Goal: Transaction & Acquisition: Purchase product/service

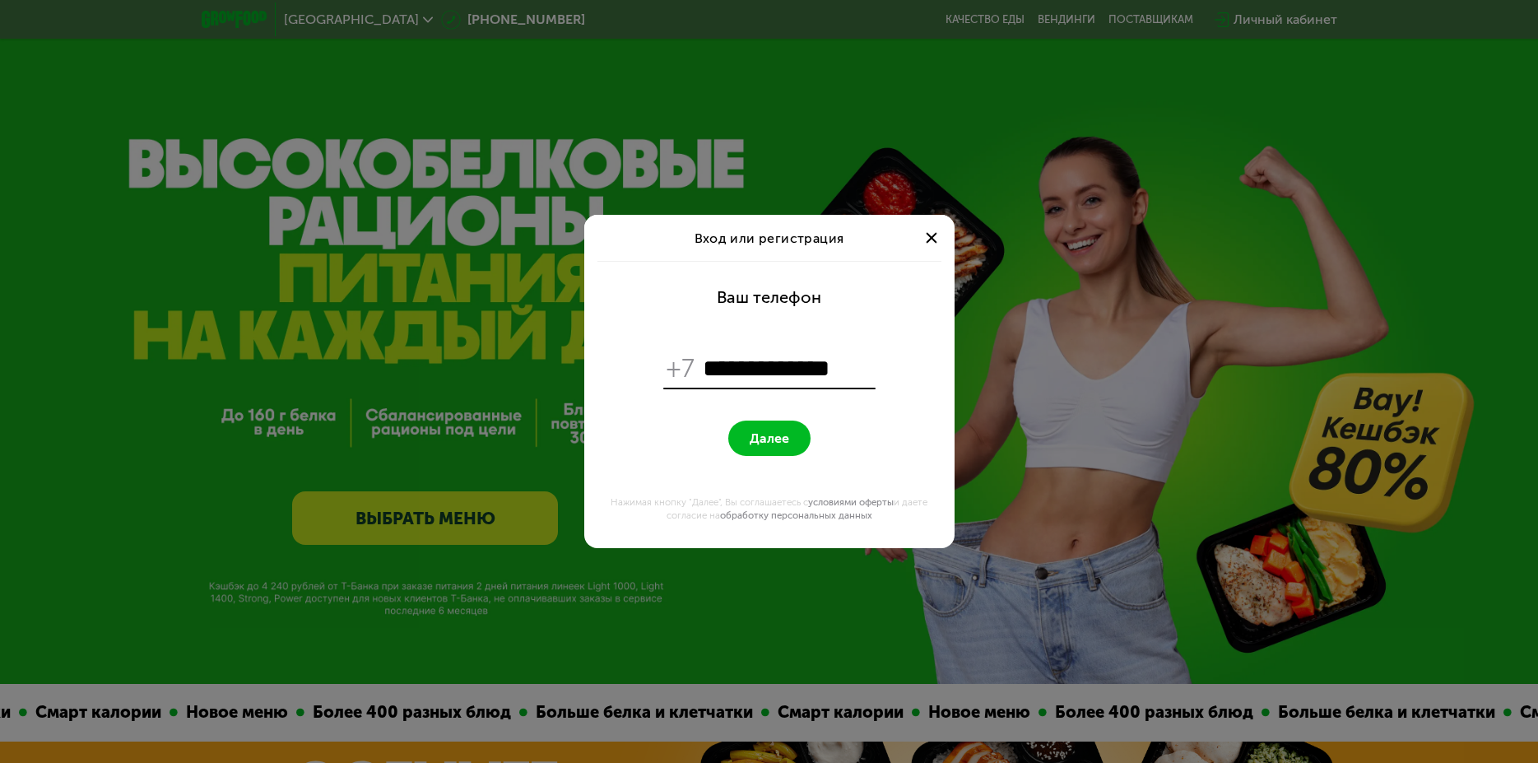
type input "**********"
click at [769, 430] on button "Далее" at bounding box center [769, 438] width 82 height 35
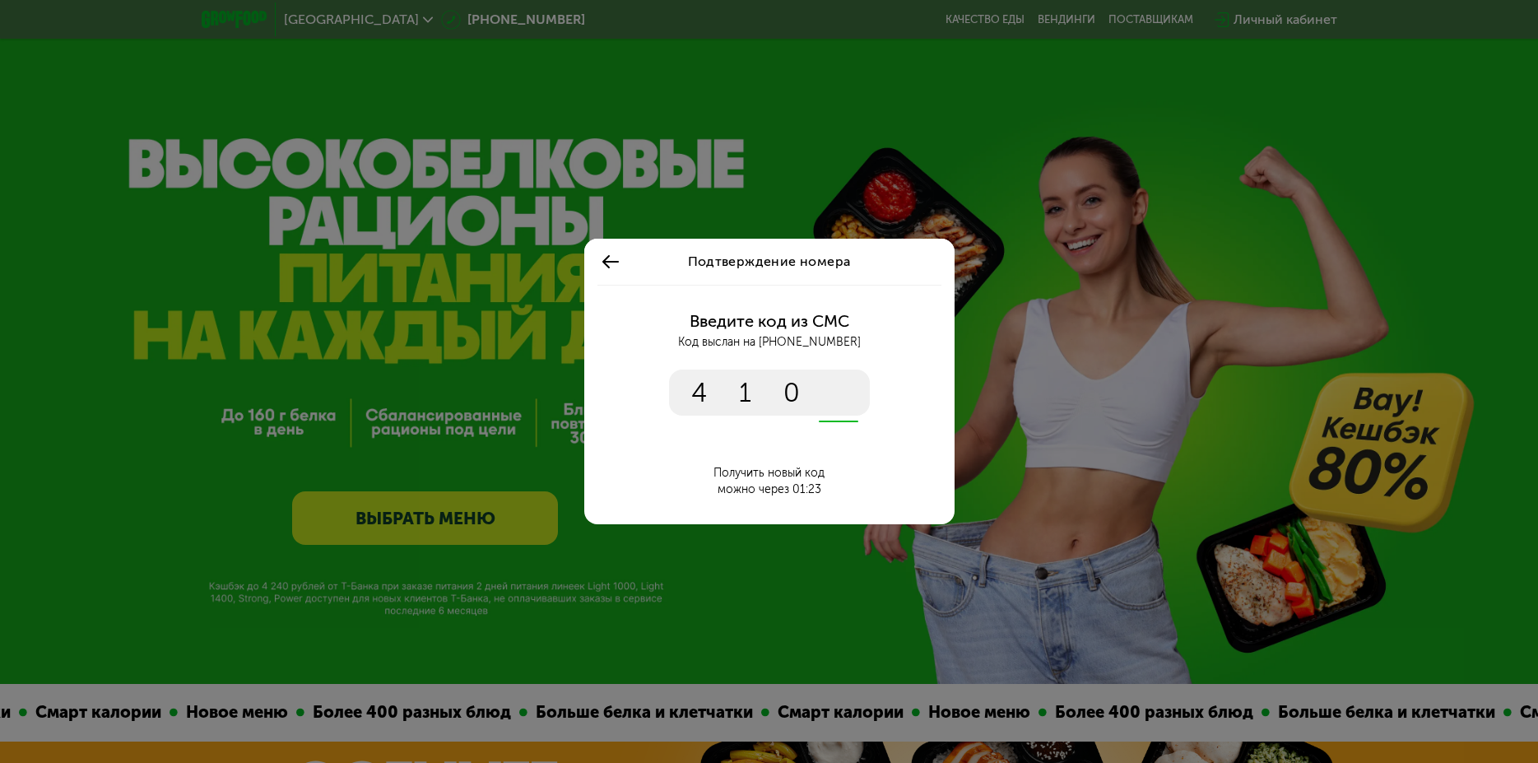
type input "****"
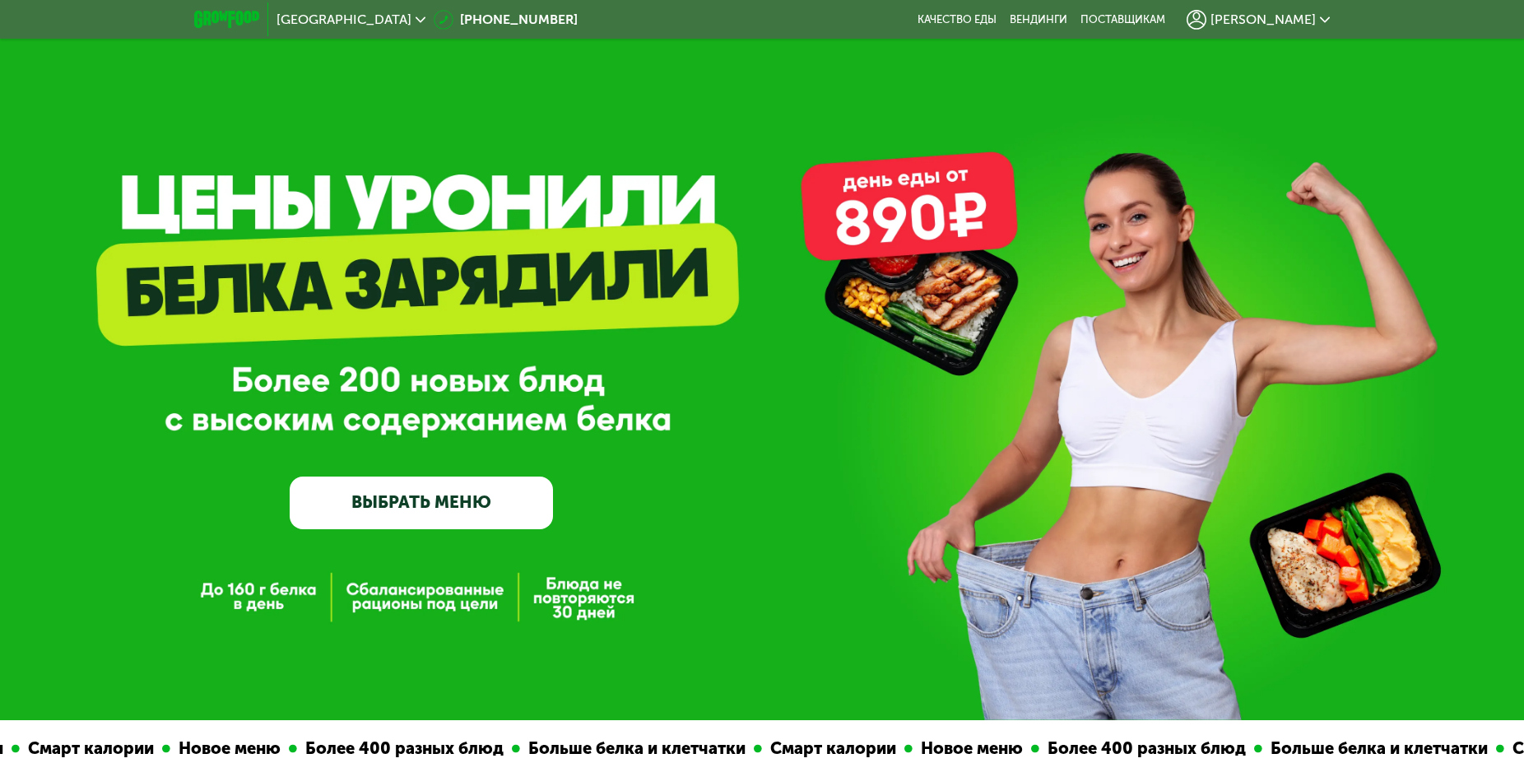
click at [489, 500] on link "ВЫБРАТЬ МЕНЮ" at bounding box center [421, 502] width 263 height 53
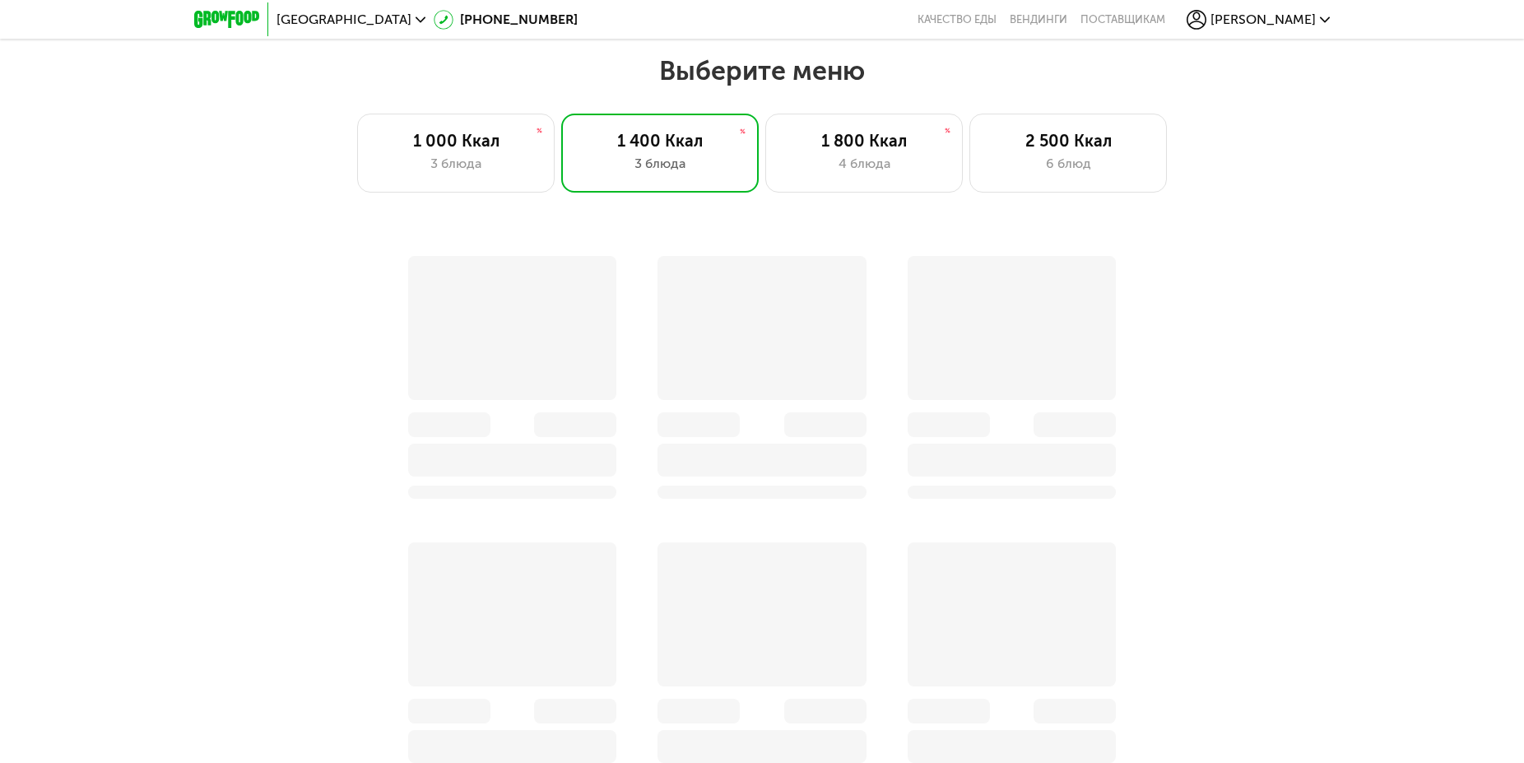
scroll to position [1361, 0]
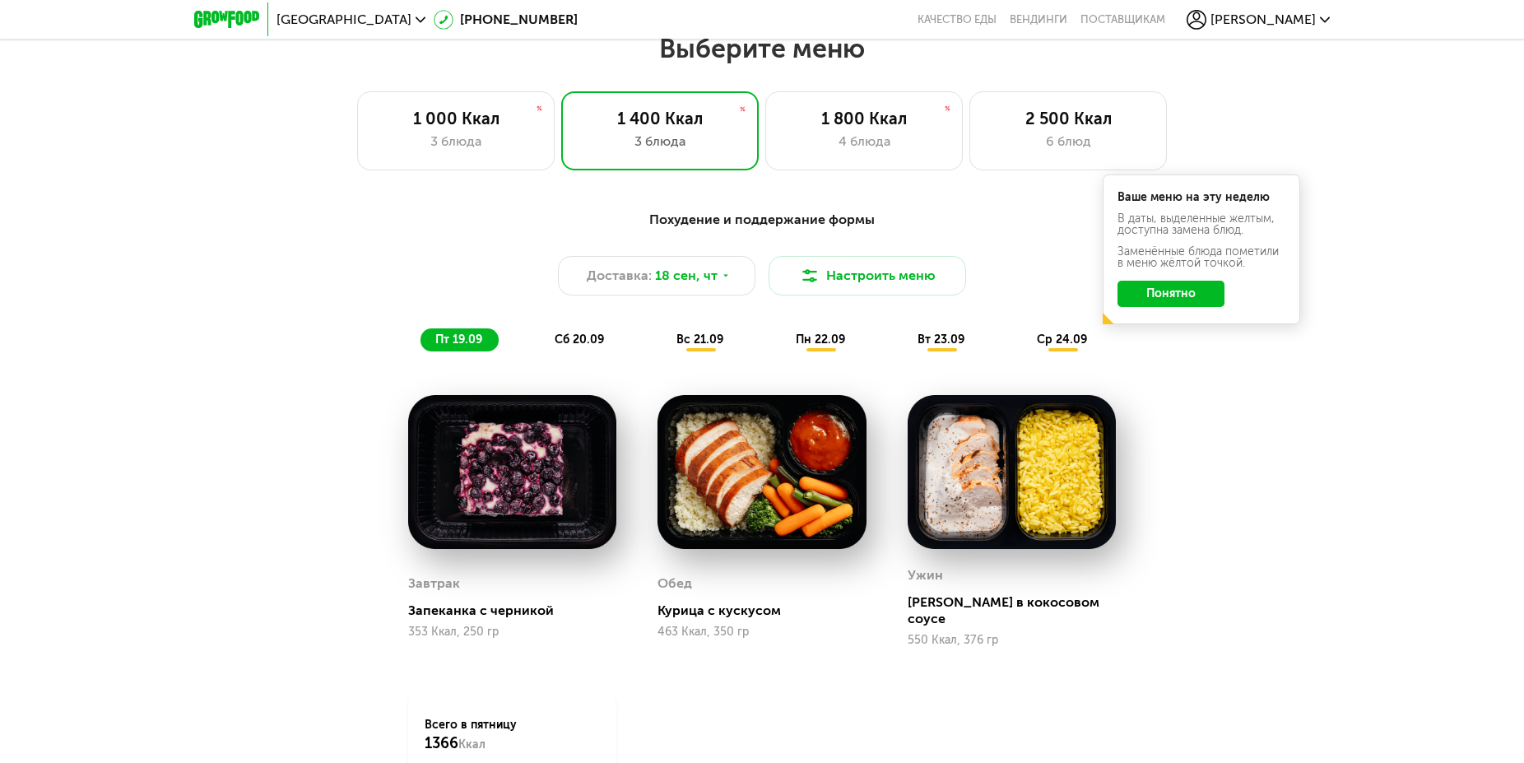
click at [1168, 307] on button "Понятно" at bounding box center [1171, 294] width 107 height 26
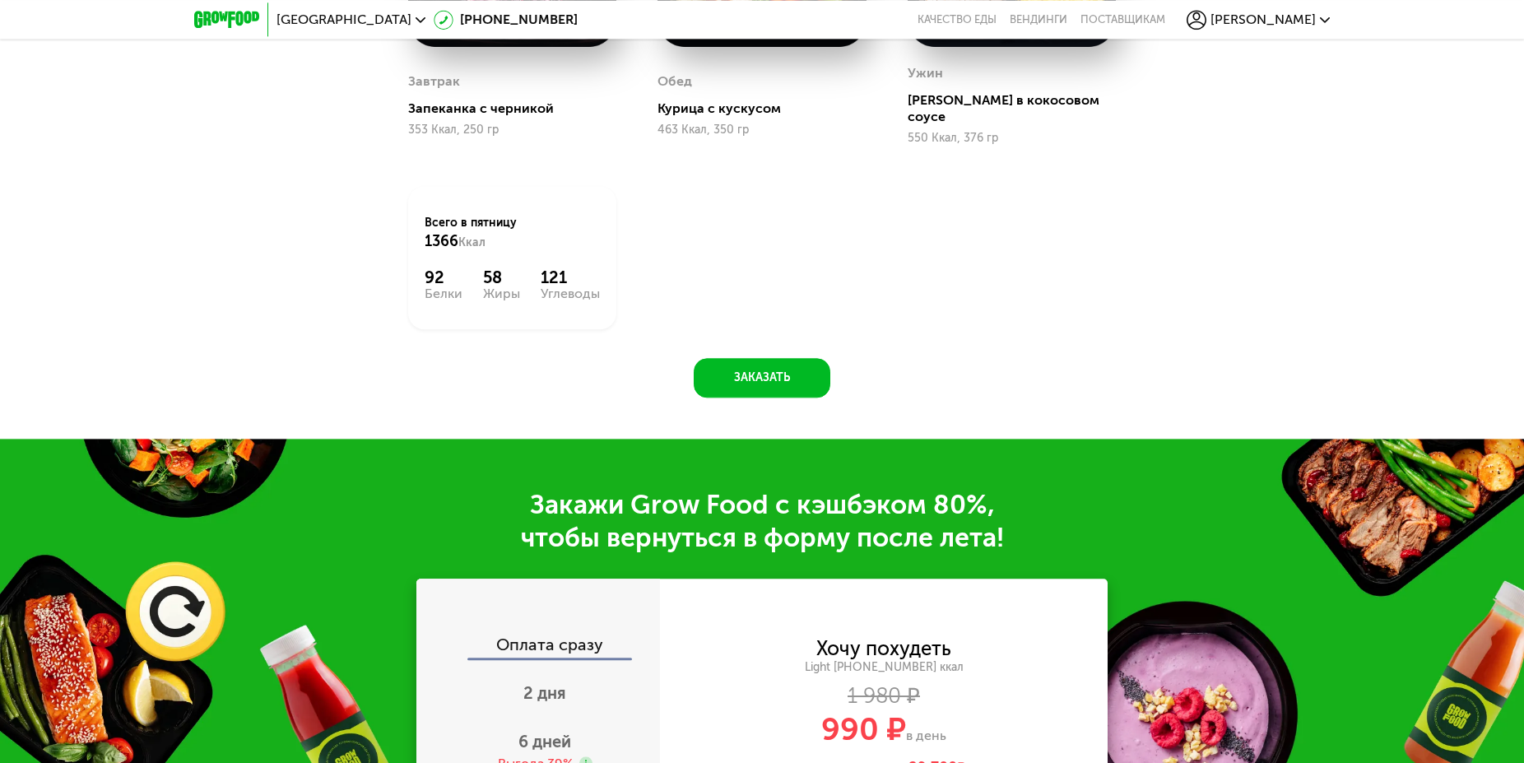
scroll to position [1865, 0]
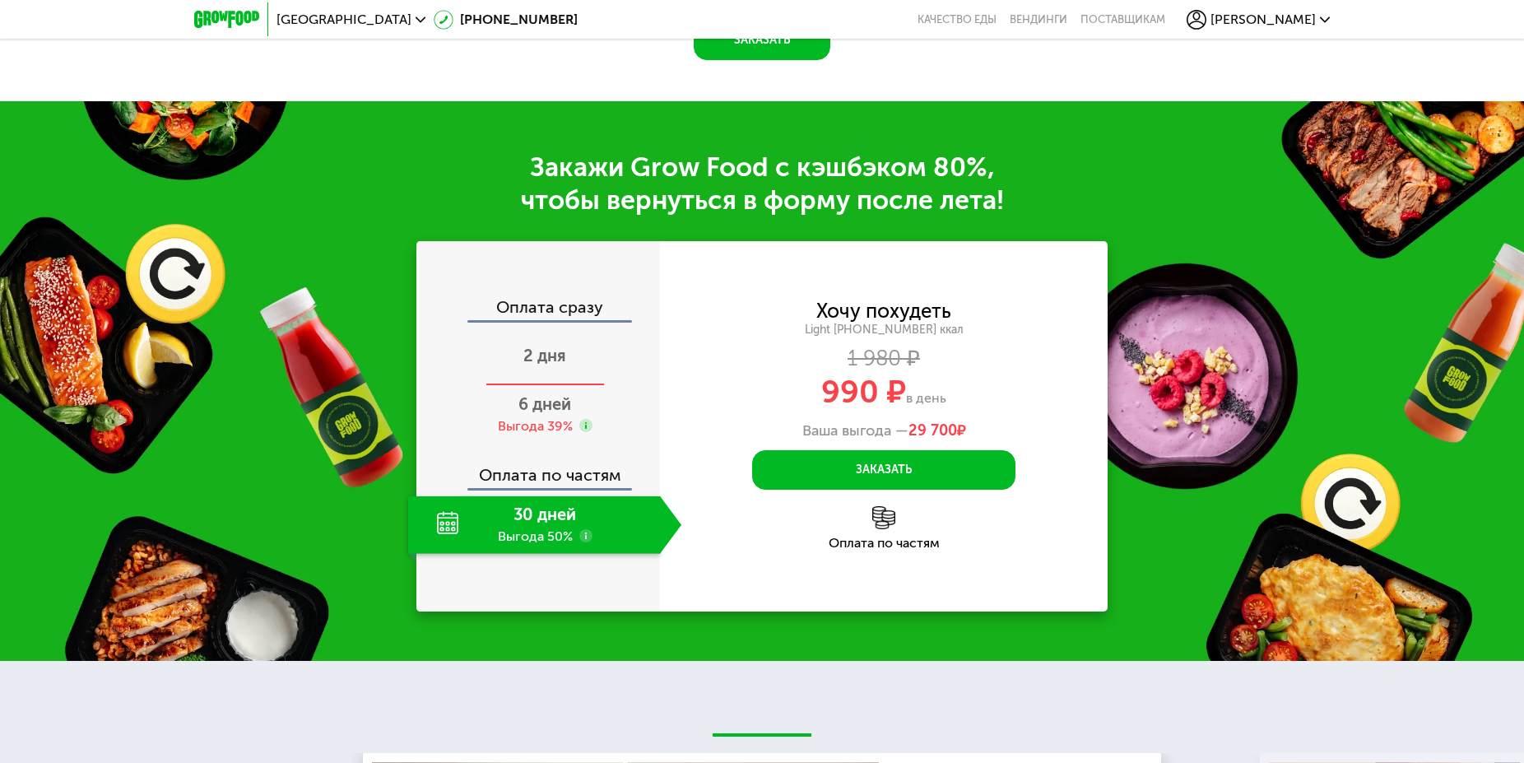
click at [540, 346] on span "2 дня" at bounding box center [544, 356] width 43 height 20
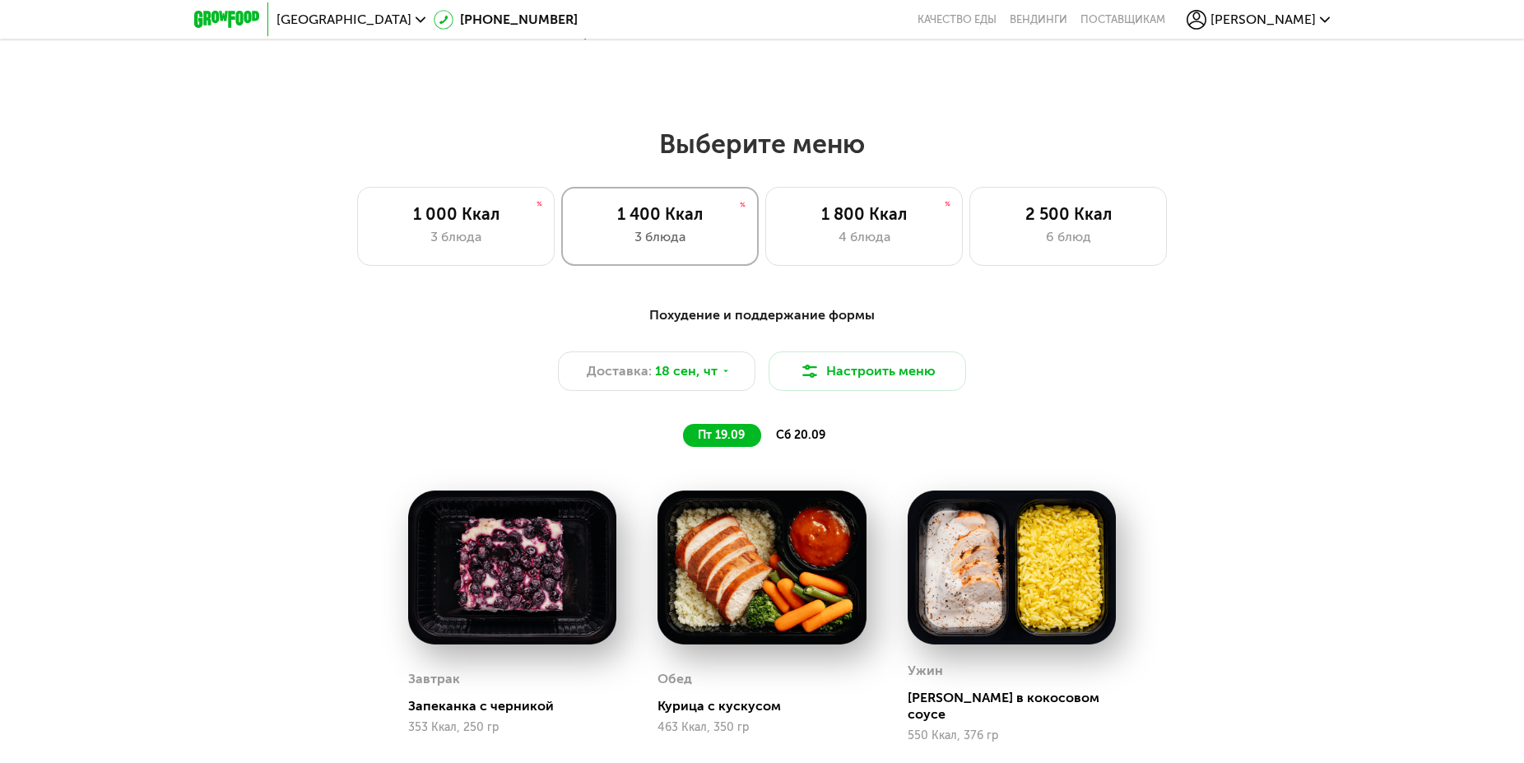
scroll to position [1193, 0]
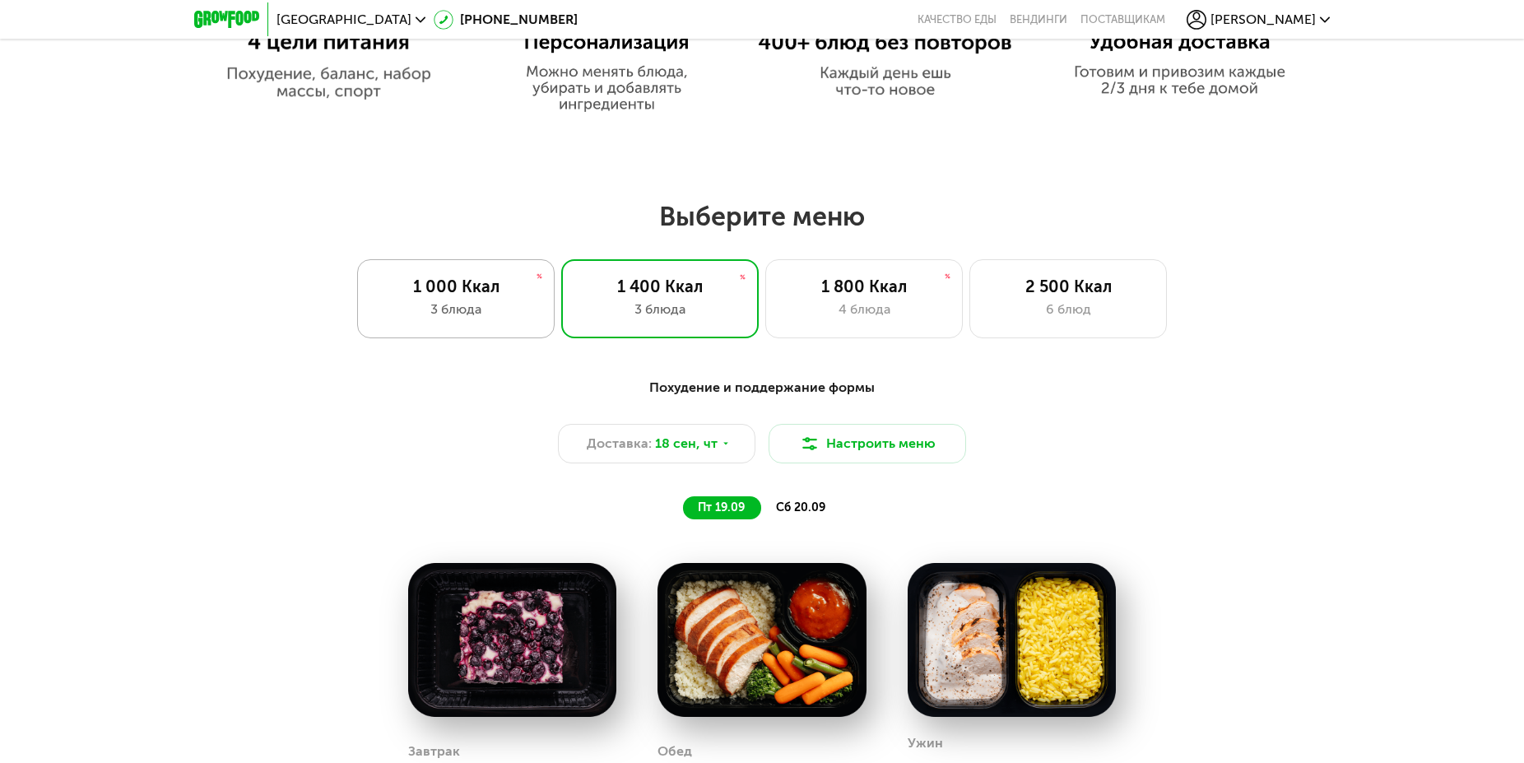
click at [468, 296] on div "1 000 Ккал" at bounding box center [455, 287] width 163 height 20
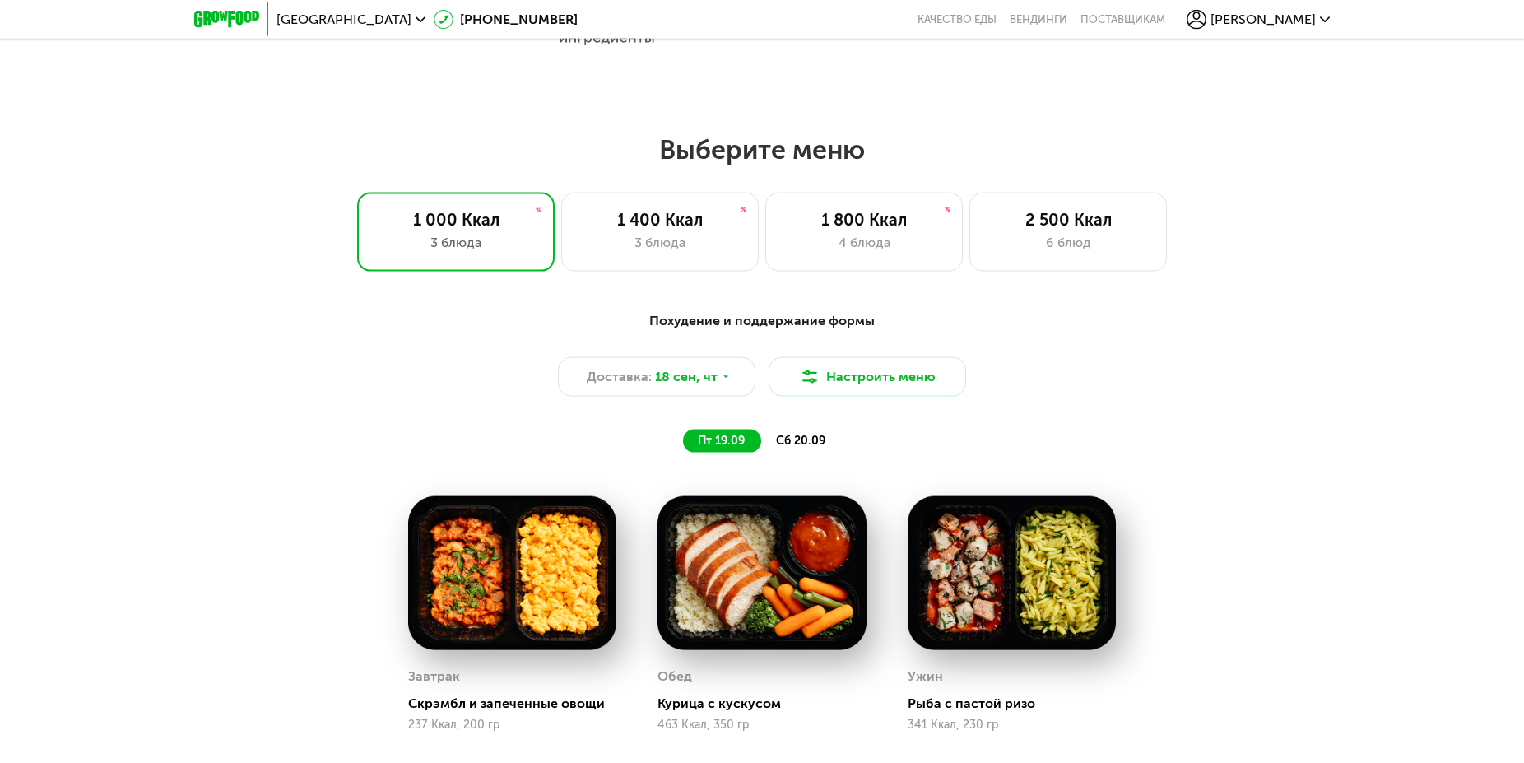
scroll to position [1180, 0]
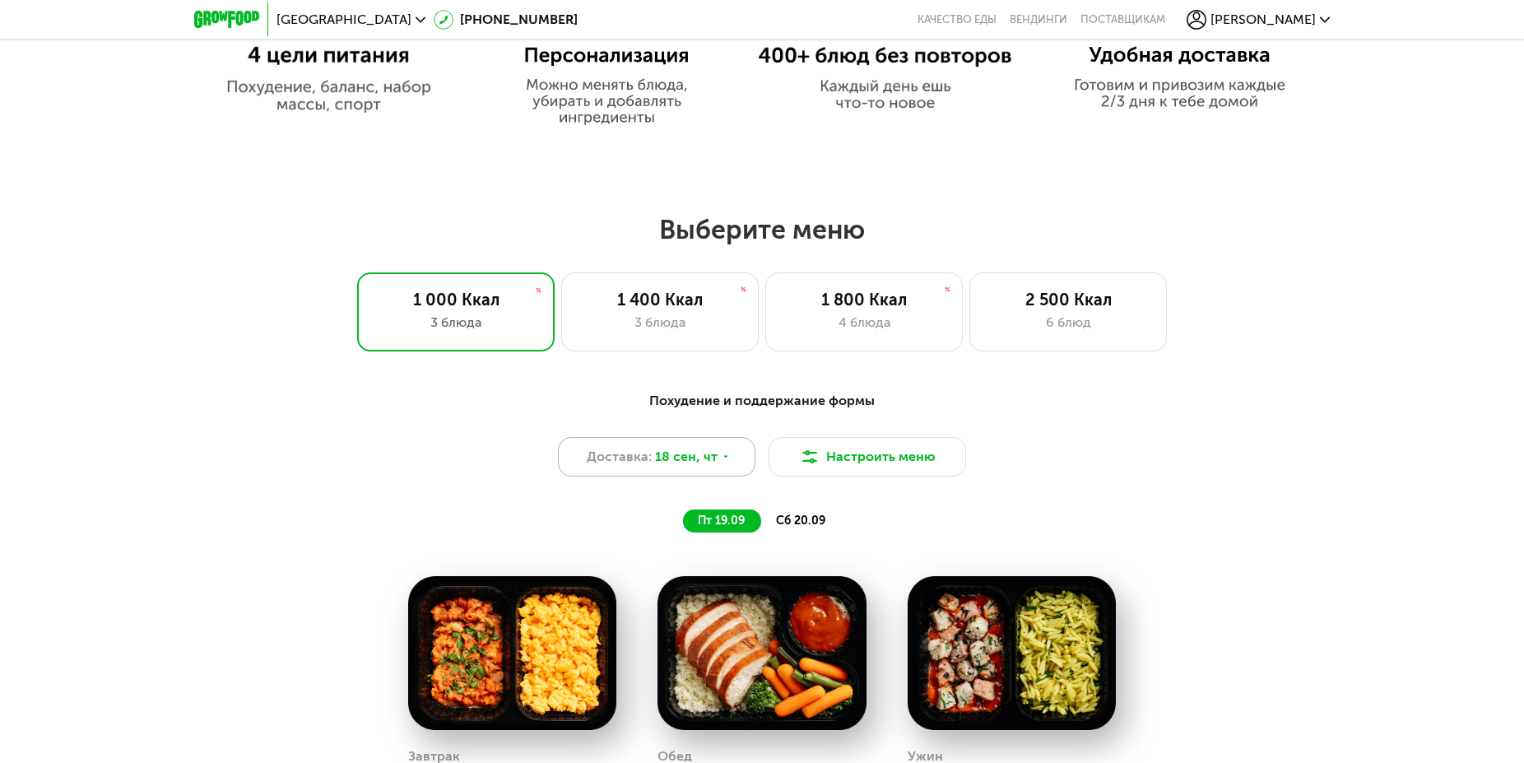
click at [732, 459] on div "Доставка: 18 сен, чт" at bounding box center [657, 457] width 198 height 40
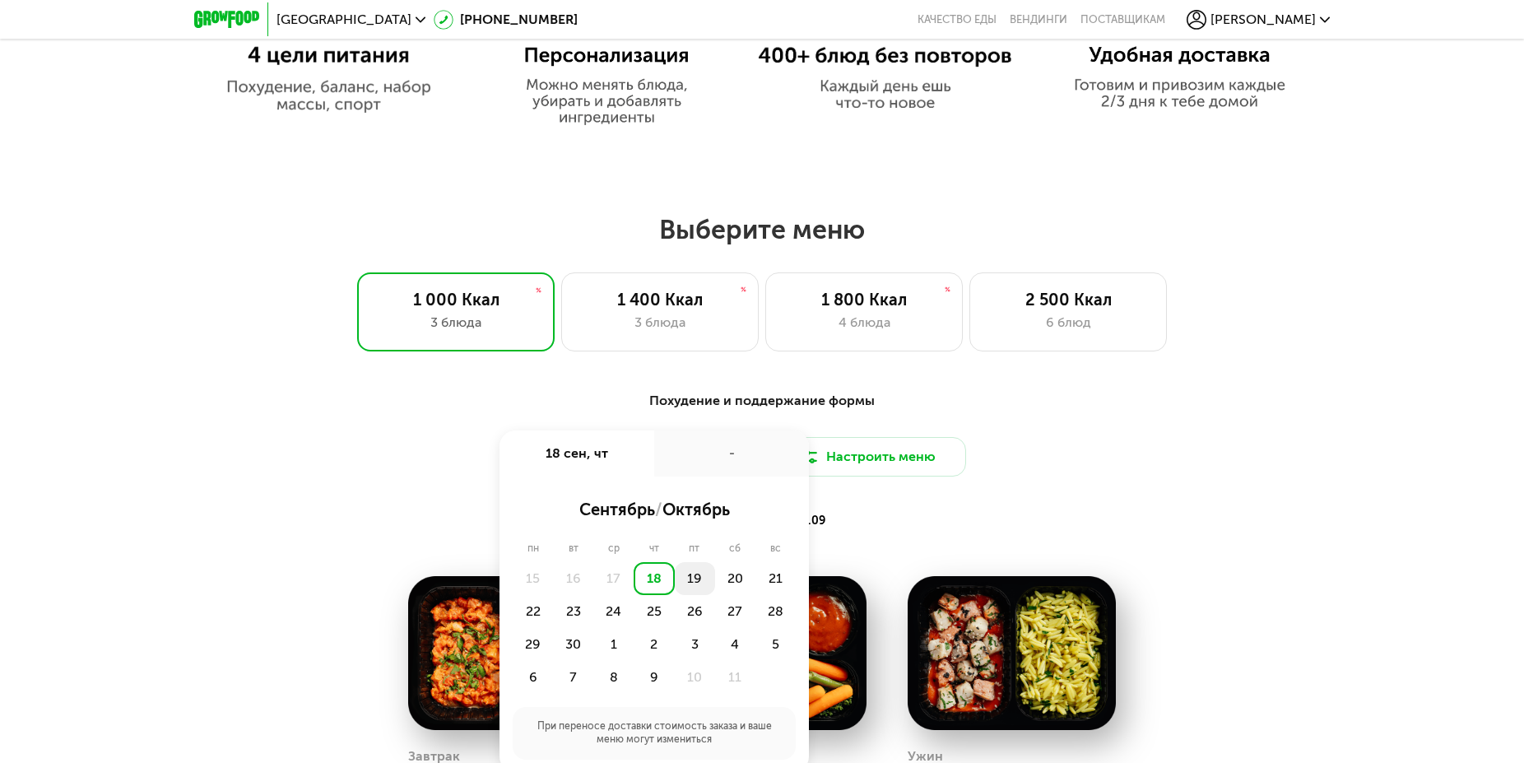
click at [701, 595] on div "19" at bounding box center [695, 578] width 40 height 33
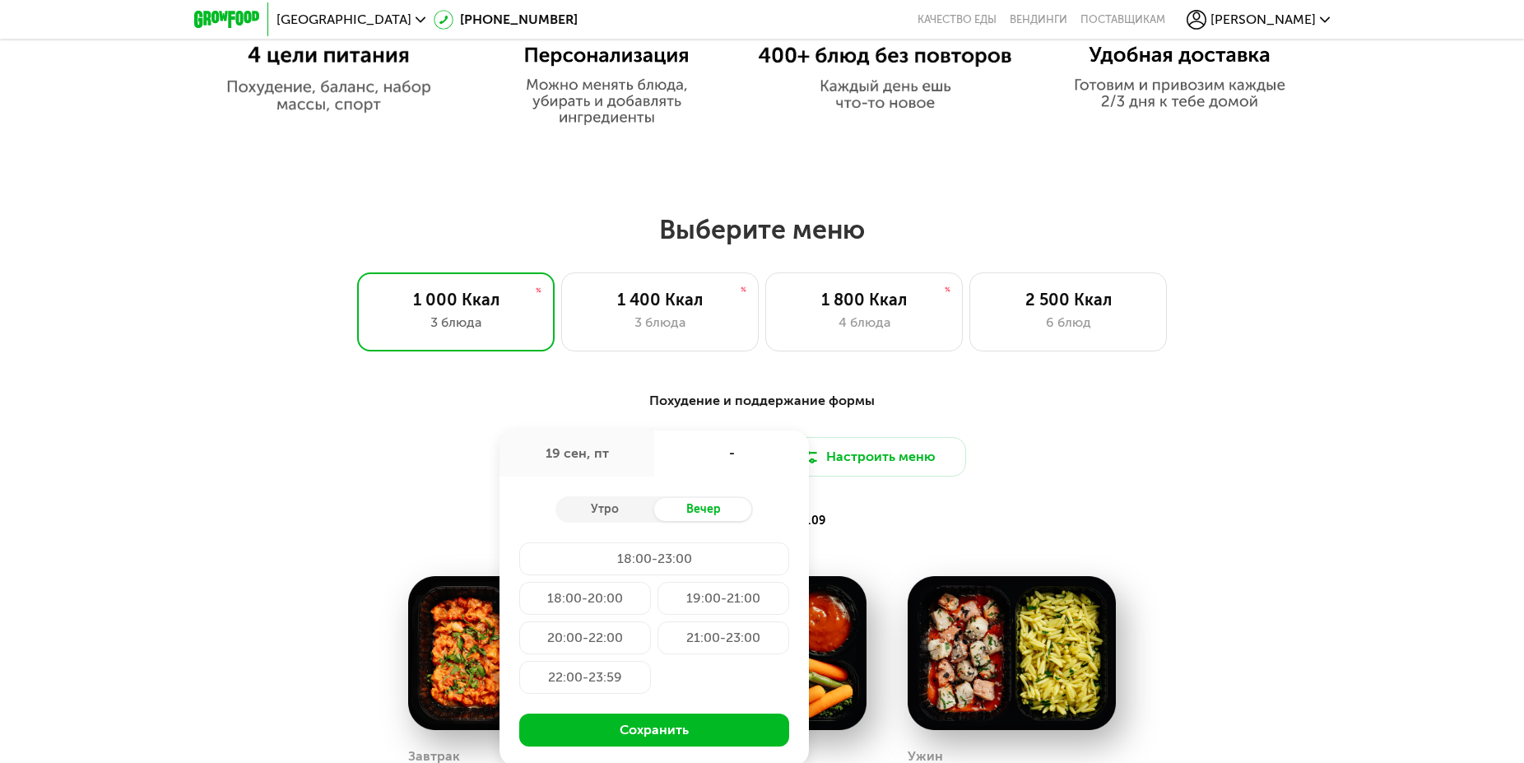
click at [724, 606] on div "19:00-21:00" at bounding box center [724, 598] width 132 height 33
click at [706, 761] on div "Утро Вечер 18:00-23:00 18:00-20:00 19:00-21:00 20:00-22:00 21:00-23:00 22:00-23…" at bounding box center [654, 621] width 309 height 290
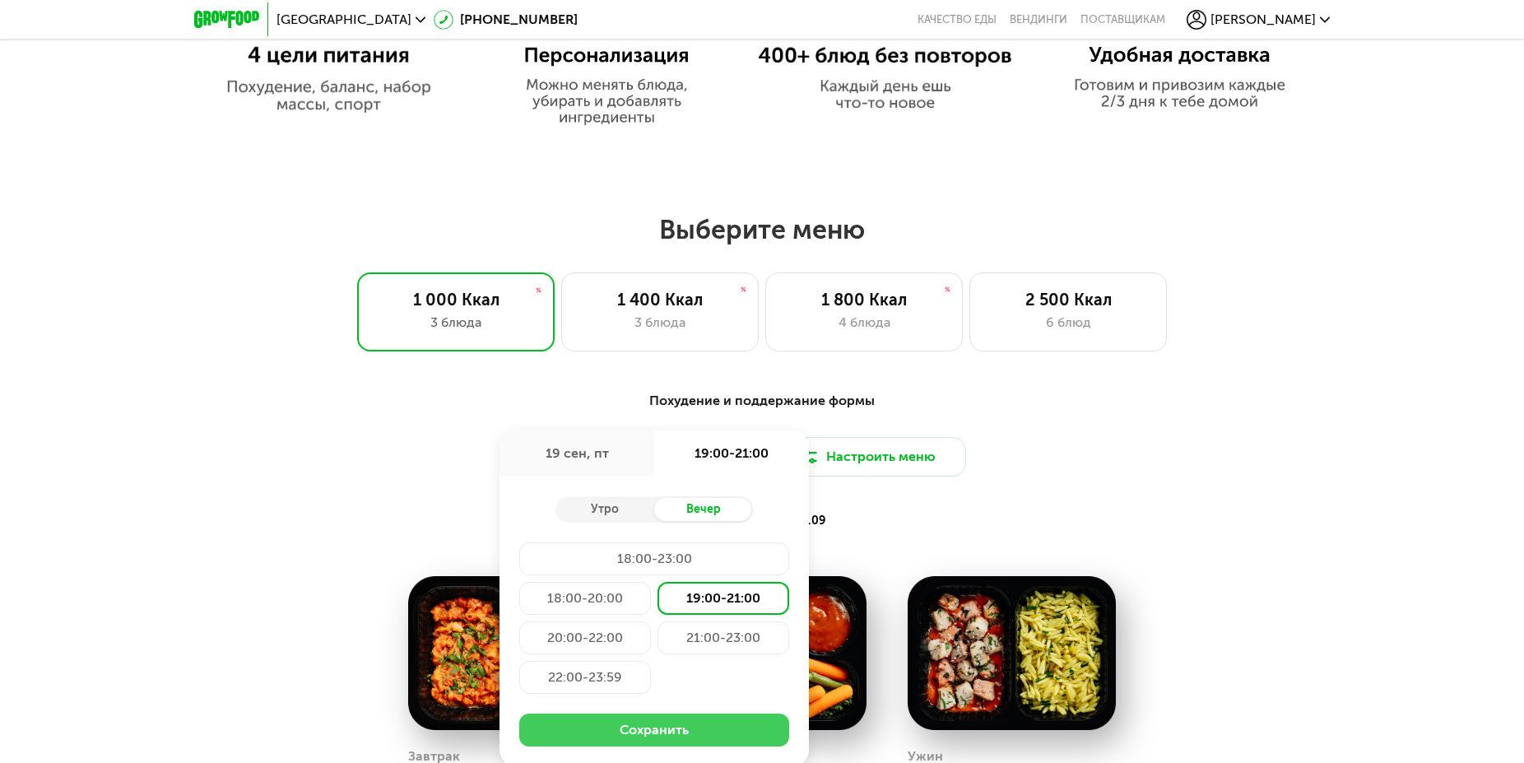
click at [652, 731] on button "Сохранить" at bounding box center [654, 730] width 270 height 33
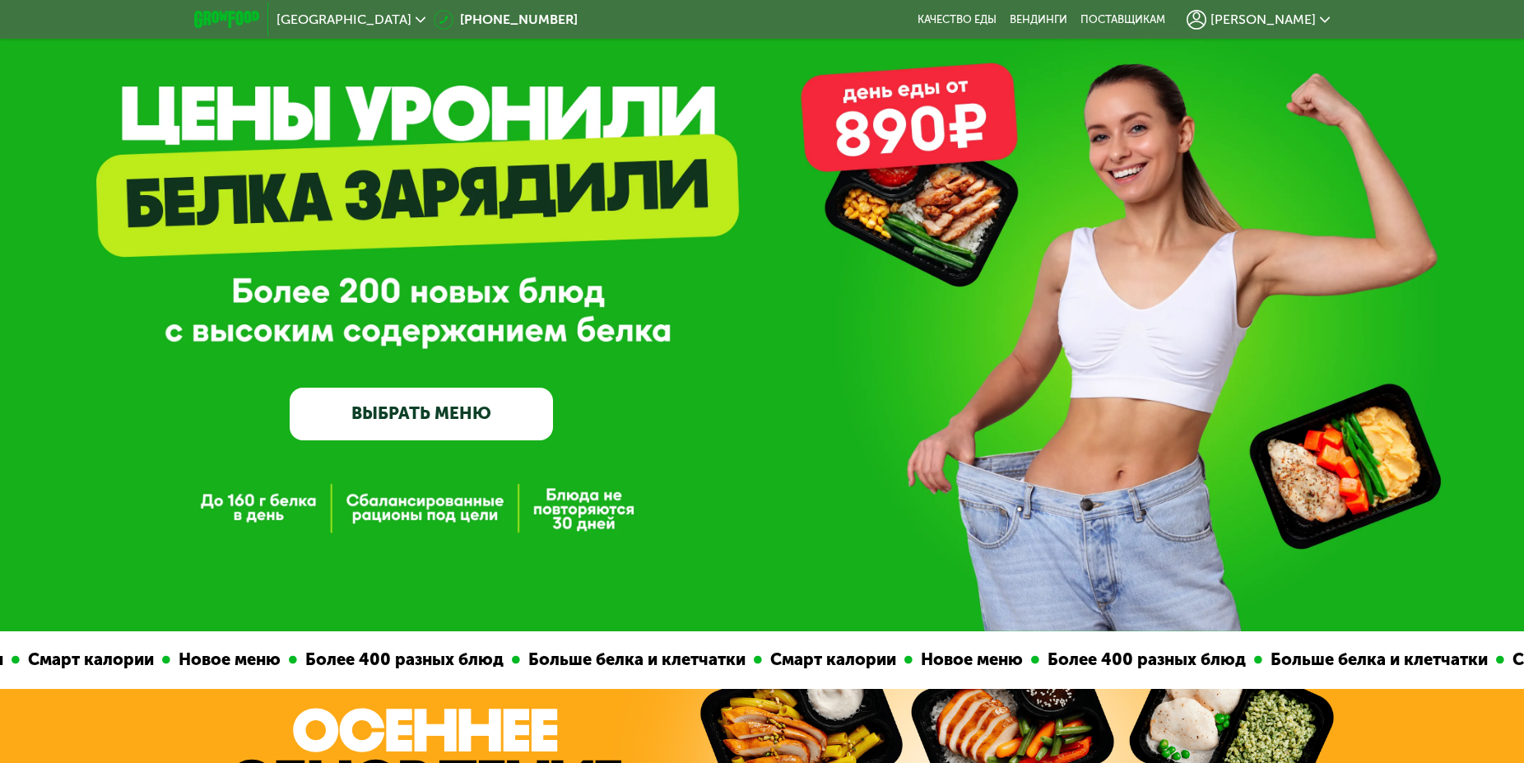
click at [436, 401] on link "ВЫБРАТЬ МЕНЮ" at bounding box center [421, 414] width 263 height 53
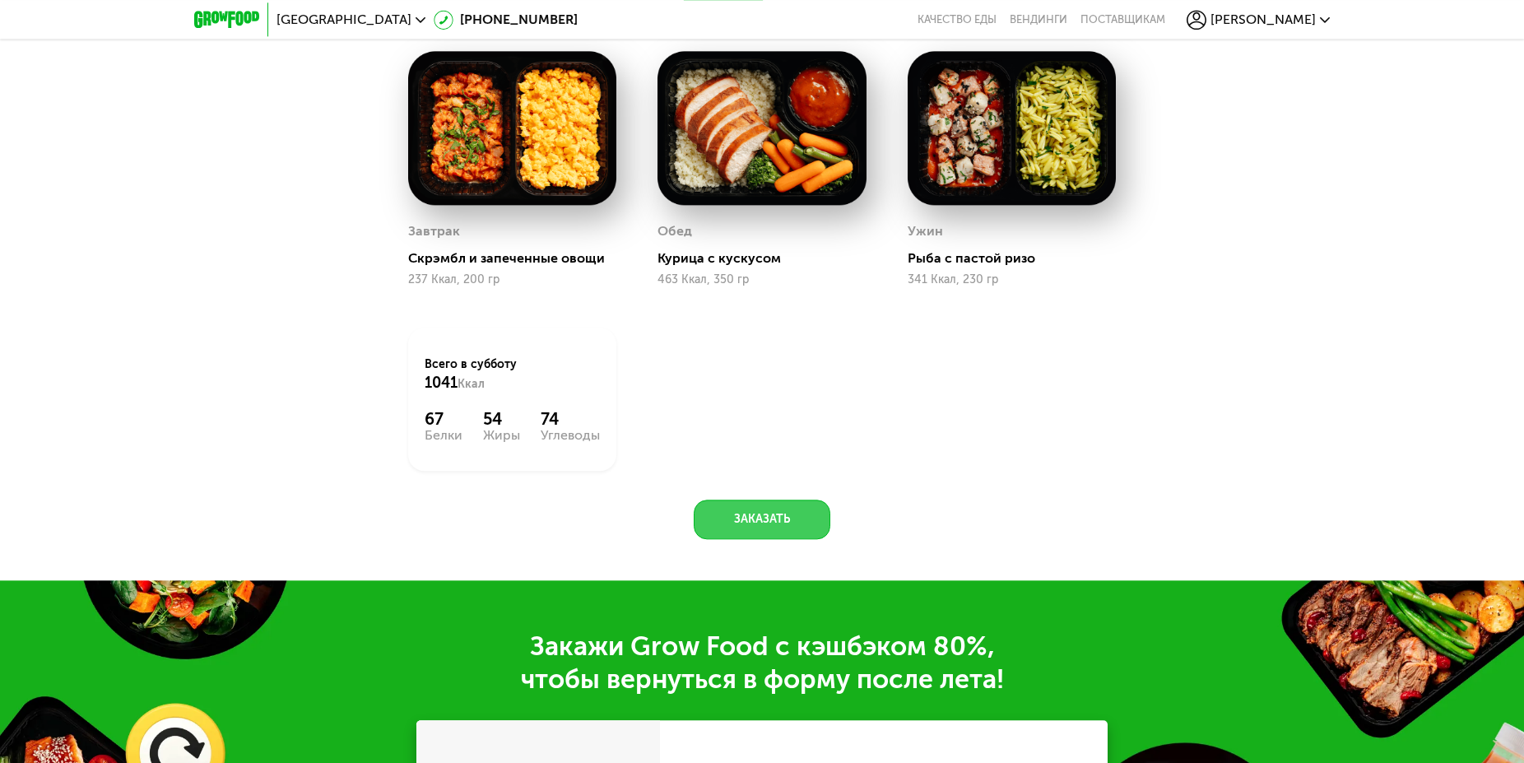
scroll to position [1612, 0]
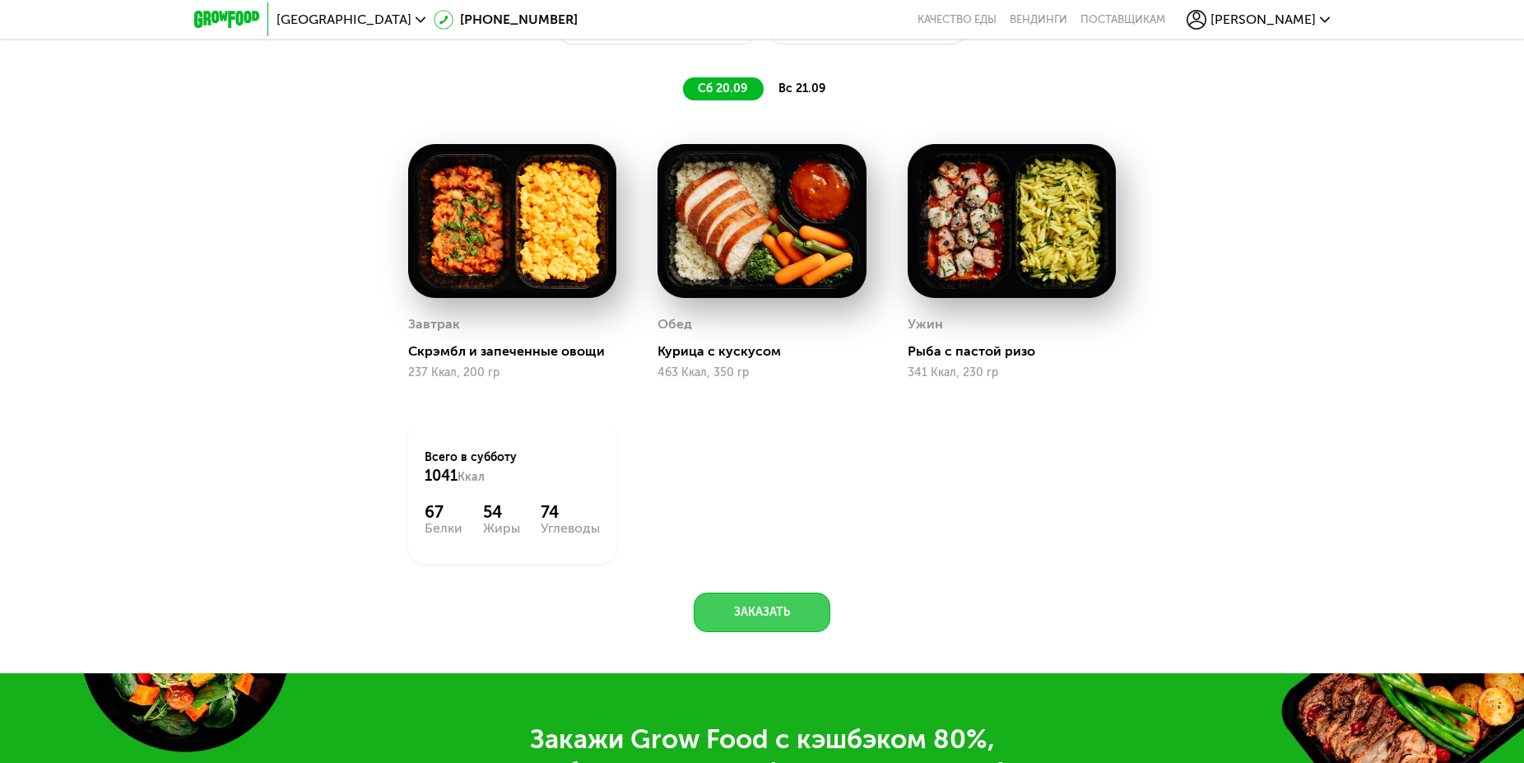
click at [753, 624] on button "Заказать" at bounding box center [762, 613] width 137 height 40
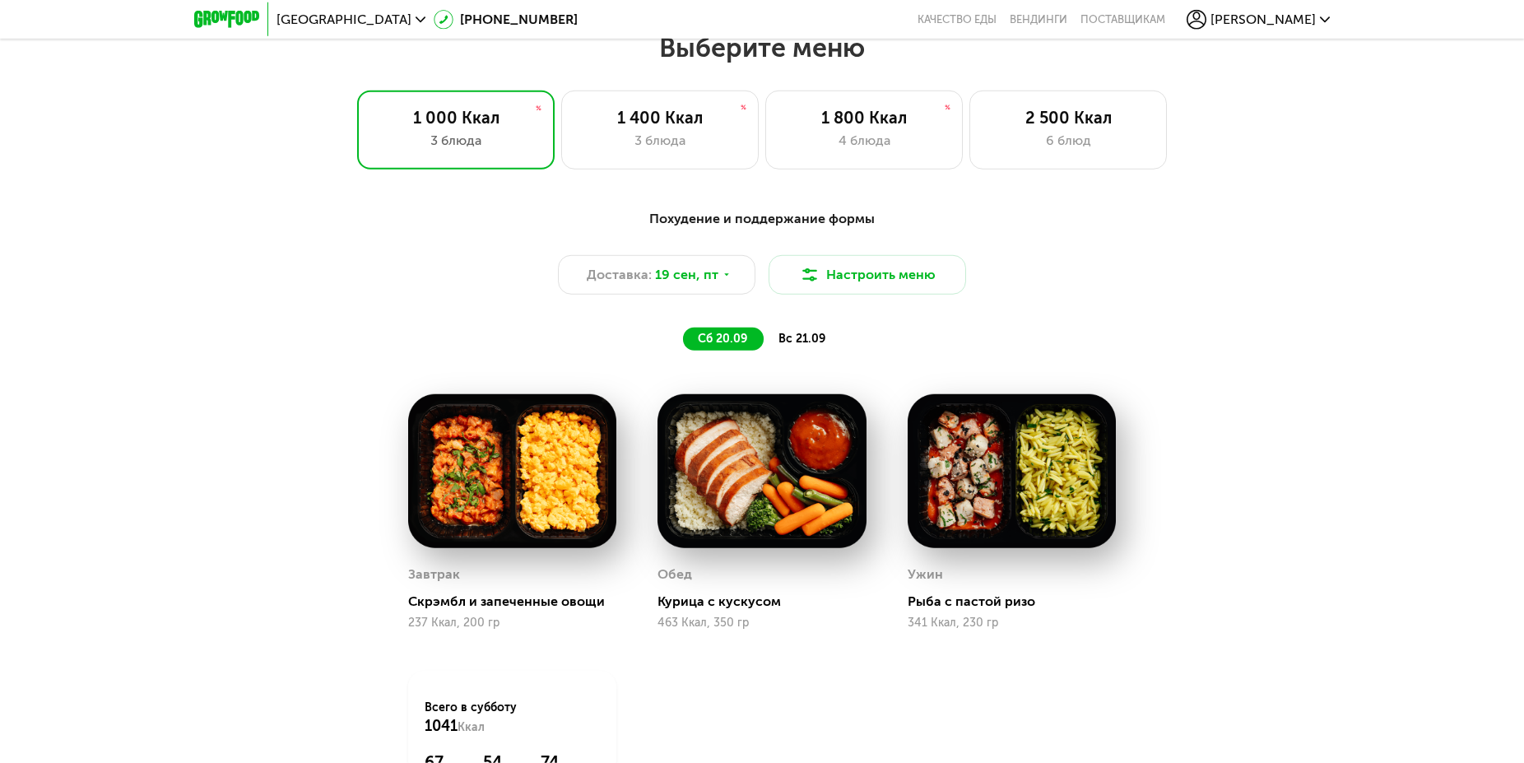
scroll to position [1368, 0]
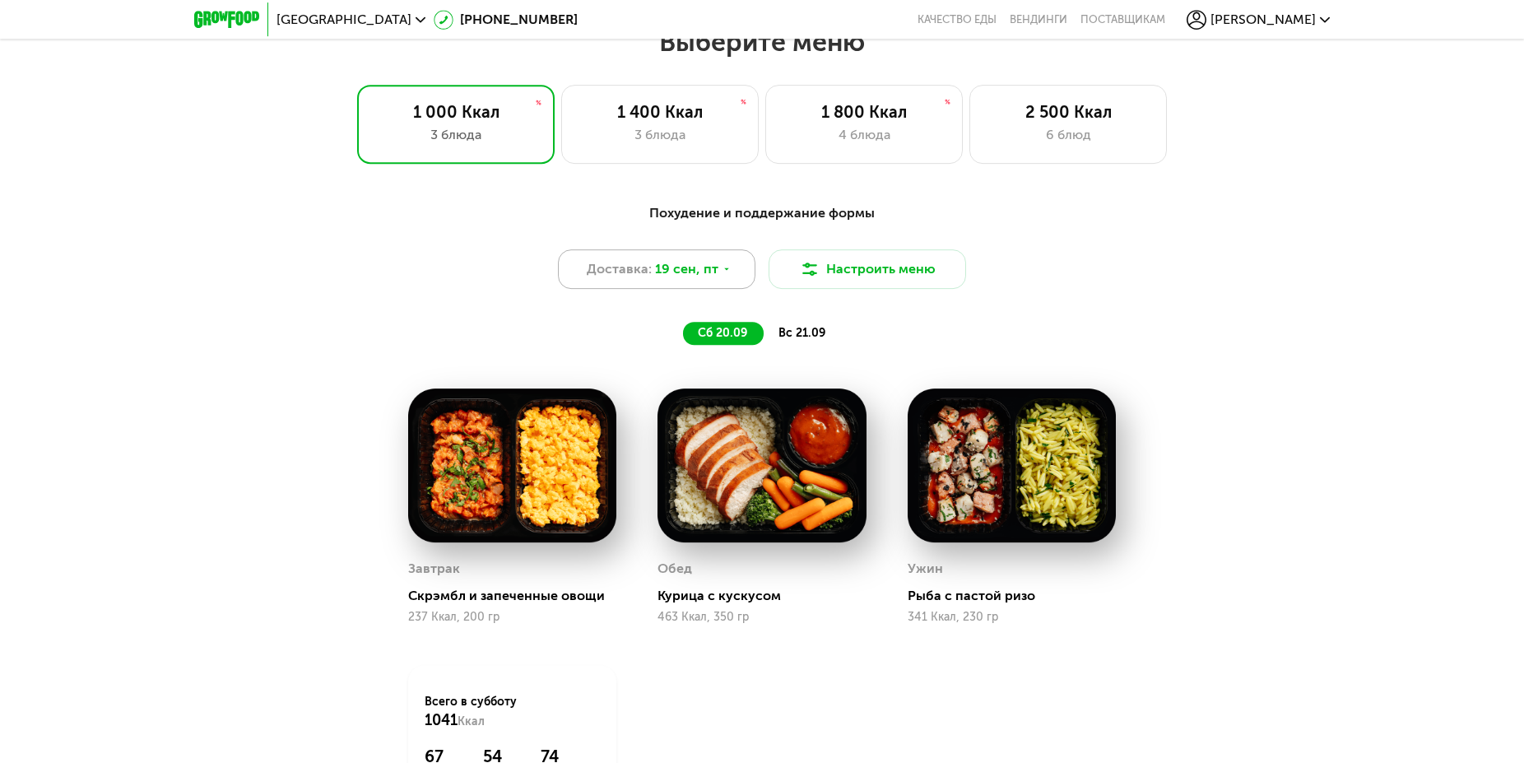
click at [714, 272] on span "19 сен, пт" at bounding box center [686, 269] width 63 height 20
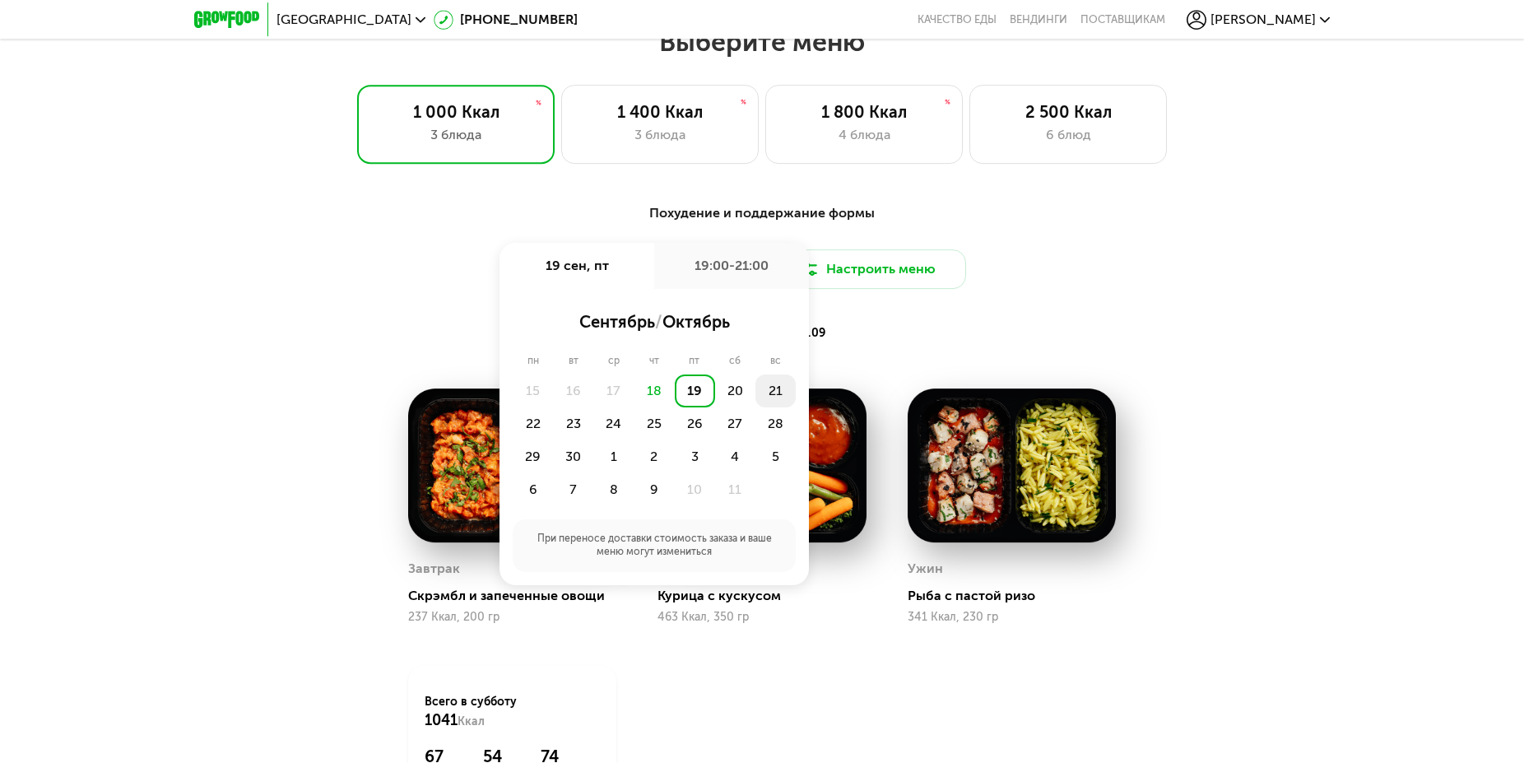
click at [767, 397] on div "21" at bounding box center [775, 390] width 40 height 33
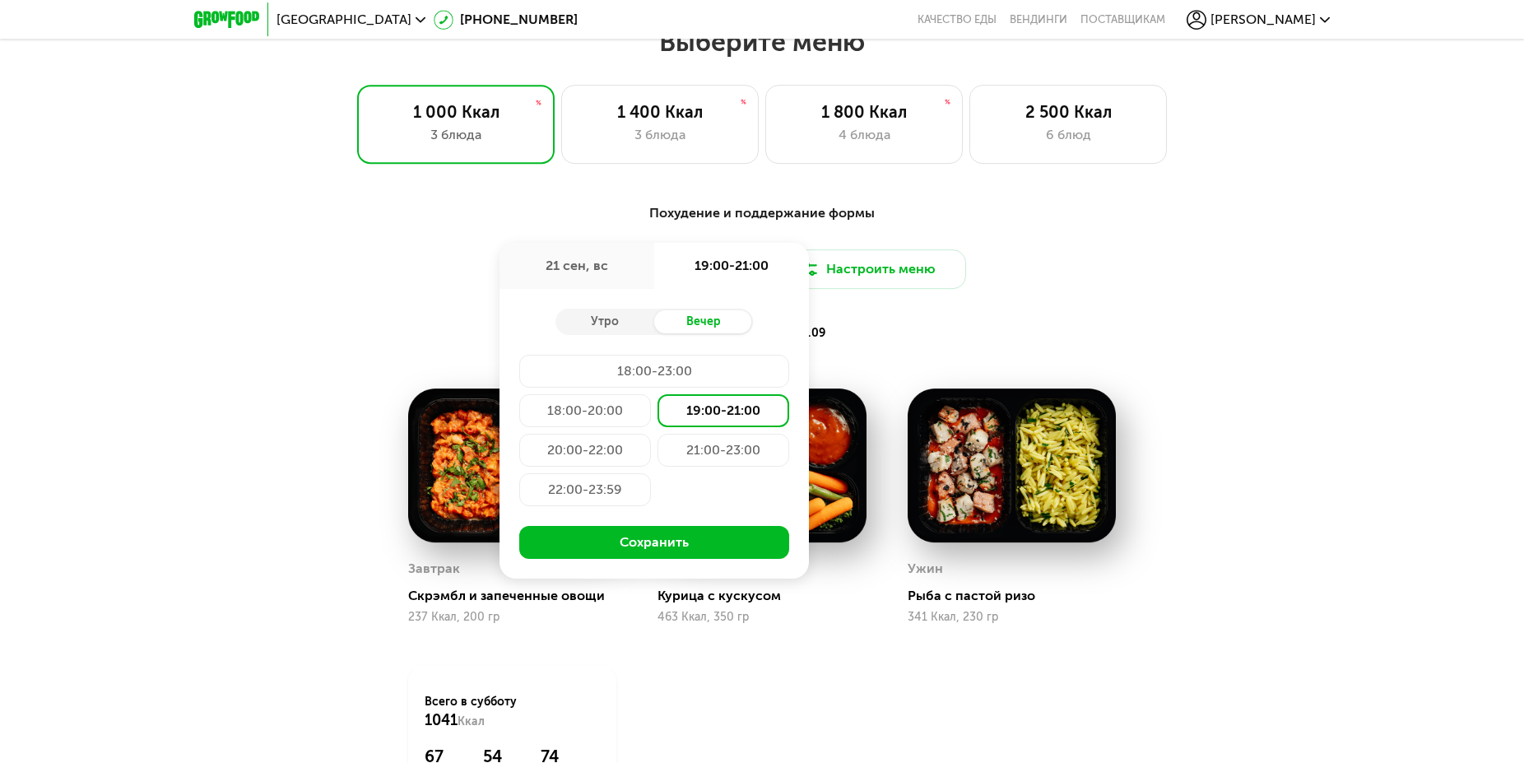
click at [690, 461] on div "21:00-23:00" at bounding box center [724, 450] width 132 height 33
click at [629, 329] on div "Утро" at bounding box center [605, 321] width 99 height 23
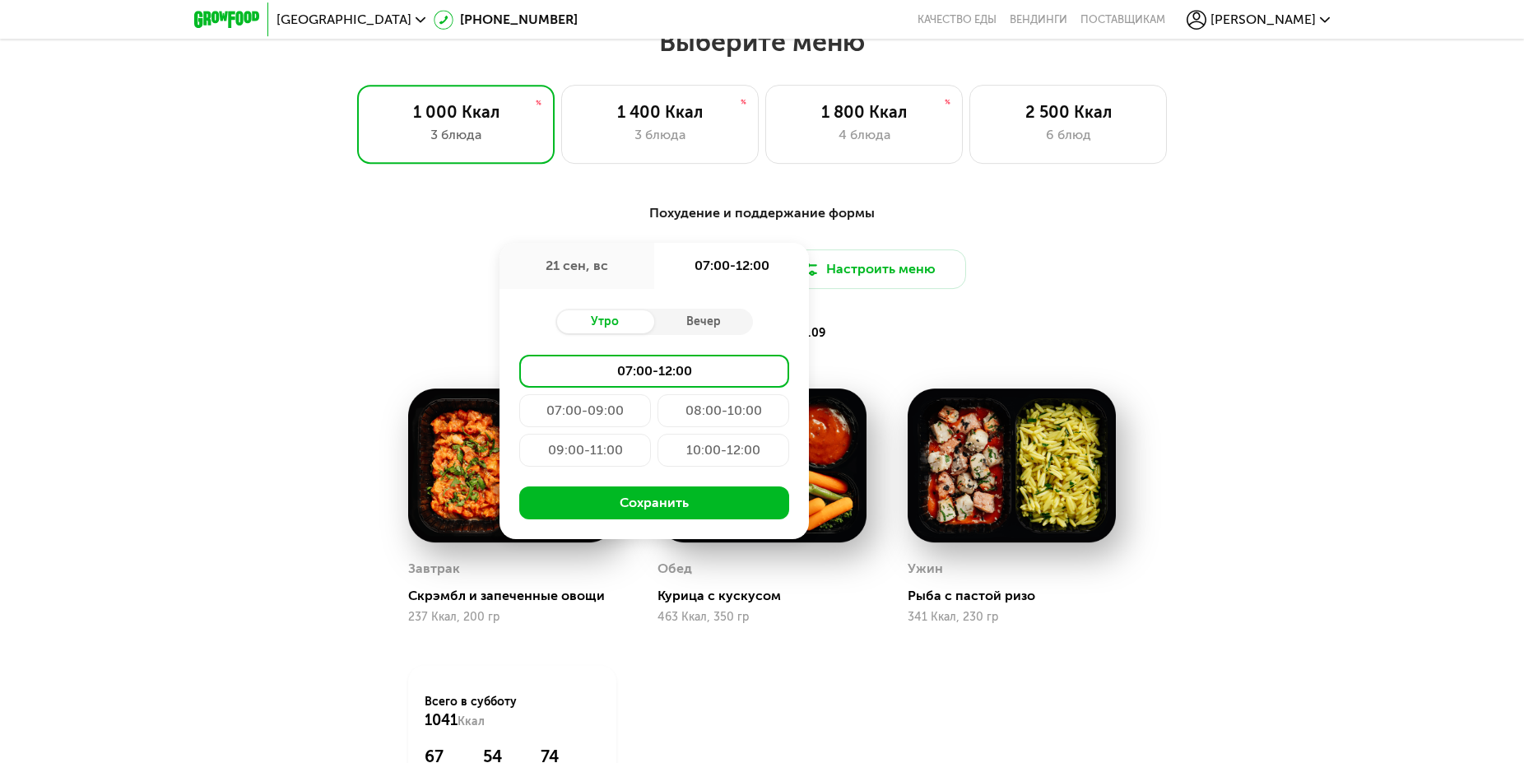
click at [695, 458] on div "10:00-12:00" at bounding box center [724, 450] width 132 height 33
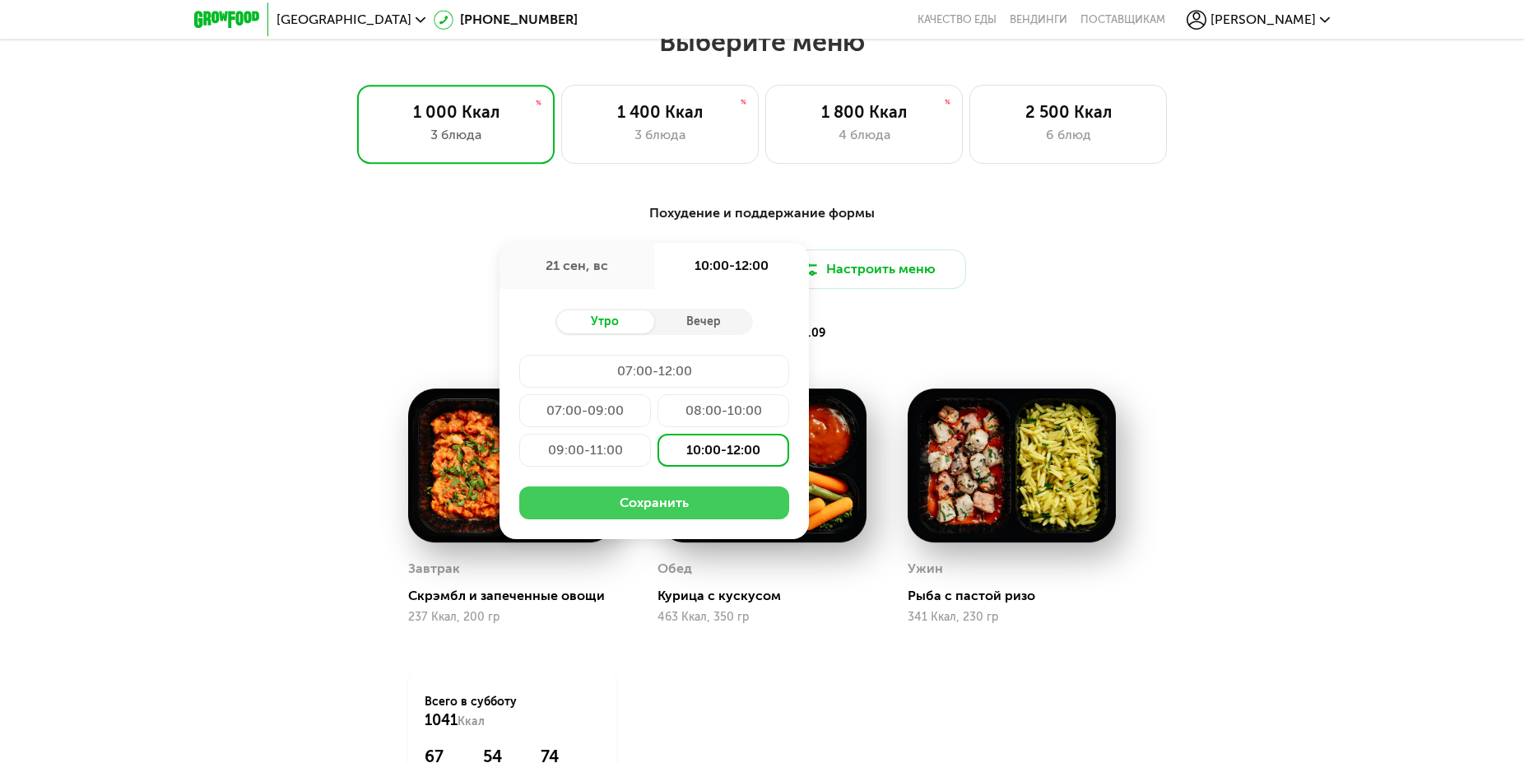
click at [701, 509] on button "Сохранить" at bounding box center [654, 502] width 270 height 33
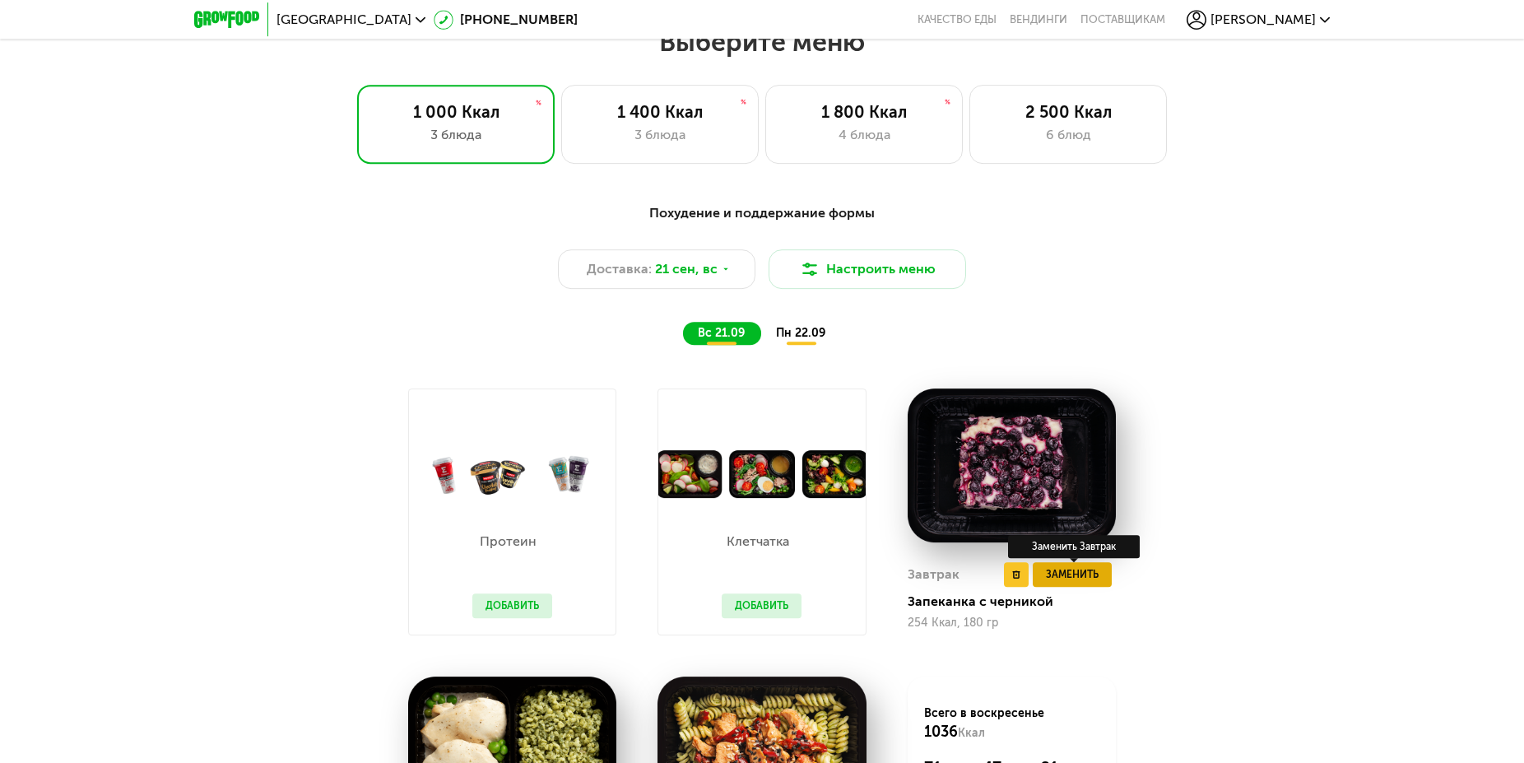
click at [1065, 583] on span "Заменить" at bounding box center [1072, 574] width 53 height 16
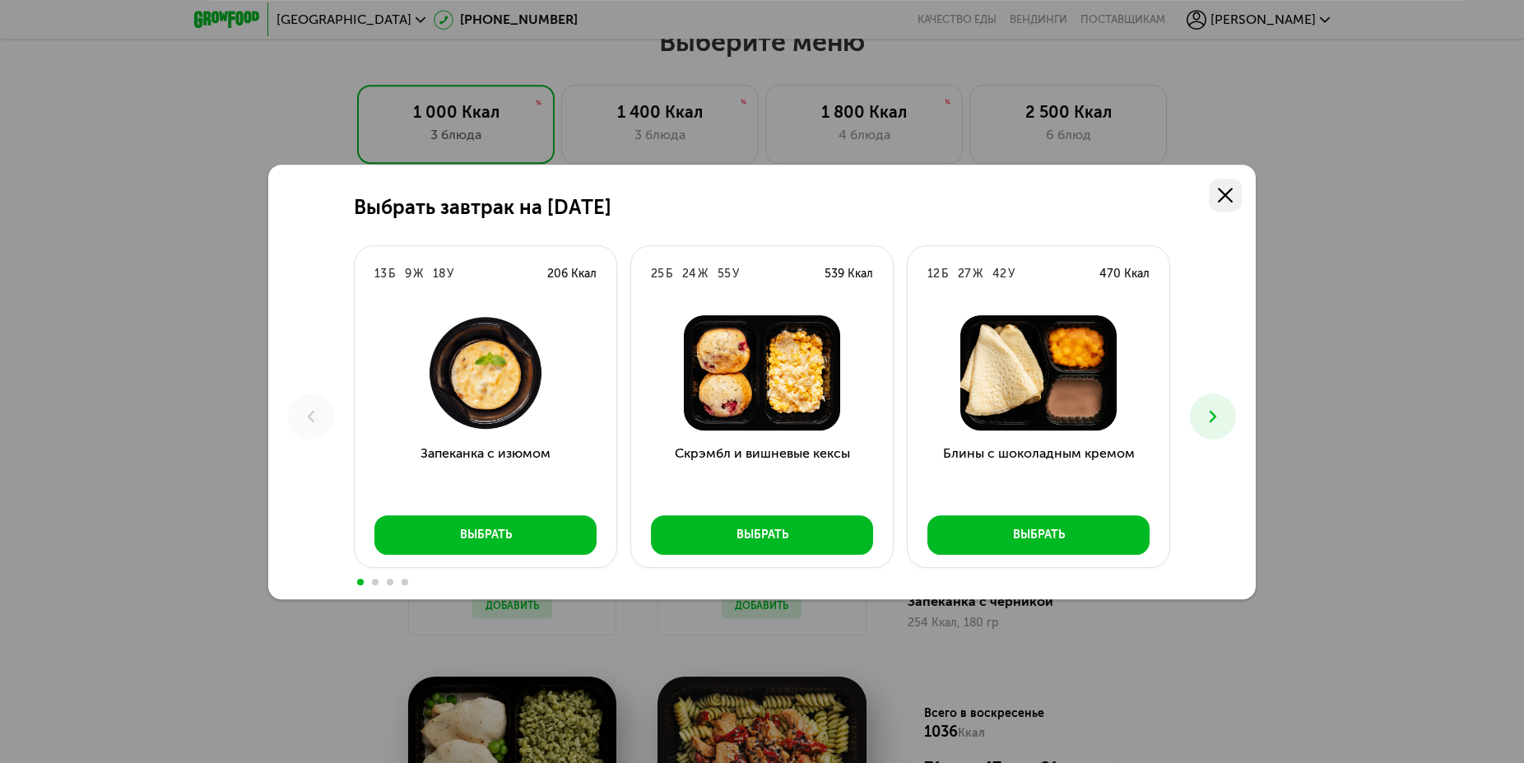
click at [1228, 187] on link at bounding box center [1225, 195] width 33 height 33
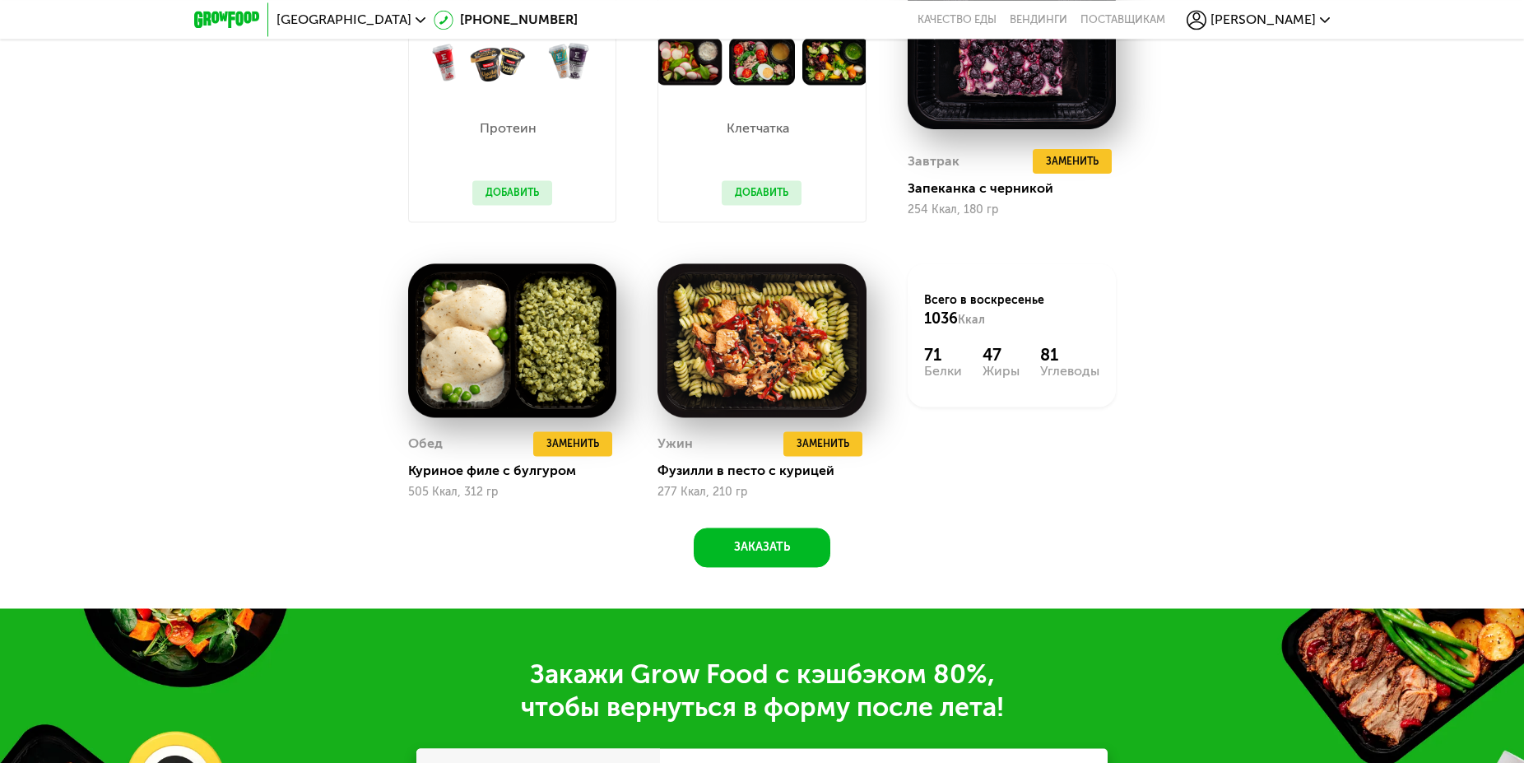
scroll to position [1787, 0]
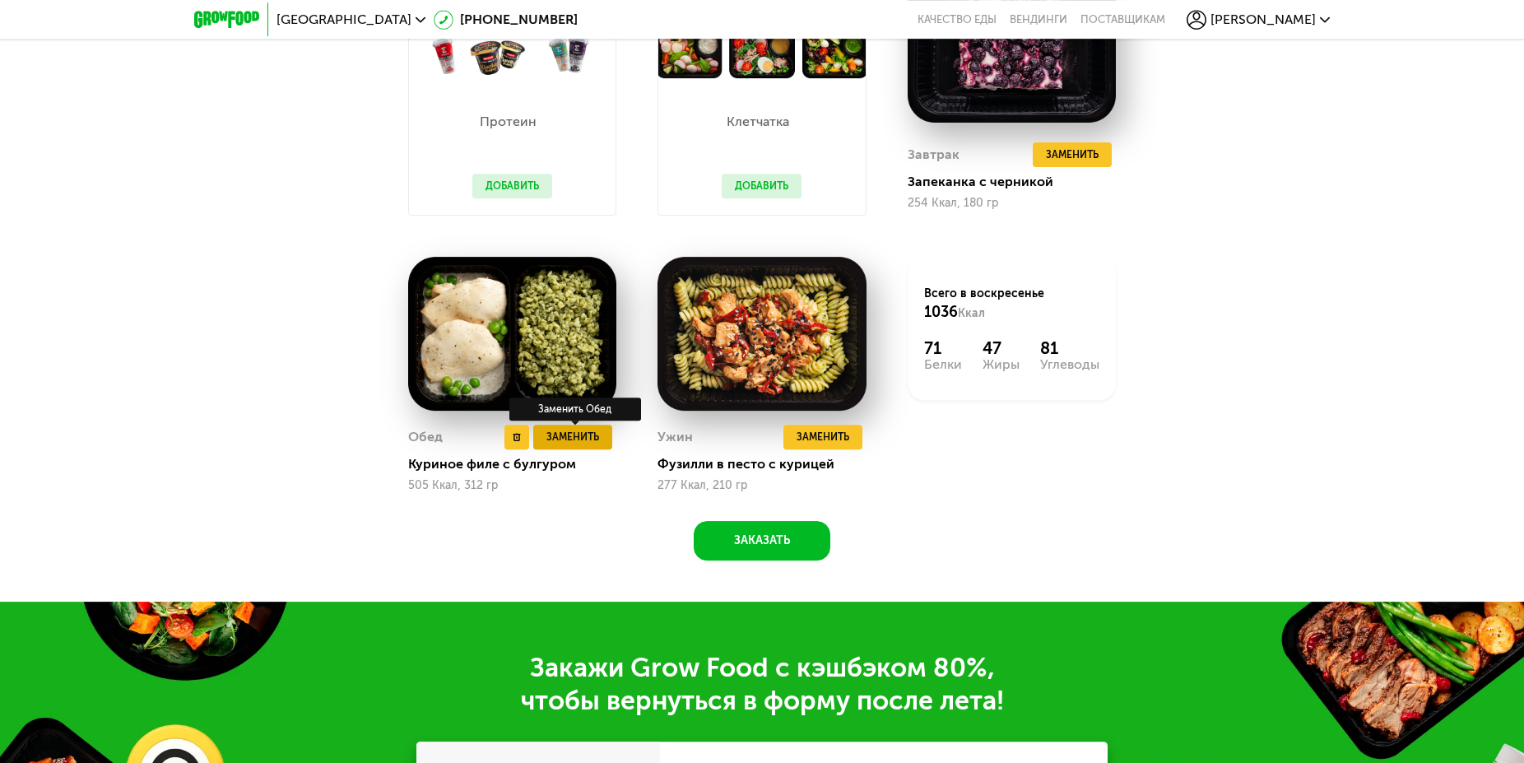
click at [568, 440] on span "Заменить" at bounding box center [572, 437] width 53 height 16
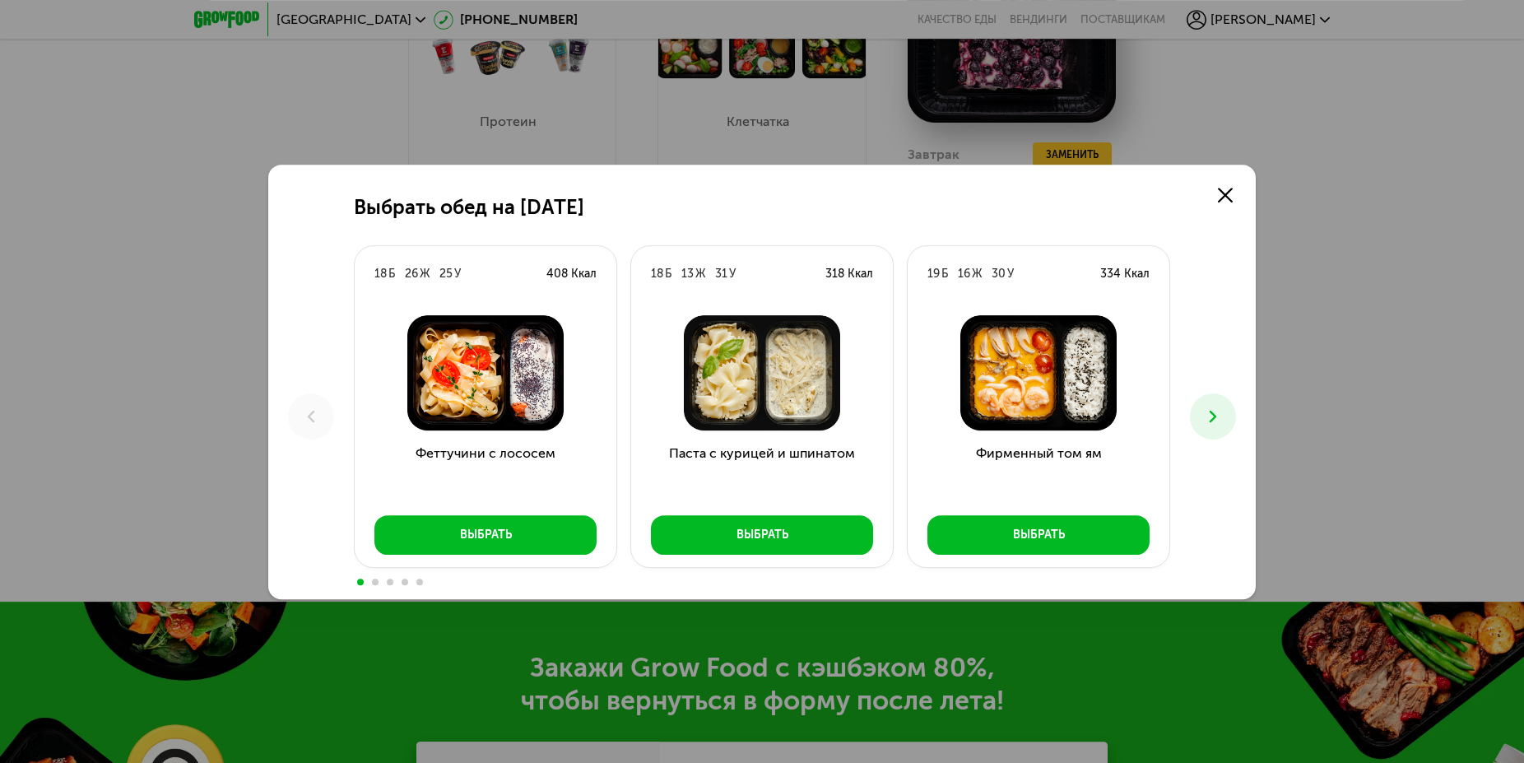
click at [1216, 421] on icon at bounding box center [1213, 417] width 20 height 20
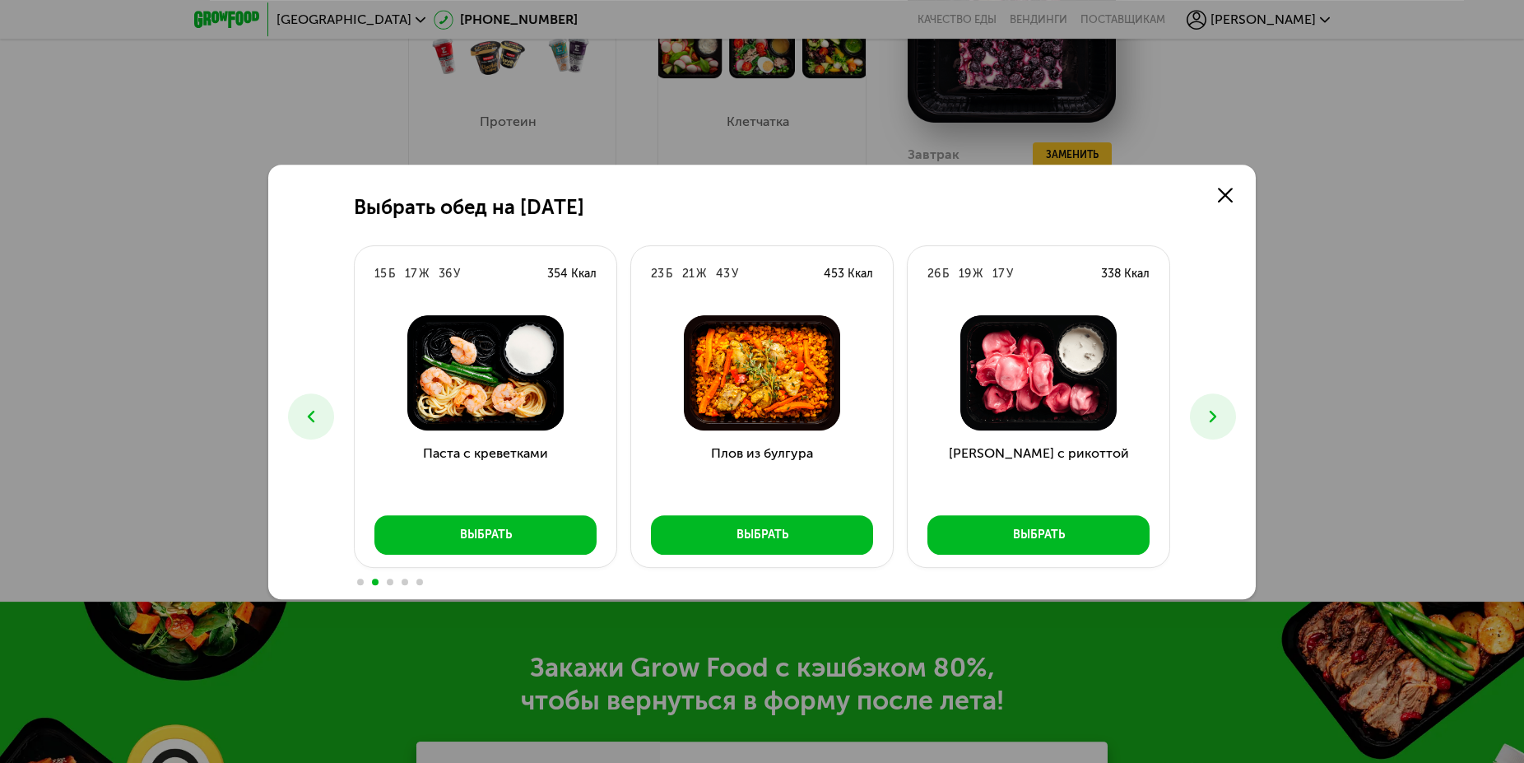
click at [1216, 421] on icon at bounding box center [1213, 417] width 20 height 20
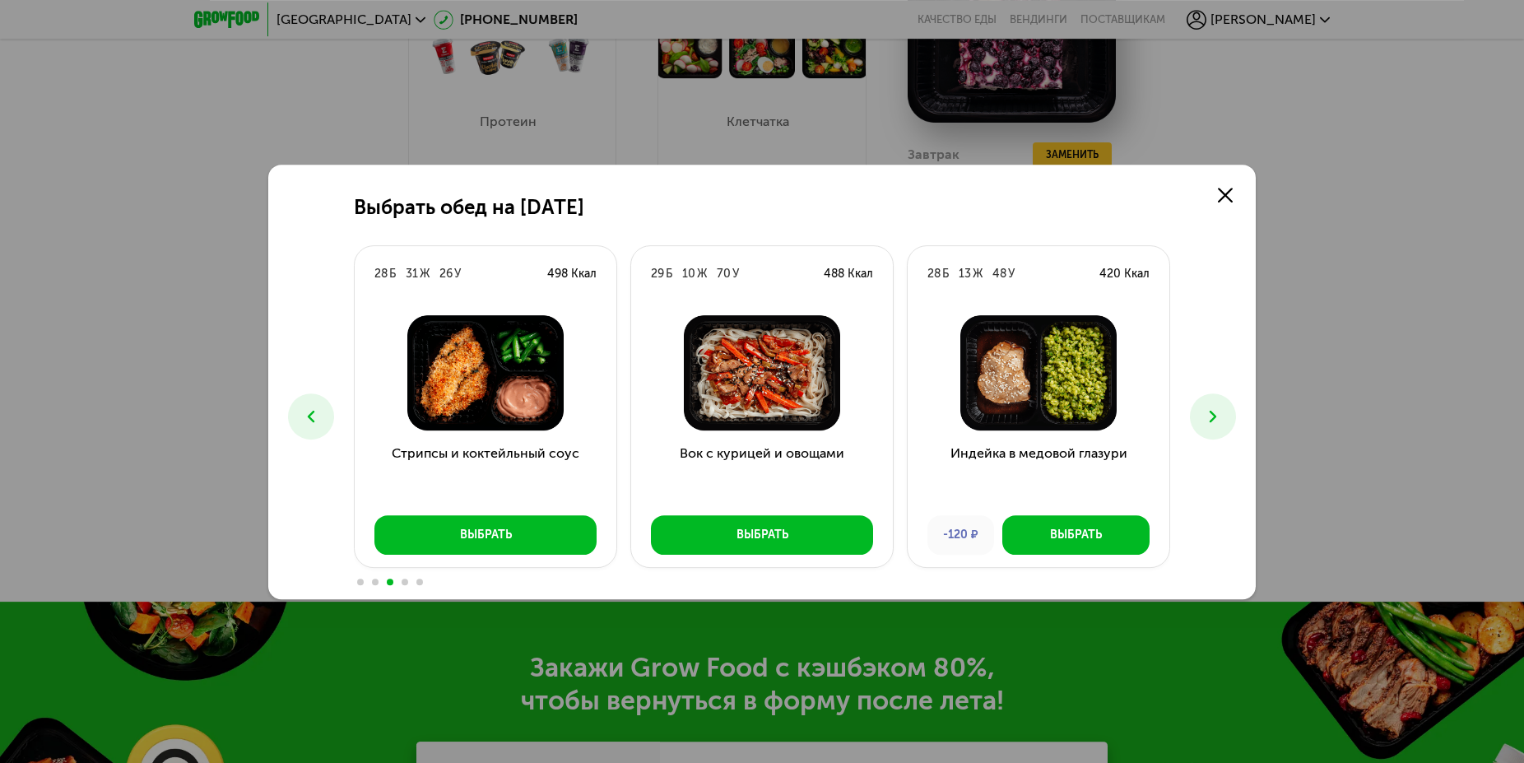
click at [1209, 424] on icon at bounding box center [1213, 417] width 20 height 20
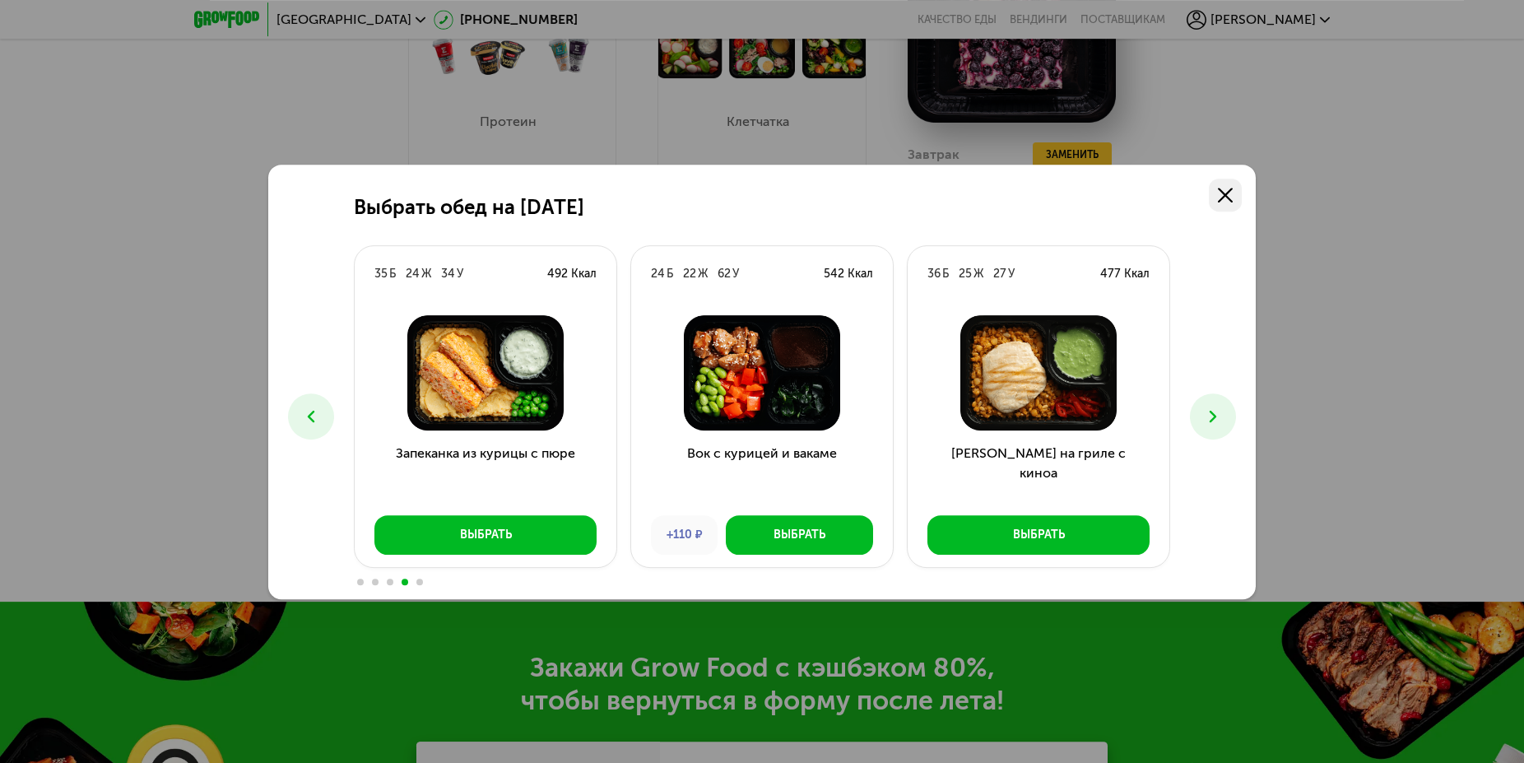
click at [1228, 202] on link at bounding box center [1225, 195] width 33 height 33
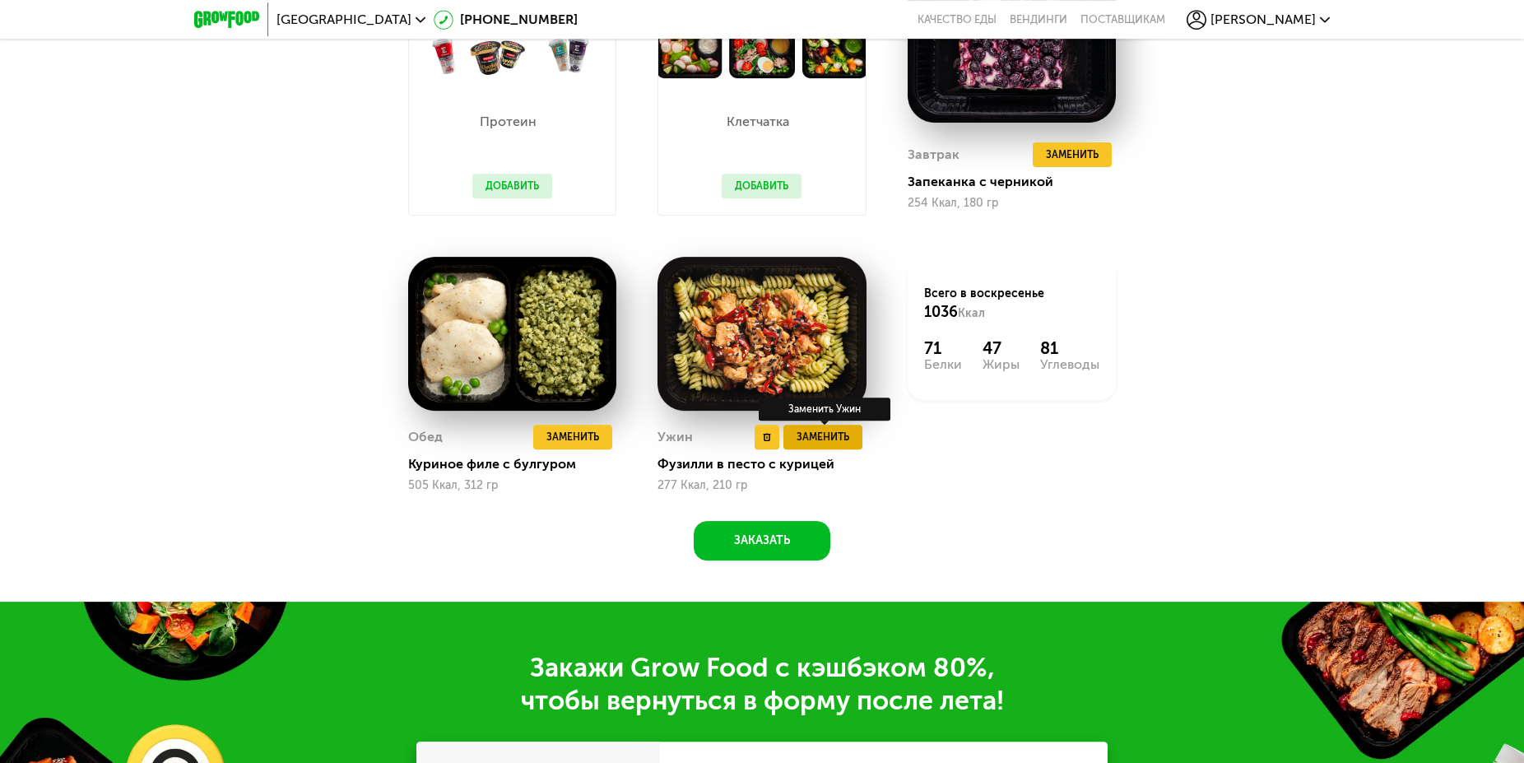
click at [841, 445] on span "Заменить" at bounding box center [823, 437] width 53 height 16
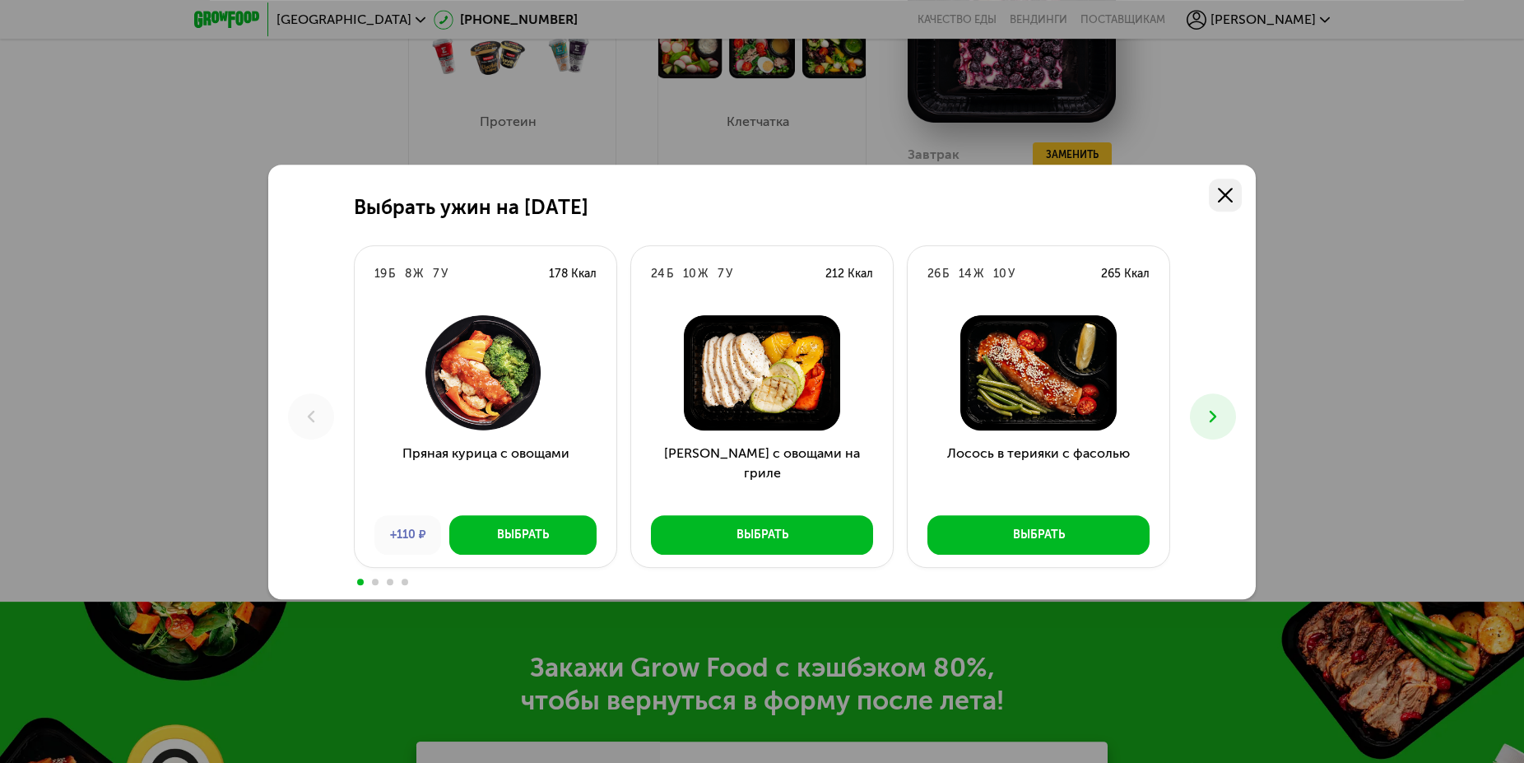
click at [1220, 189] on icon at bounding box center [1225, 195] width 15 height 15
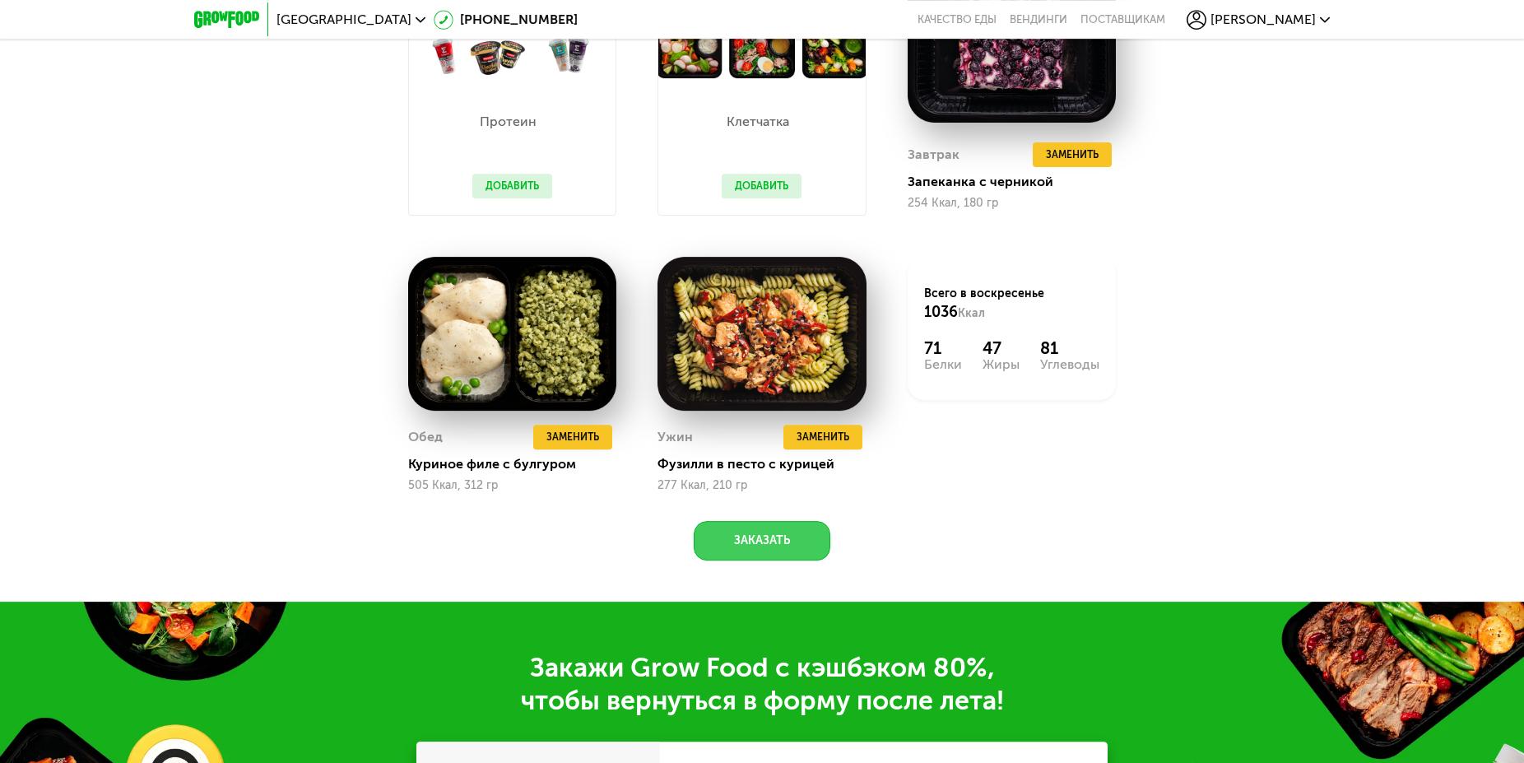
click at [794, 560] on button "Заказать" at bounding box center [762, 541] width 137 height 40
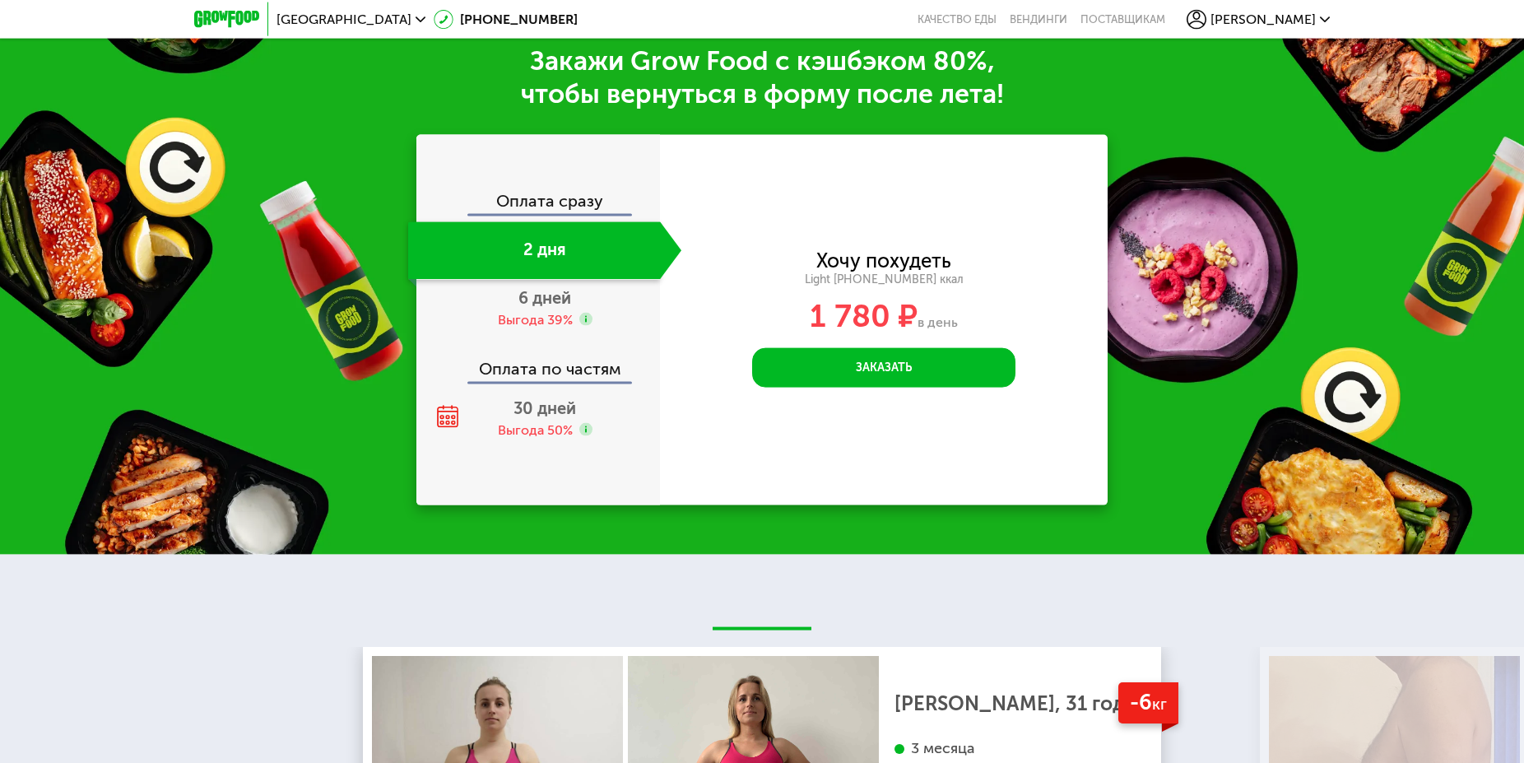
scroll to position [2395, 0]
click at [868, 376] on button "Заказать" at bounding box center [883, 367] width 263 height 40
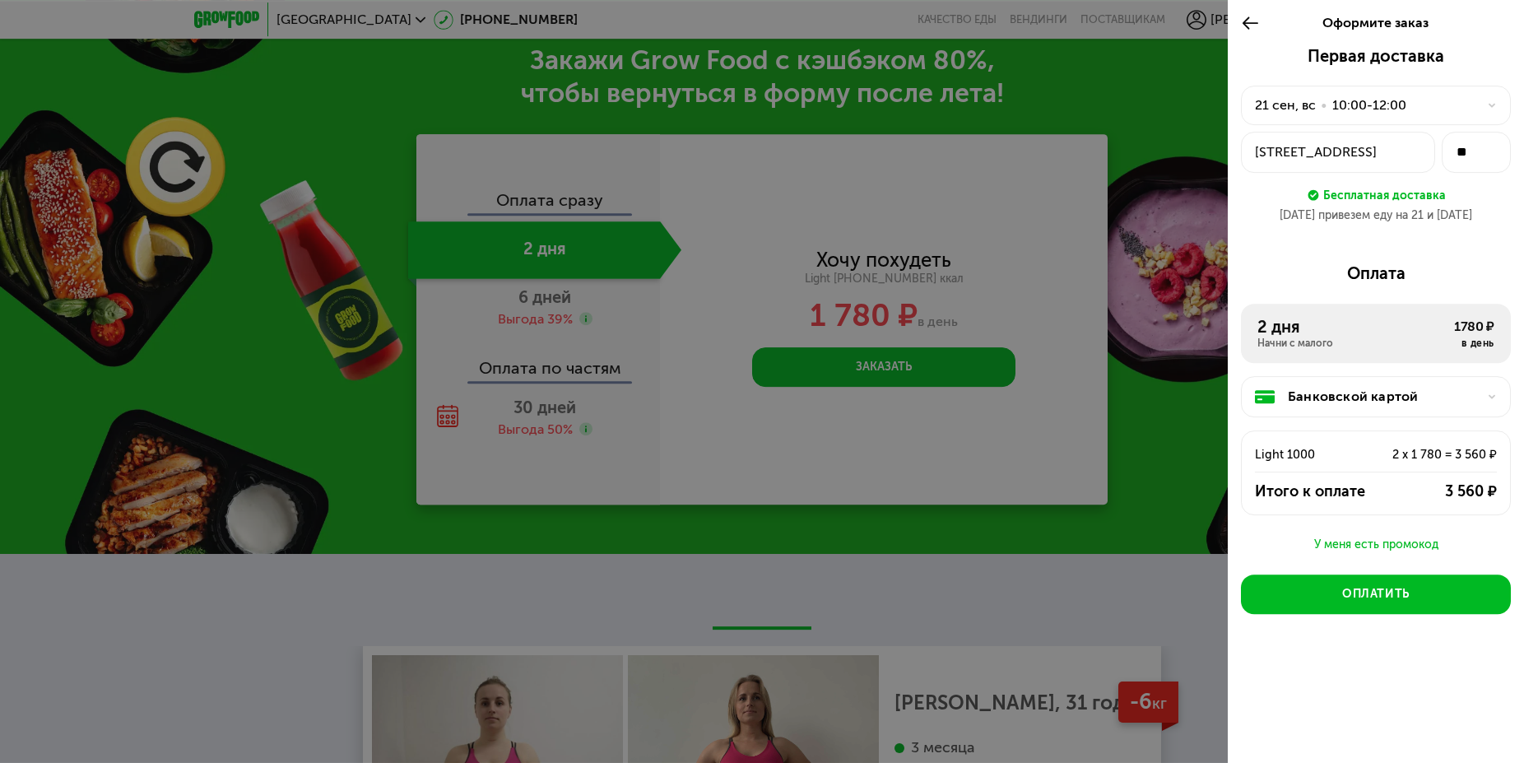
click at [1253, 19] on icon at bounding box center [1250, 23] width 19 height 20
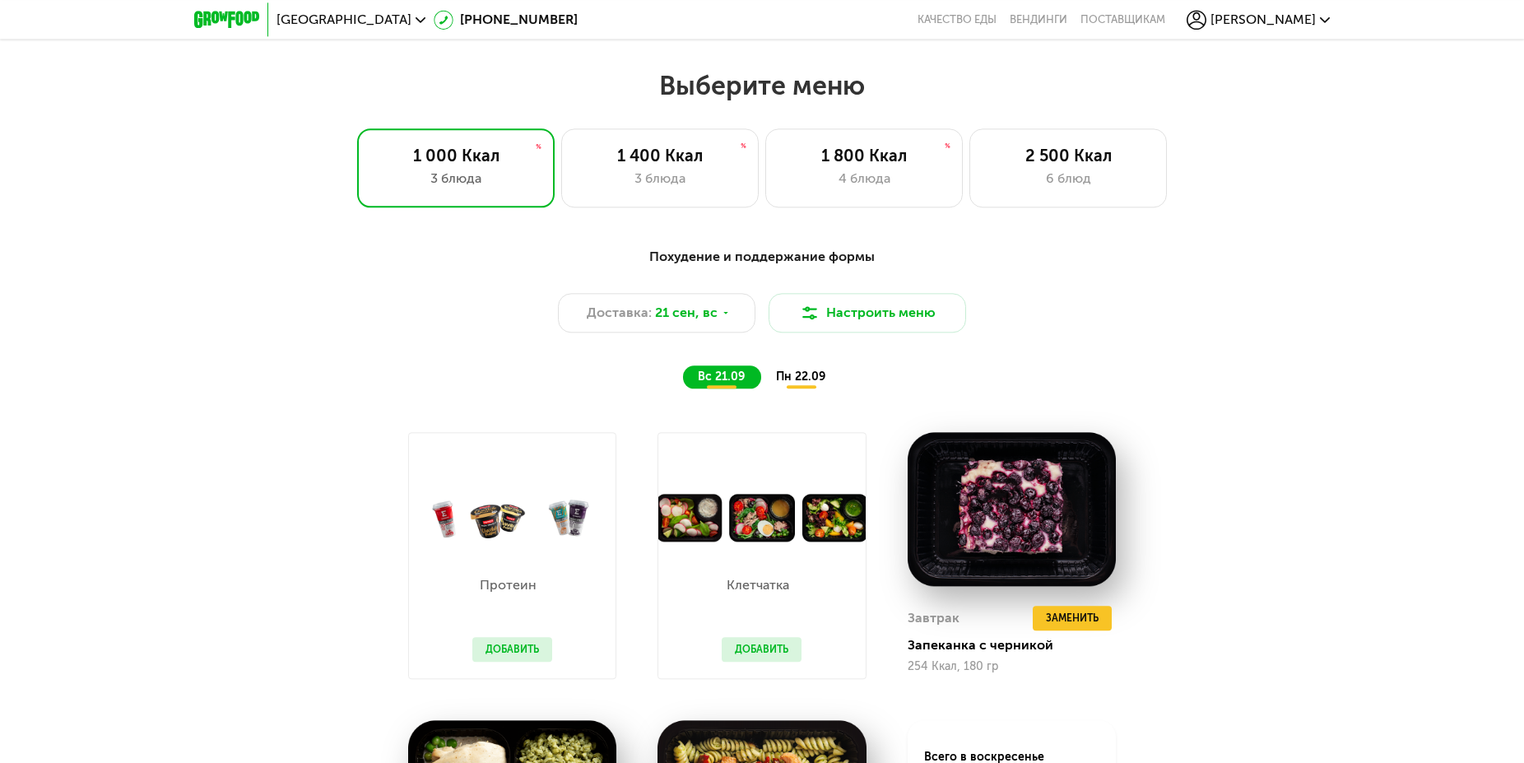
scroll to position [1343, 0]
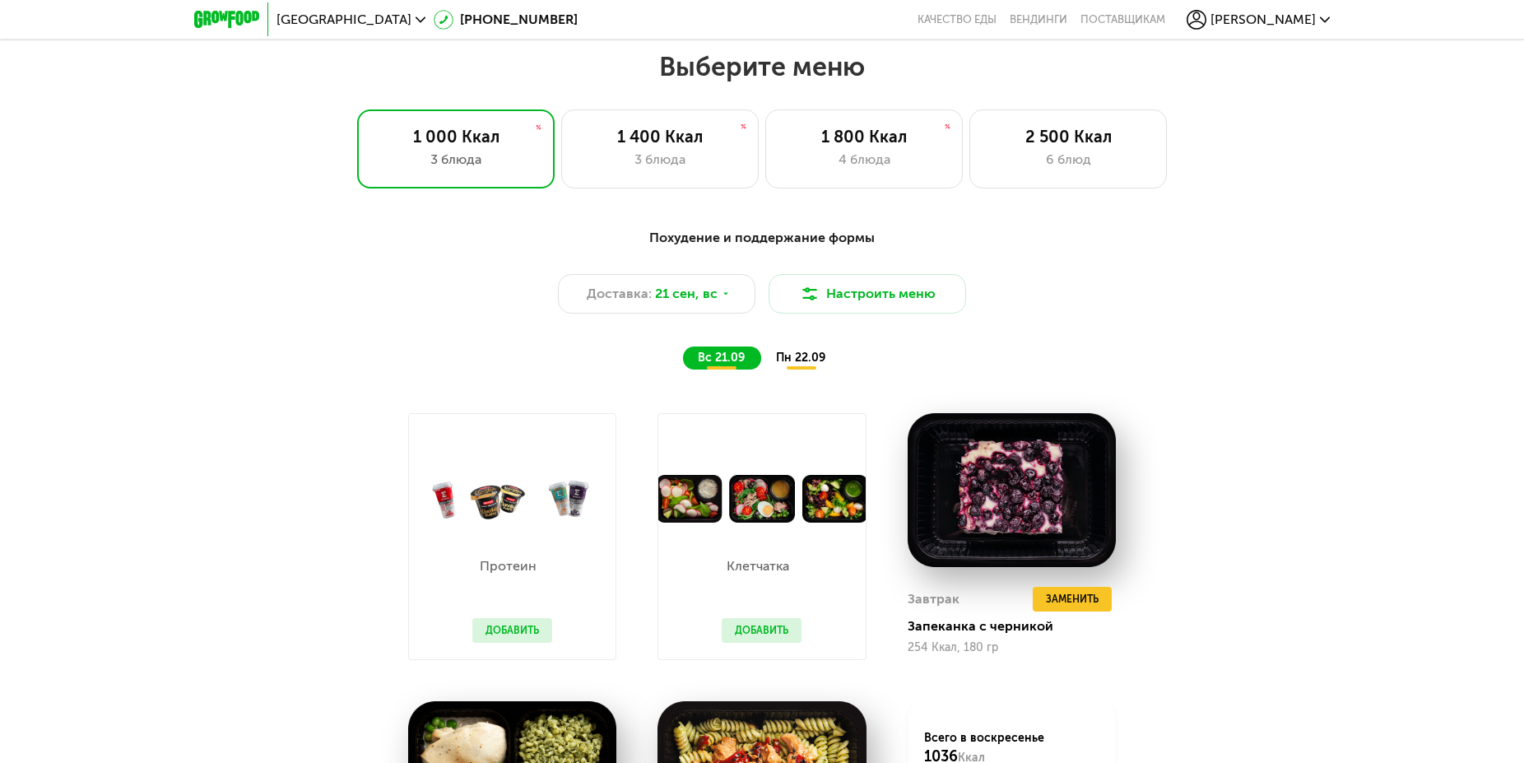
click at [783, 364] on span "пн 22.09" at bounding box center [800, 358] width 49 height 14
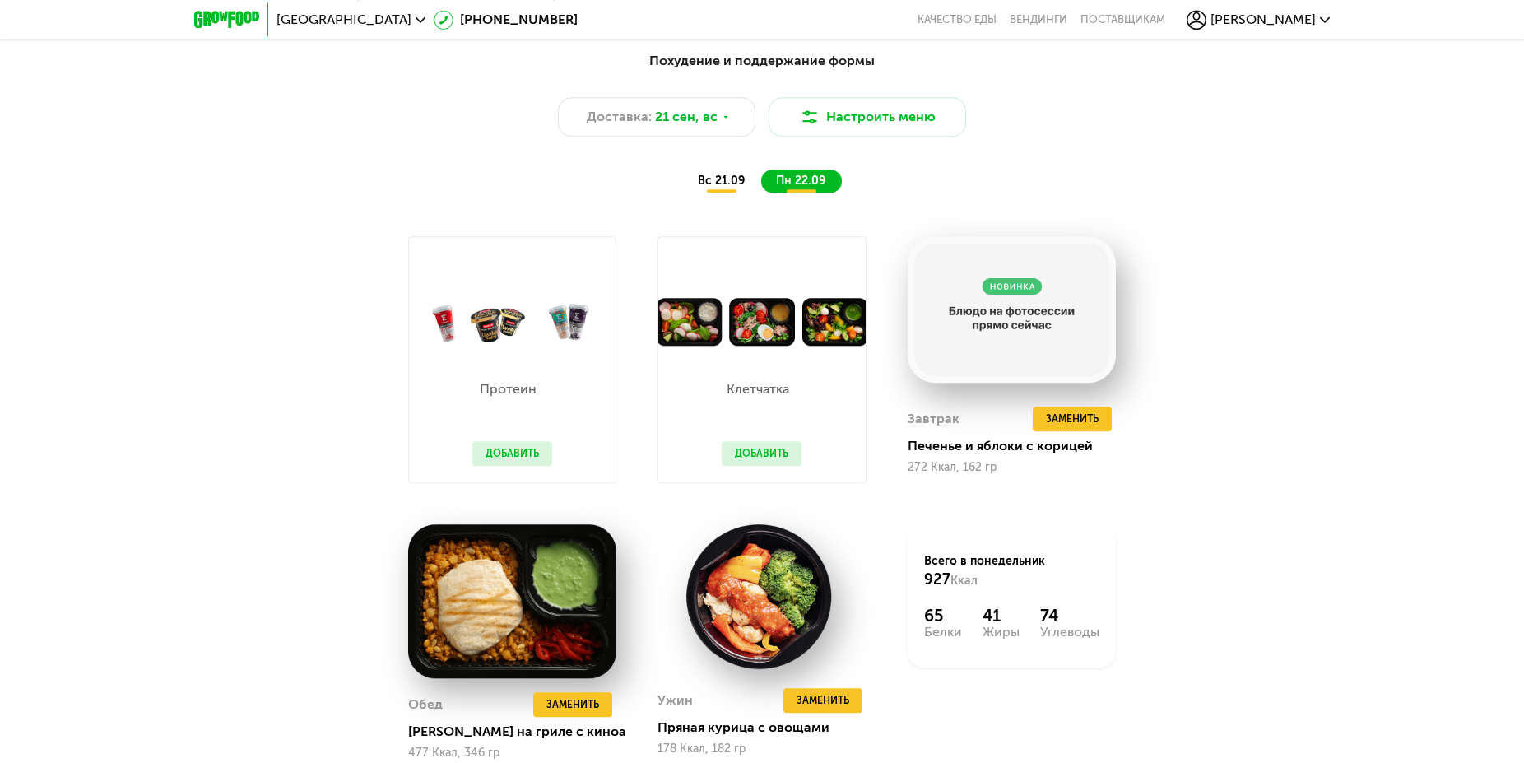
scroll to position [1595, 0]
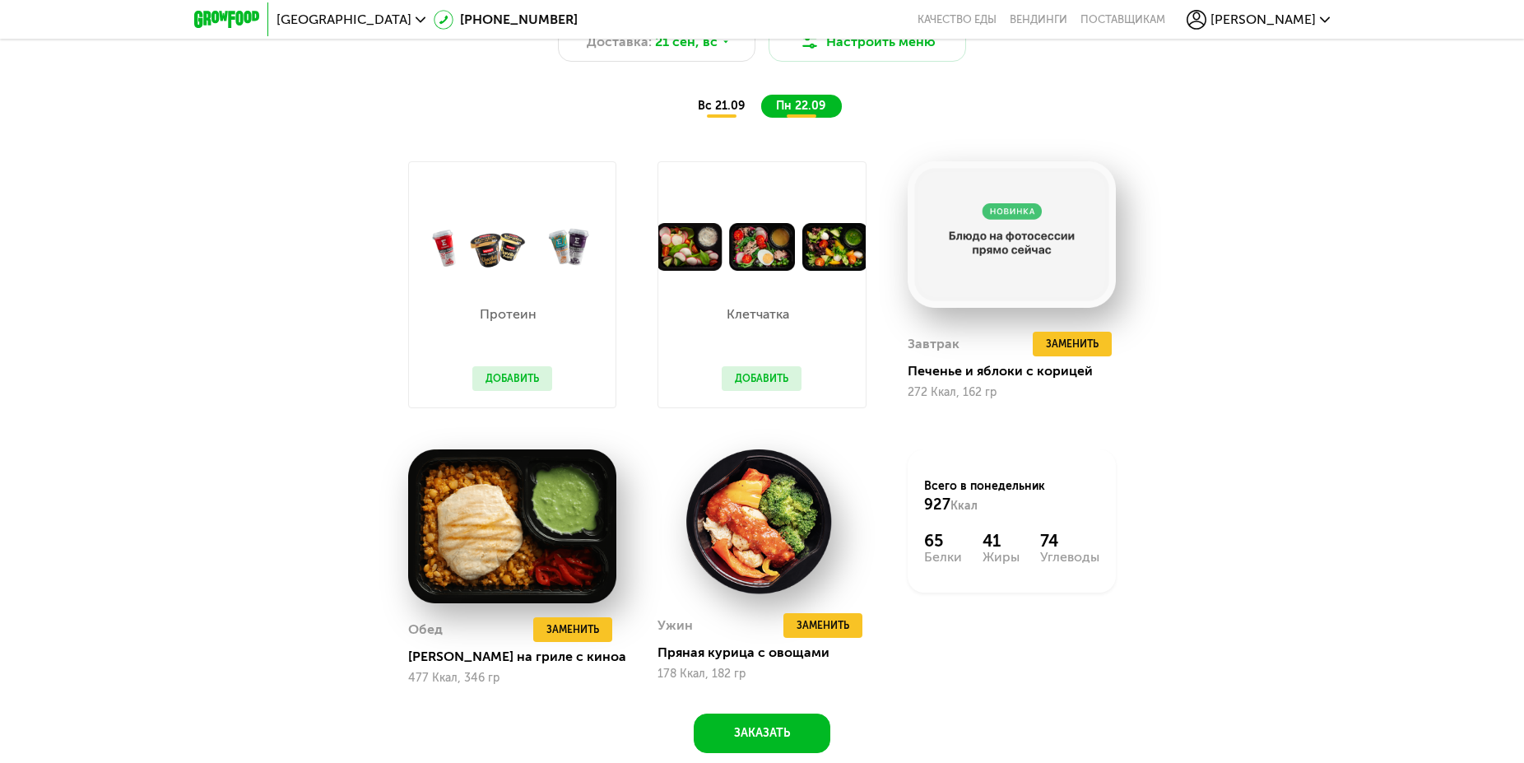
click at [1386, 298] on div "Похудение и поддержание формы Доставка: 21 сен, вс Настроить меню вс 21.09 пн 2…" at bounding box center [762, 373] width 1524 height 841
click at [1068, 342] on span "Заменить" at bounding box center [1072, 344] width 53 height 16
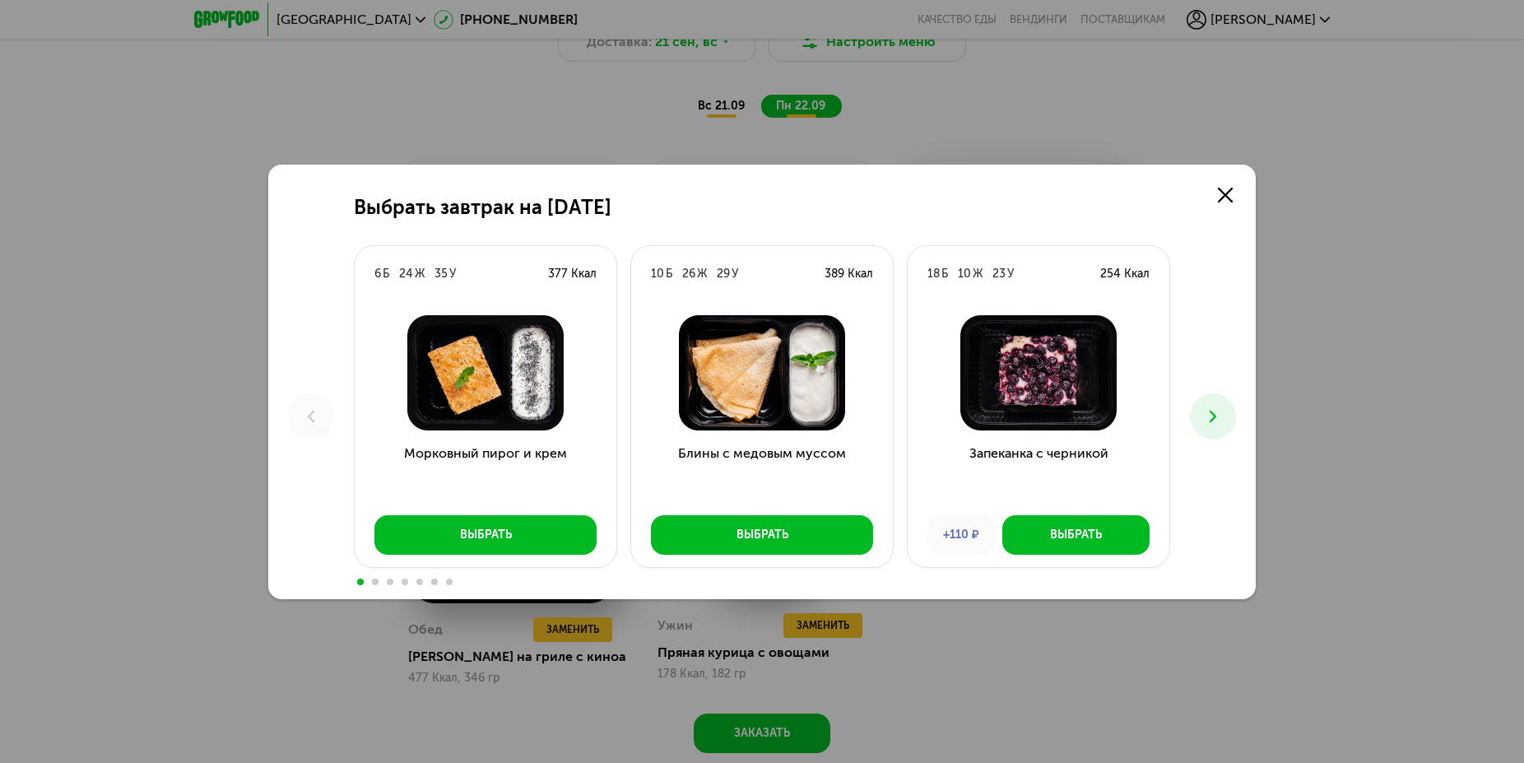
click at [1217, 418] on icon at bounding box center [1213, 417] width 20 height 20
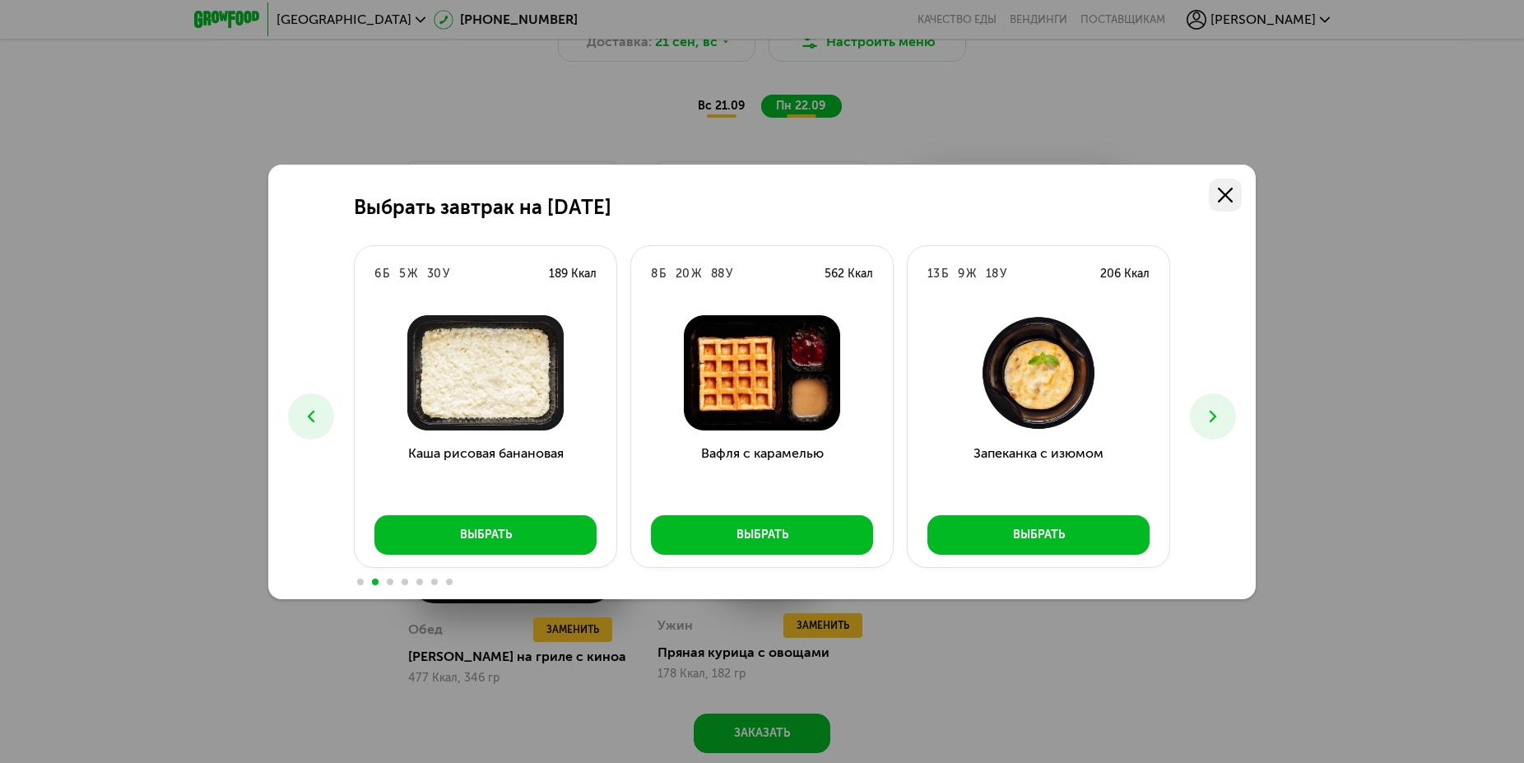
click at [1227, 193] on use at bounding box center [1225, 195] width 15 height 15
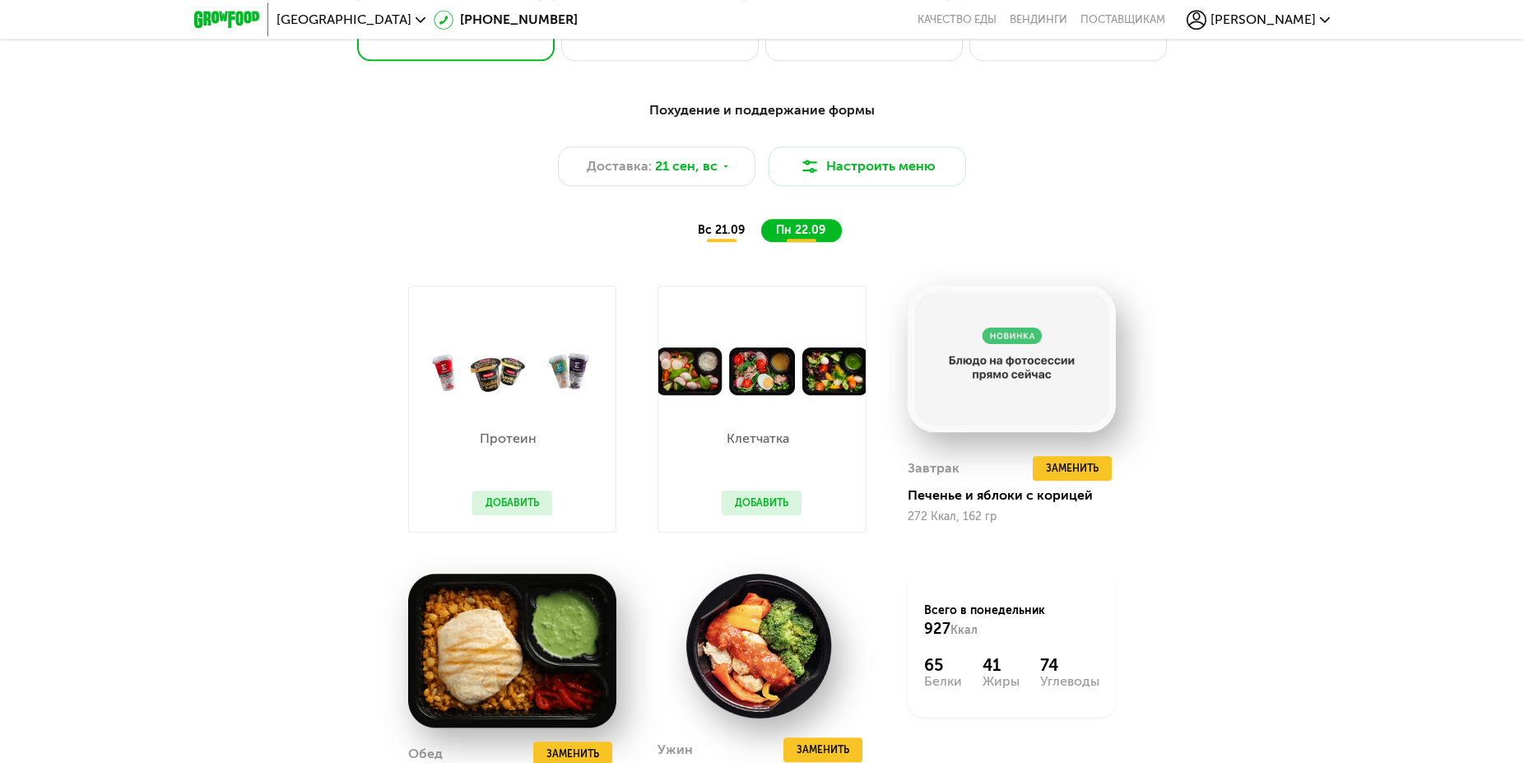
scroll to position [1343, 0]
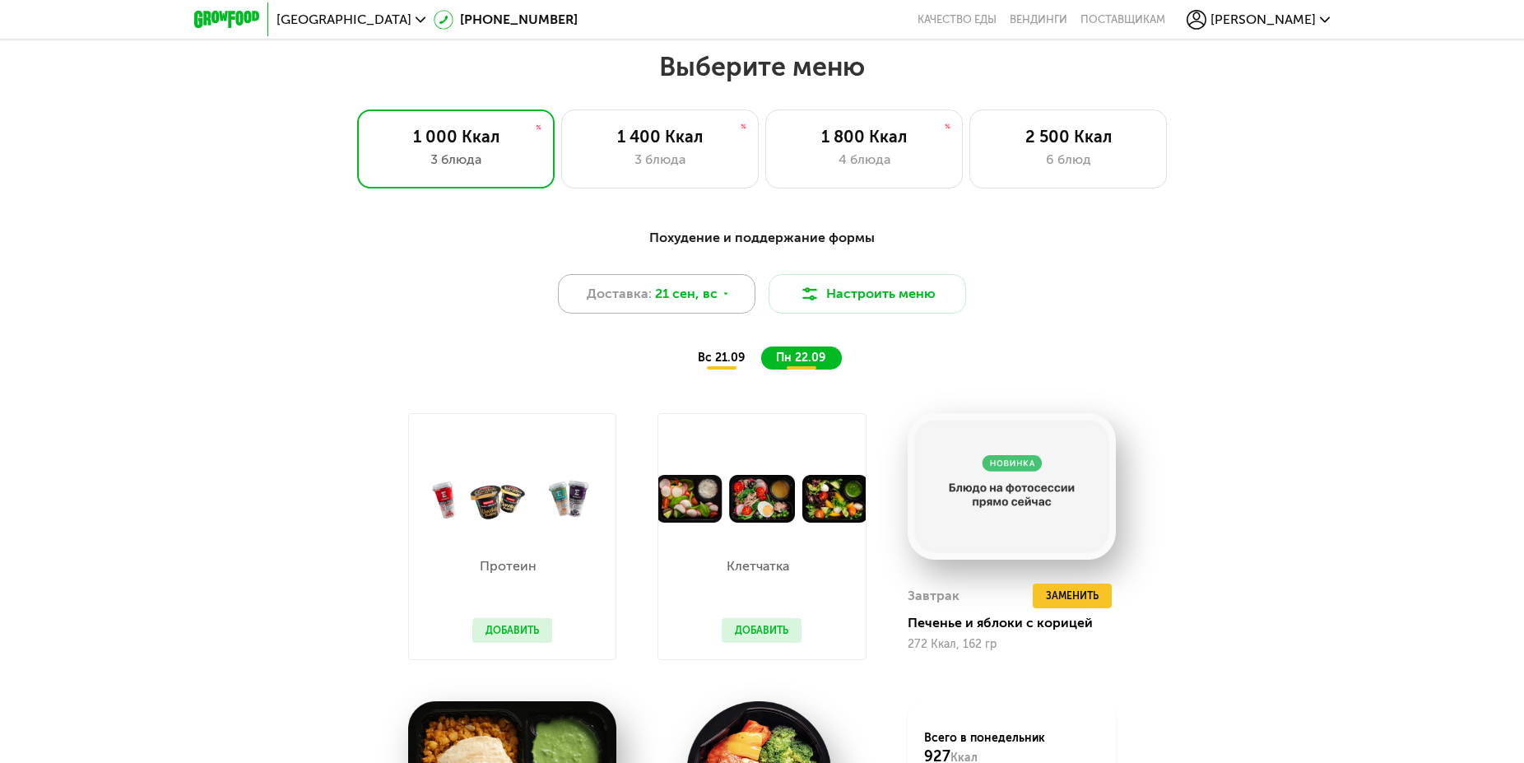
click at [712, 296] on span "21 сен, вс" at bounding box center [686, 294] width 63 height 20
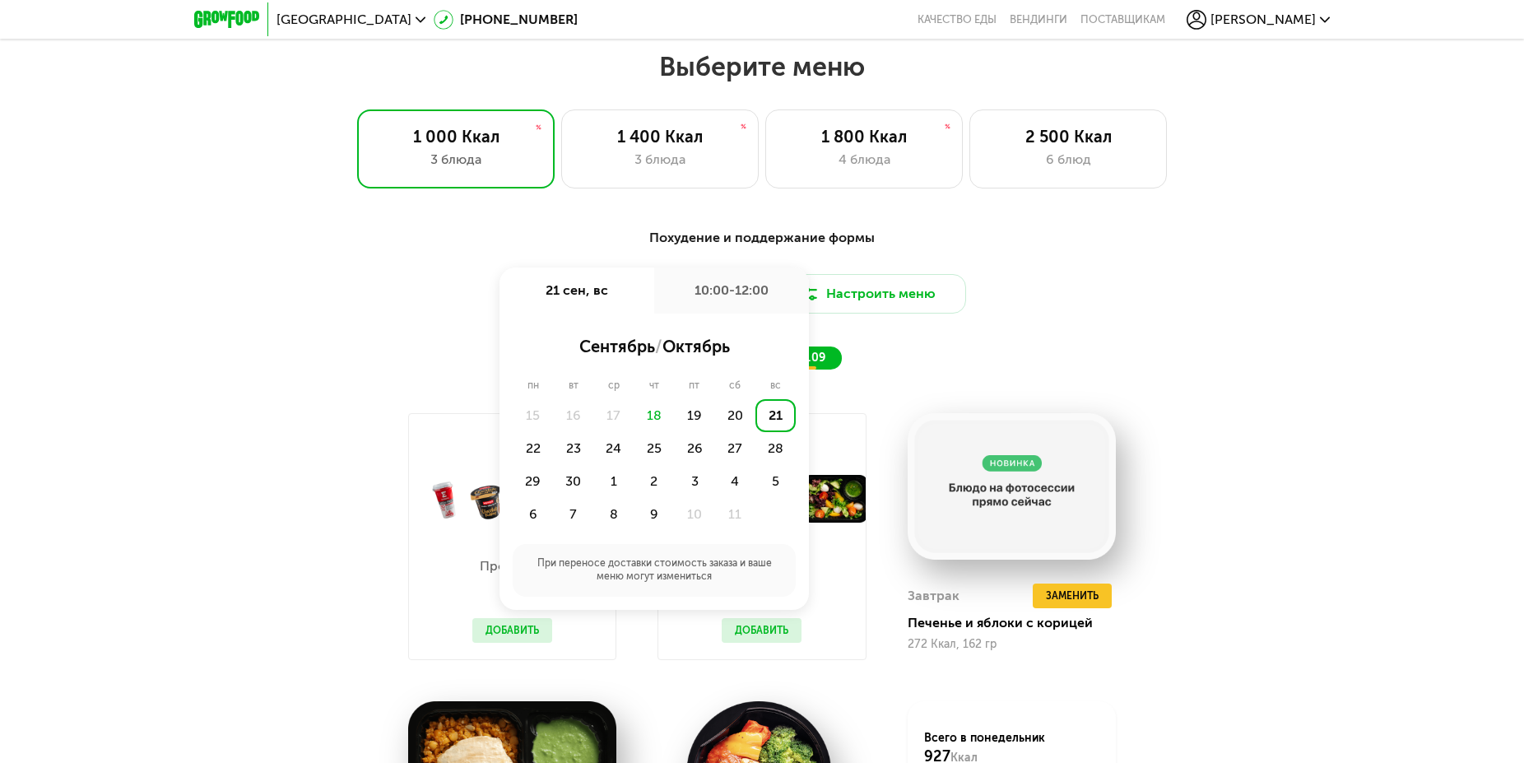
click at [1137, 363] on div "Похудение и поддержание формы Доставка: 21 сен, вс 21 сен, вс 10:00-12:00 сентя…" at bounding box center [762, 299] width 974 height 142
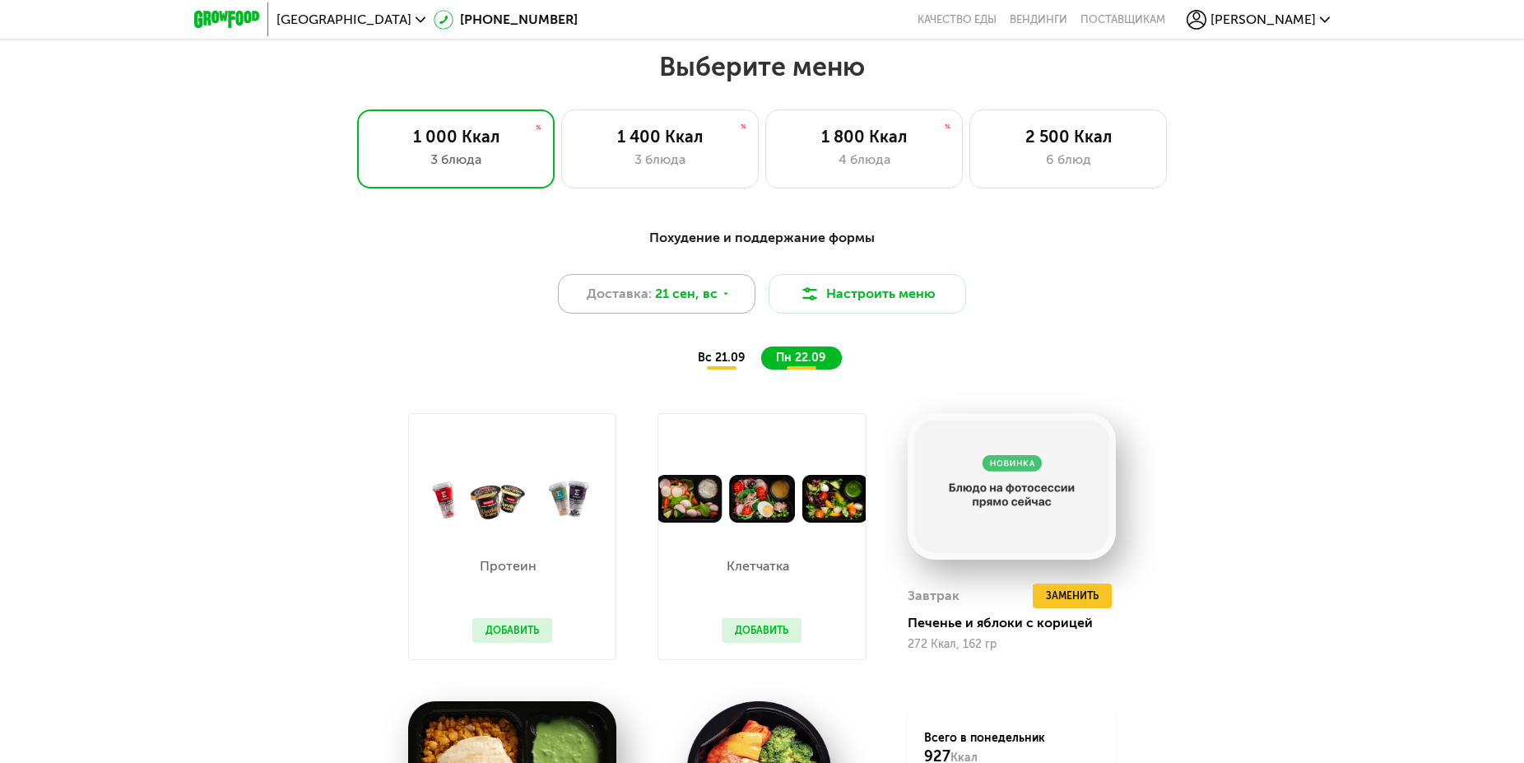
click at [732, 296] on div "Доставка: 21 сен, вс" at bounding box center [657, 294] width 198 height 40
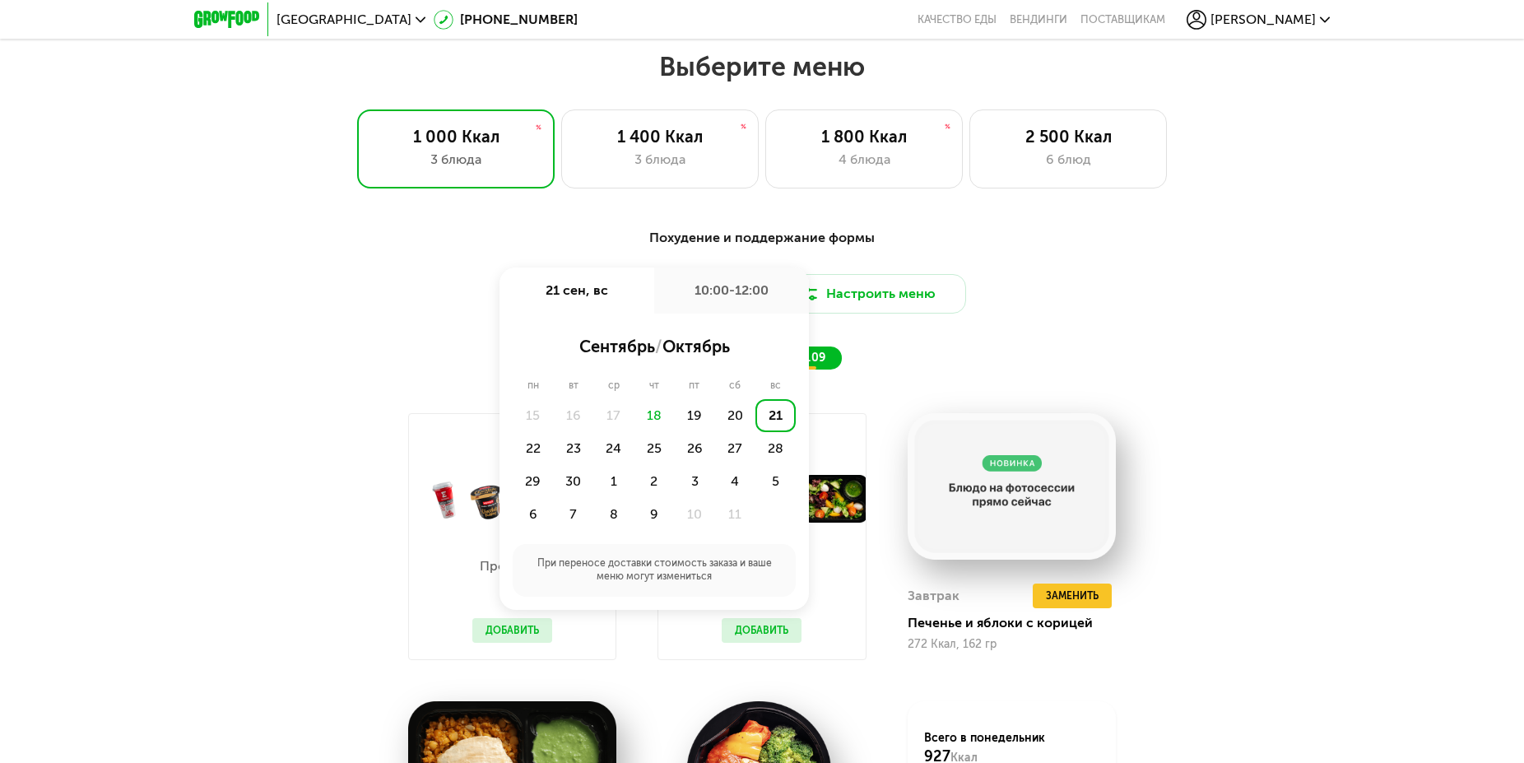
click at [1155, 278] on div "Похудение и поддержание формы Доставка: 21 сен, вс 21 сен, вс 10:00-12:00 сентя…" at bounding box center [762, 299] width 974 height 142
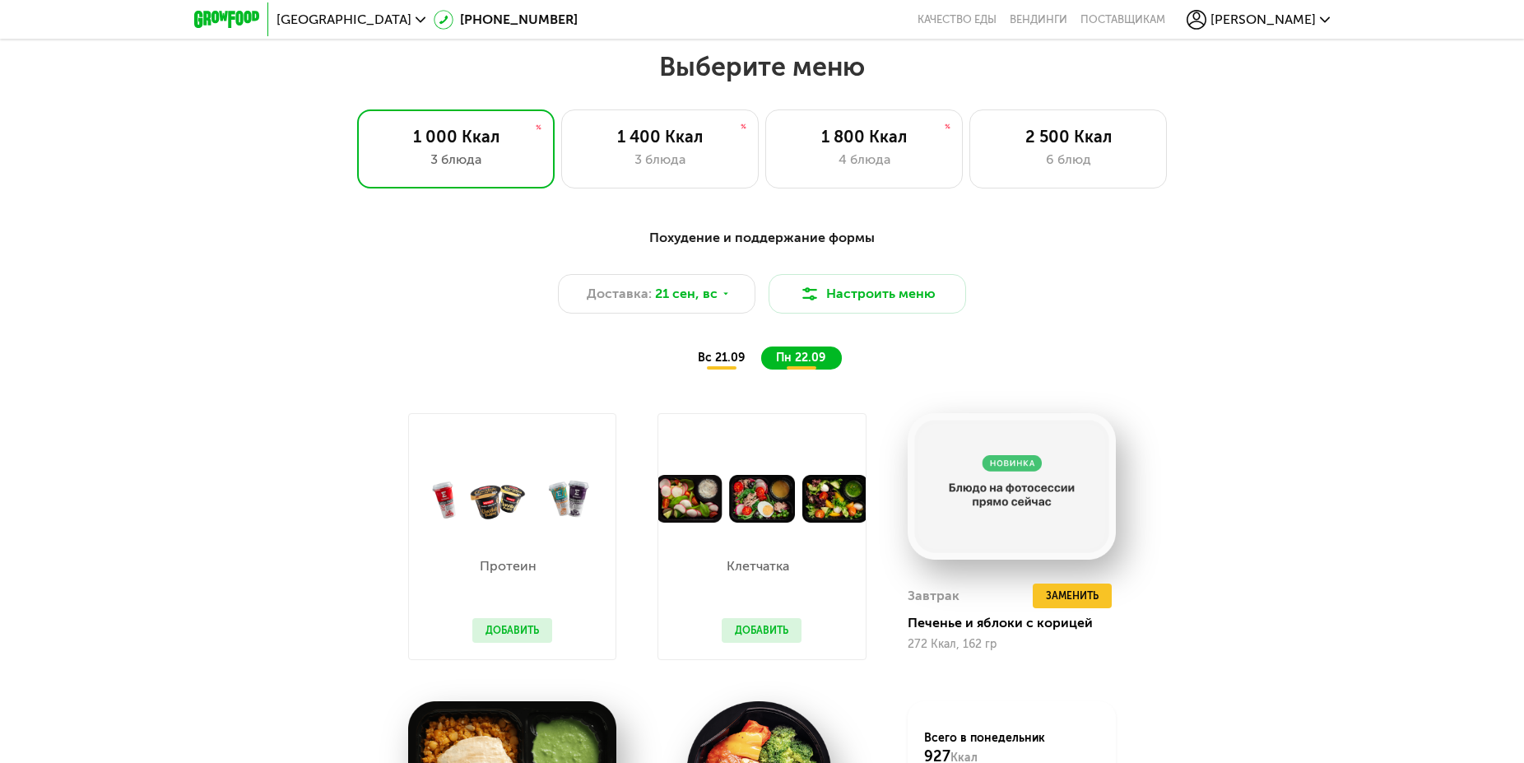
scroll to position [1259, 0]
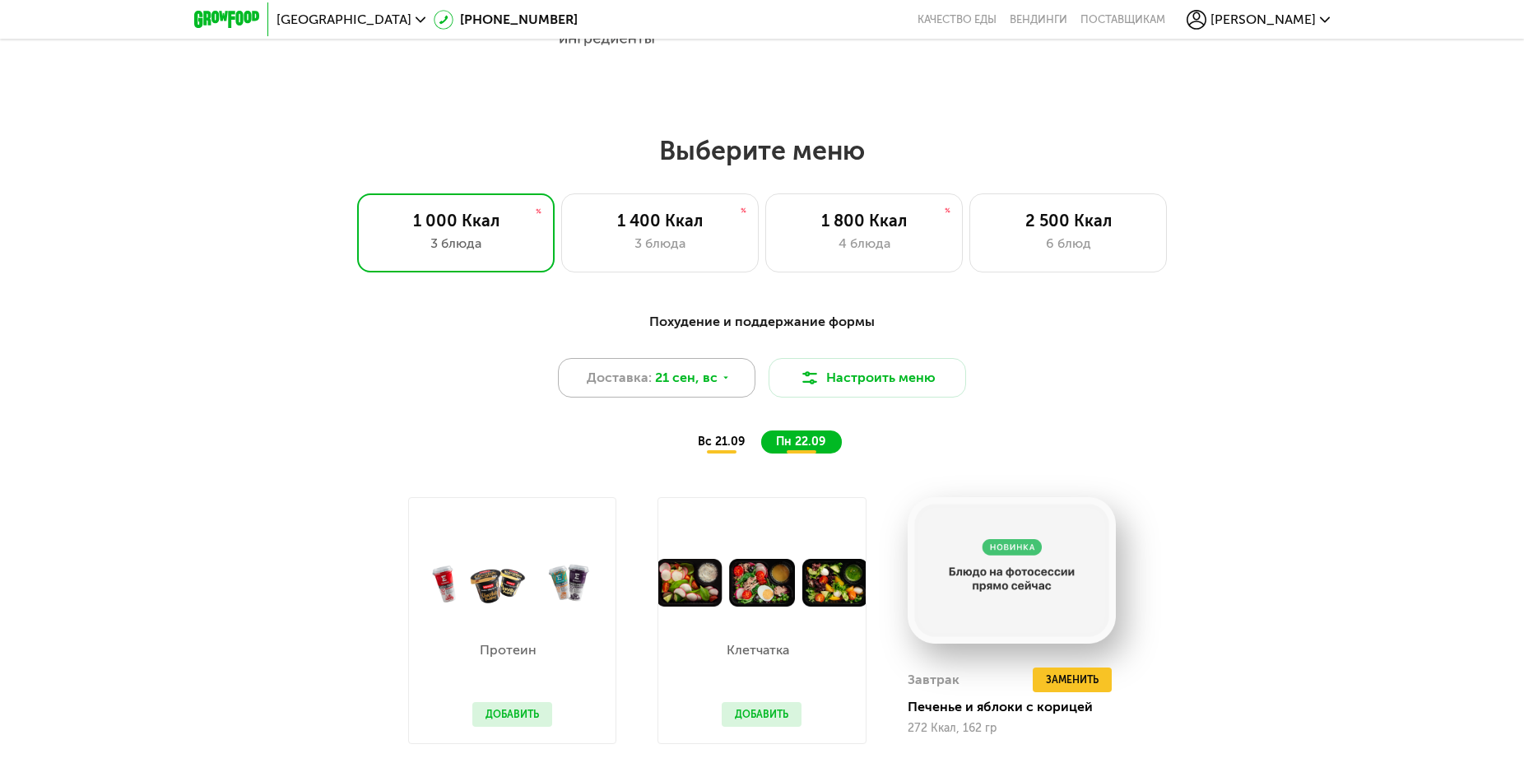
click at [676, 379] on span "21 сен, вс" at bounding box center [686, 378] width 63 height 20
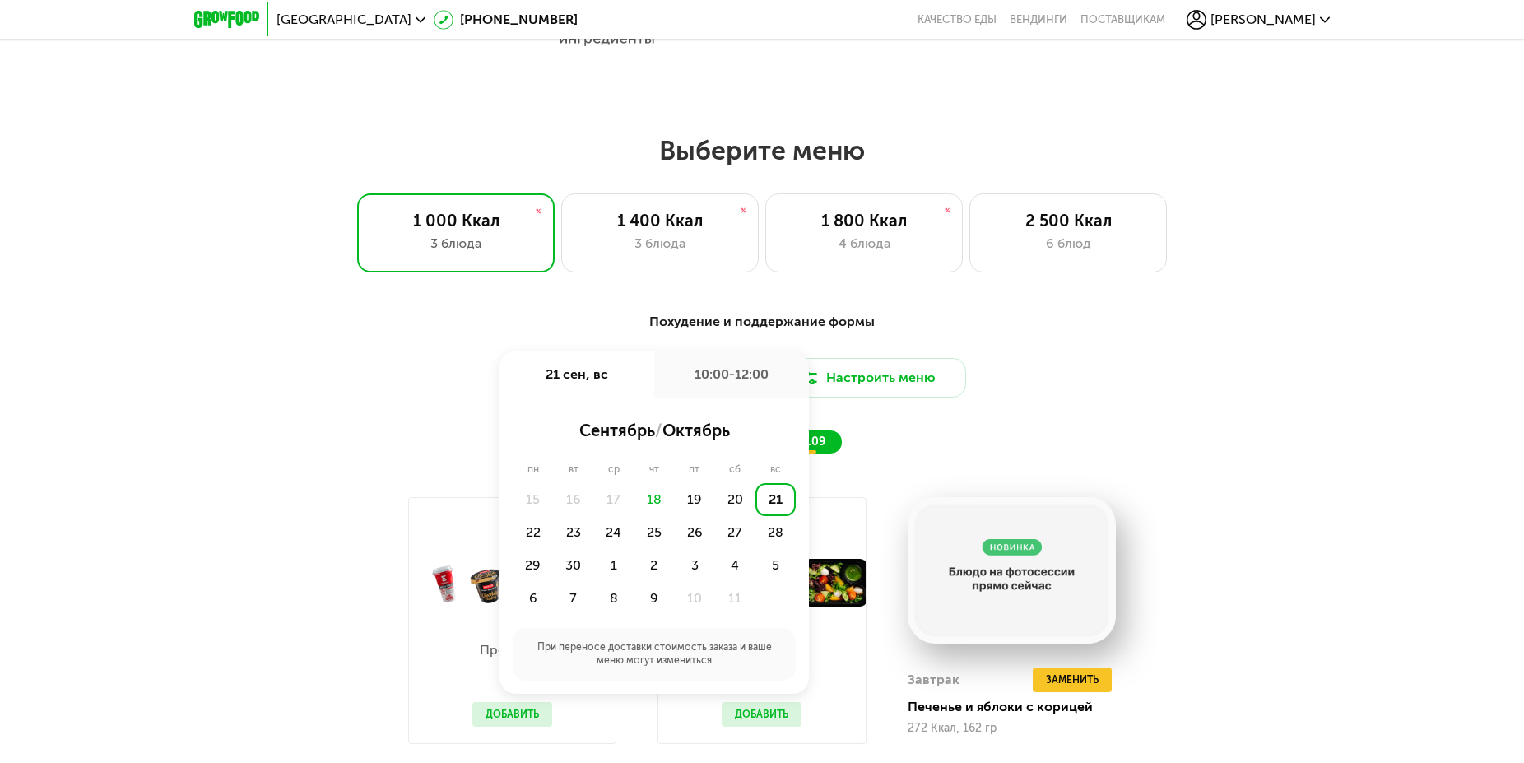
click at [1113, 406] on div "Похудение и поддержание формы Доставка: 21 сен, вс 21 сен, вс 10:00-12:00 сентя…" at bounding box center [762, 383] width 974 height 142
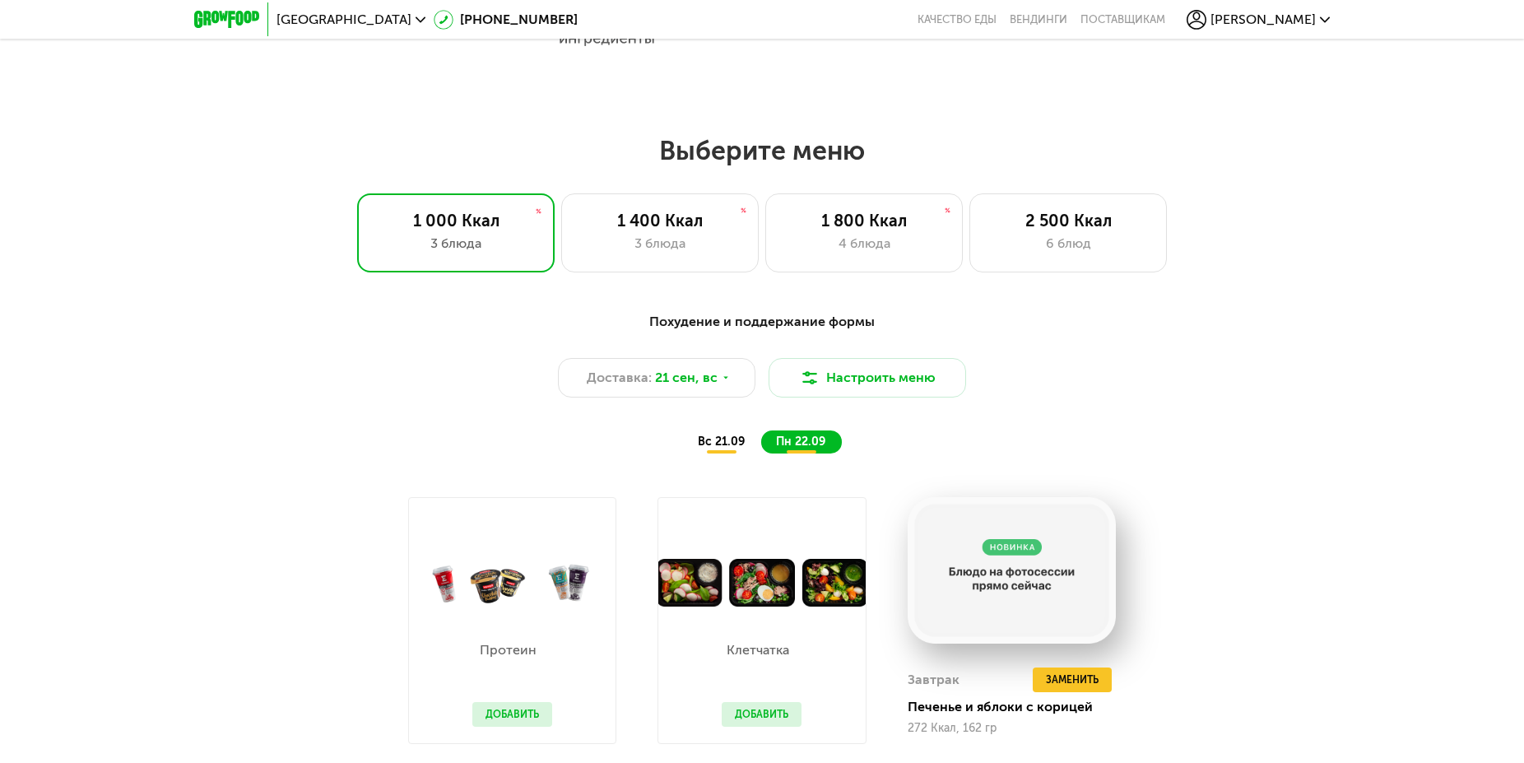
click at [712, 442] on span "вс 21.09" at bounding box center [721, 442] width 47 height 14
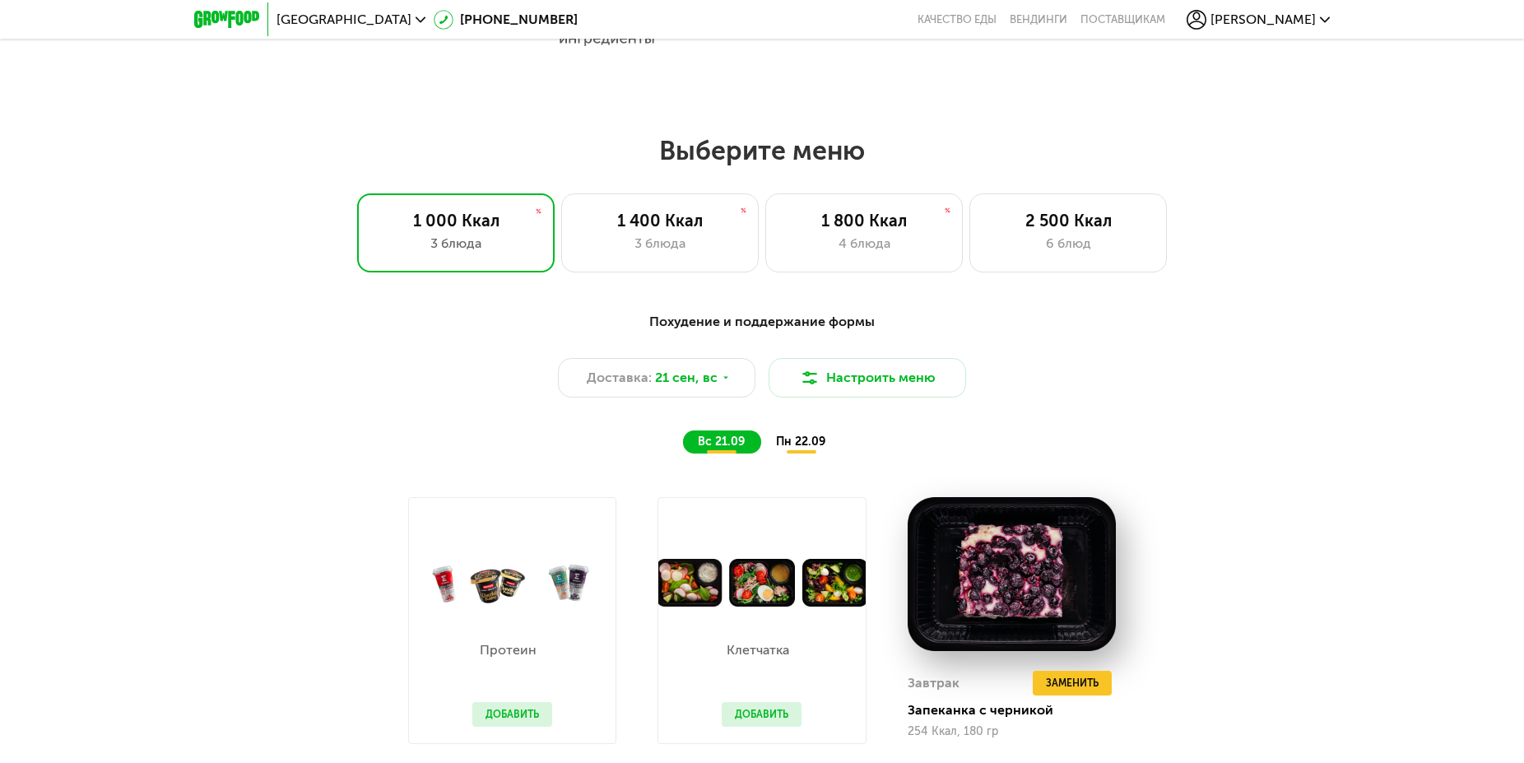
click at [775, 442] on div "пн 22.09" at bounding box center [801, 441] width 81 height 23
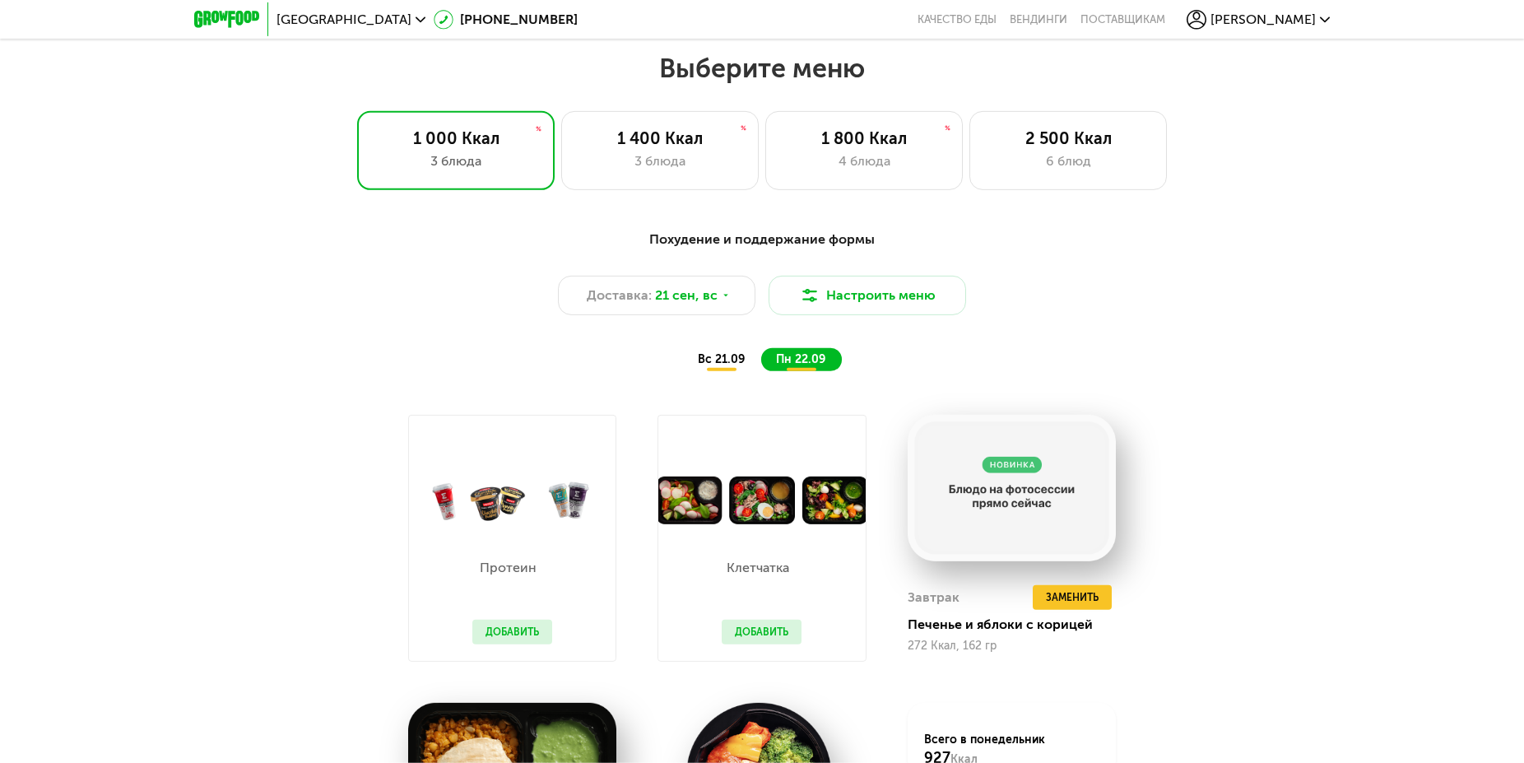
scroll to position [1427, 0]
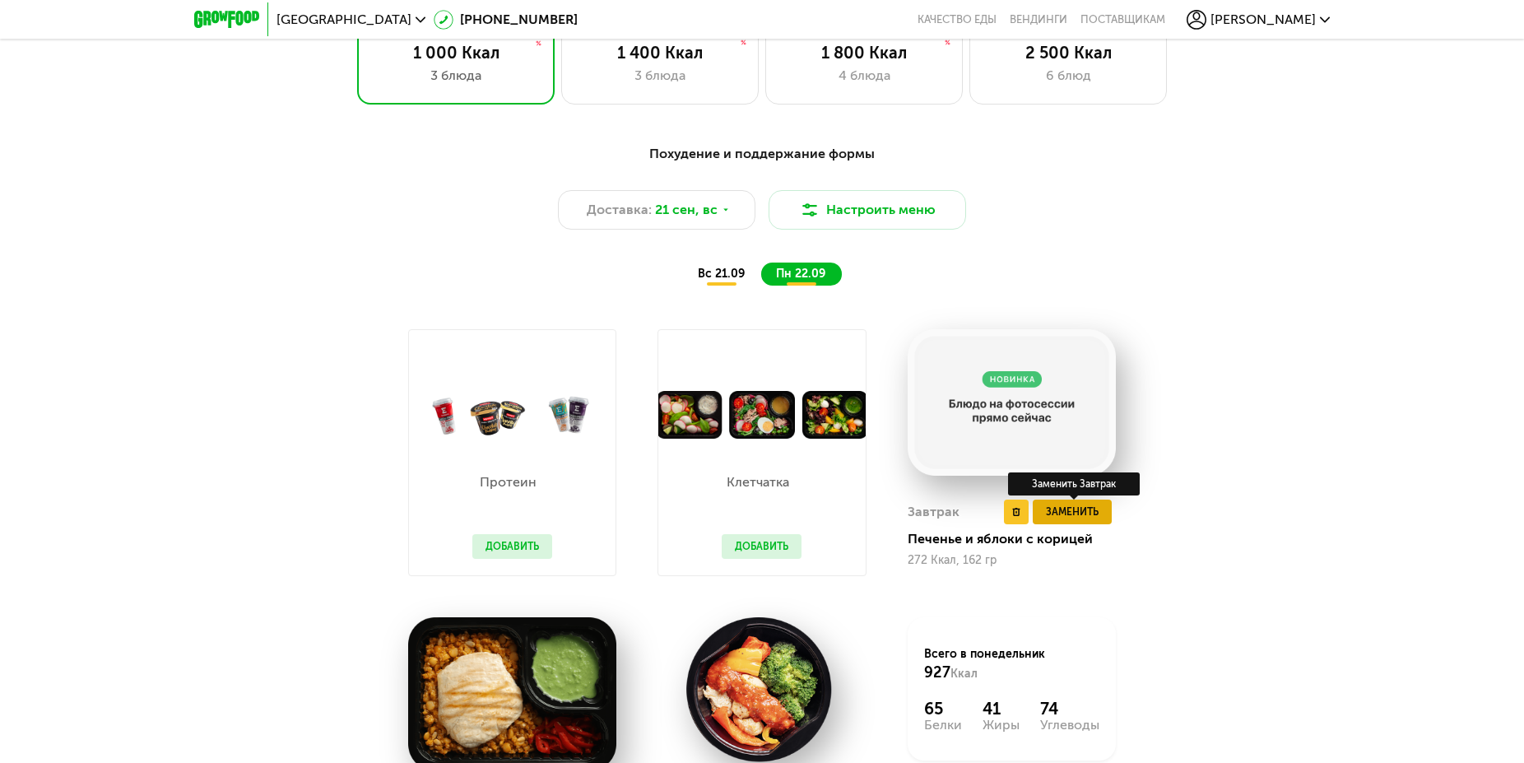
click at [1066, 518] on span "Заменить" at bounding box center [1072, 512] width 53 height 16
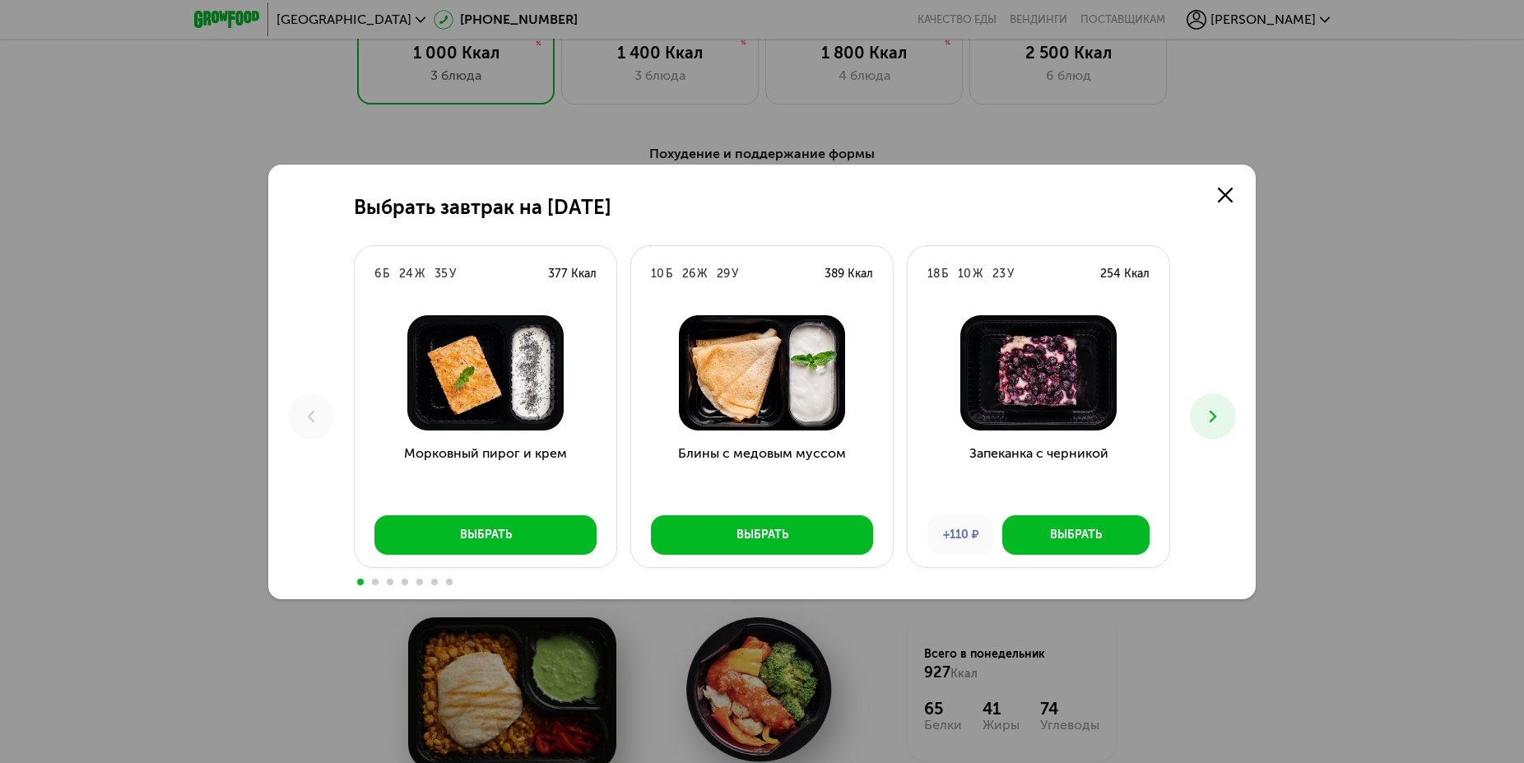
click at [736, 388] on img at bounding box center [761, 372] width 235 height 115
click at [1223, 411] on button at bounding box center [1213, 416] width 46 height 46
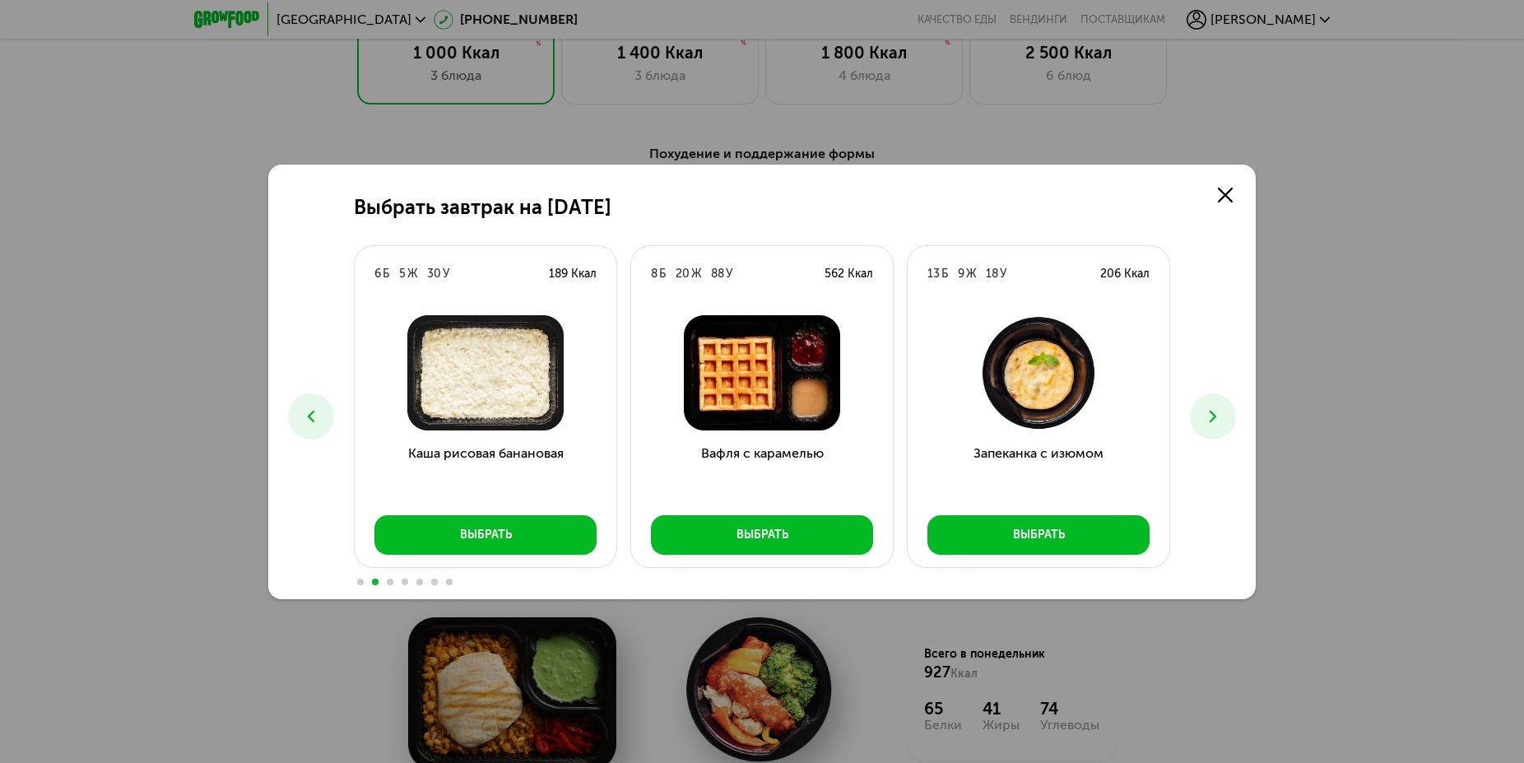
click at [309, 407] on icon at bounding box center [311, 417] width 20 height 20
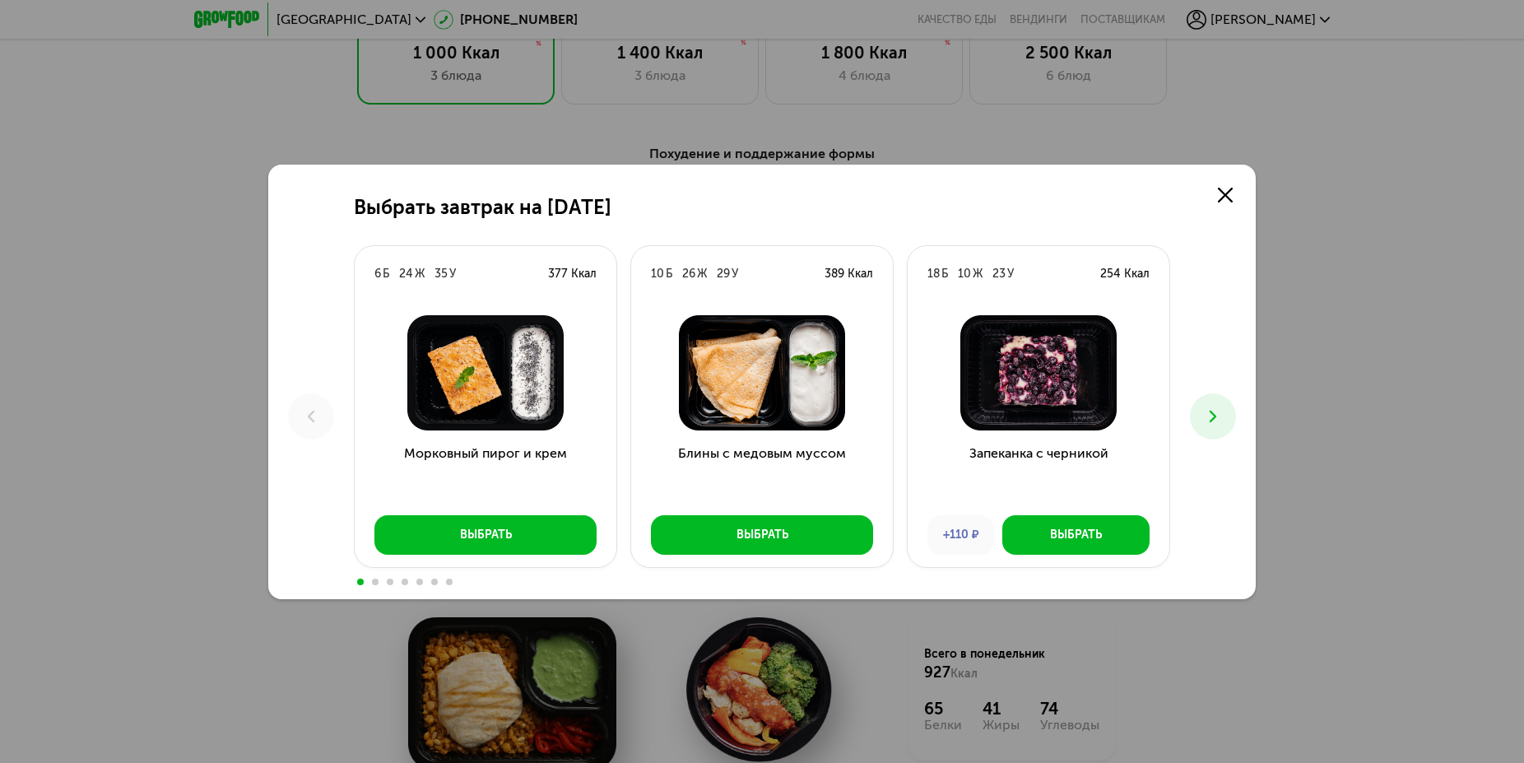
click at [1236, 414] on div "Выбрать завтрак на 22 сентября 6 Б 24 Ж 35 У 377 Ккал Морковный пирог и крем Вы…" at bounding box center [762, 382] width 988 height 435
click at [1201, 415] on button at bounding box center [1213, 416] width 46 height 46
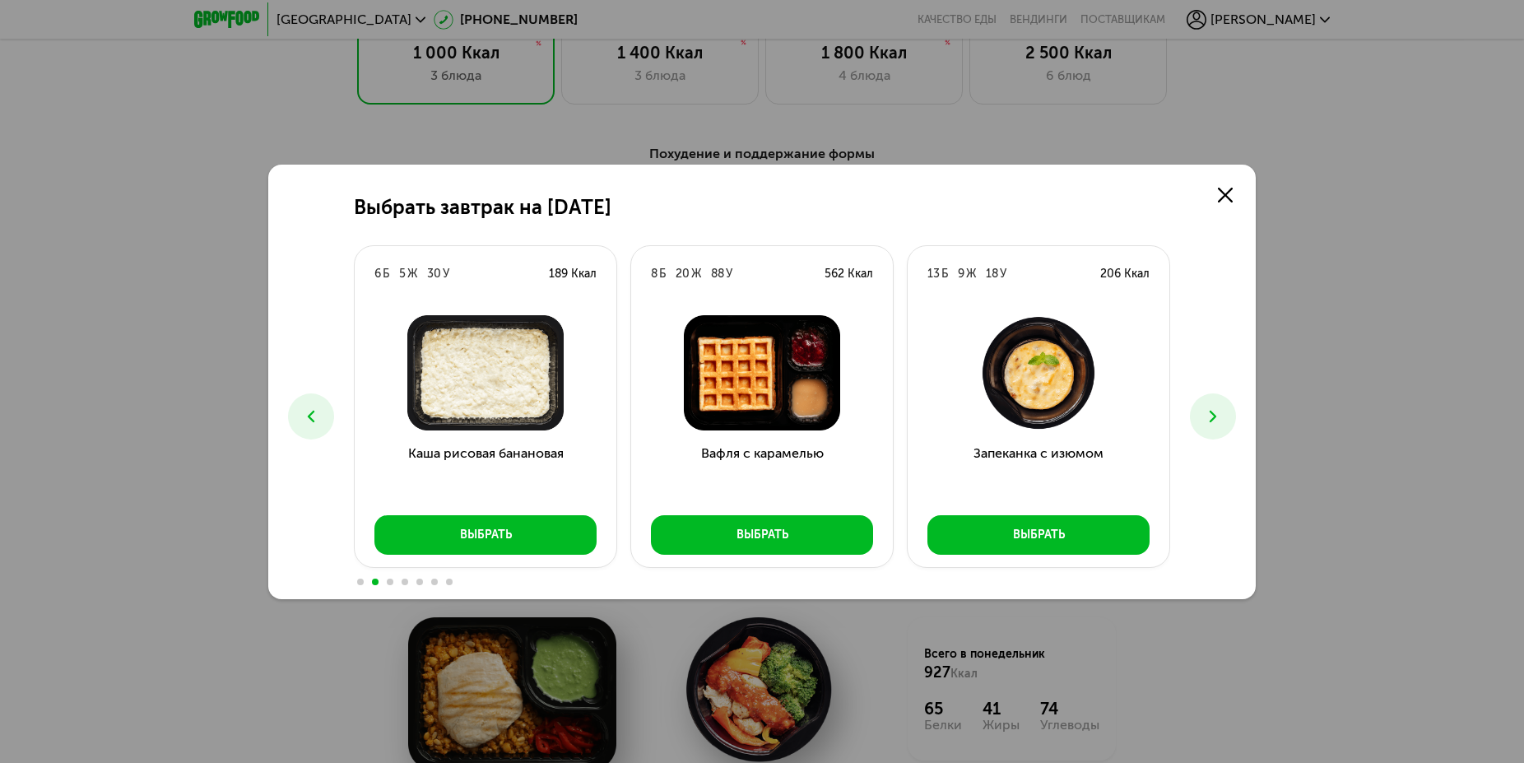
click at [1216, 413] on icon at bounding box center [1213, 417] width 20 height 20
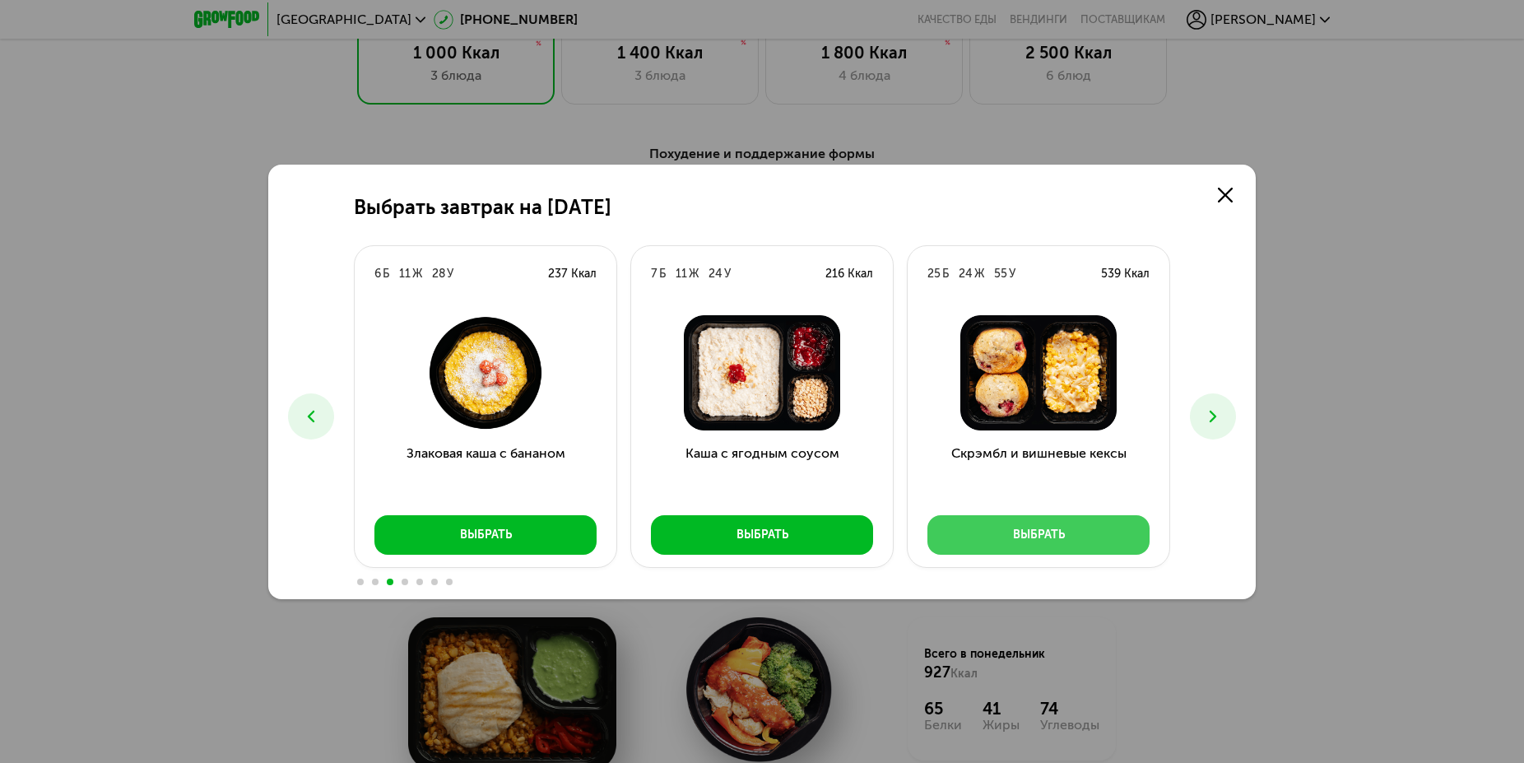
click at [1039, 534] on div "Выбрать" at bounding box center [1039, 535] width 52 height 16
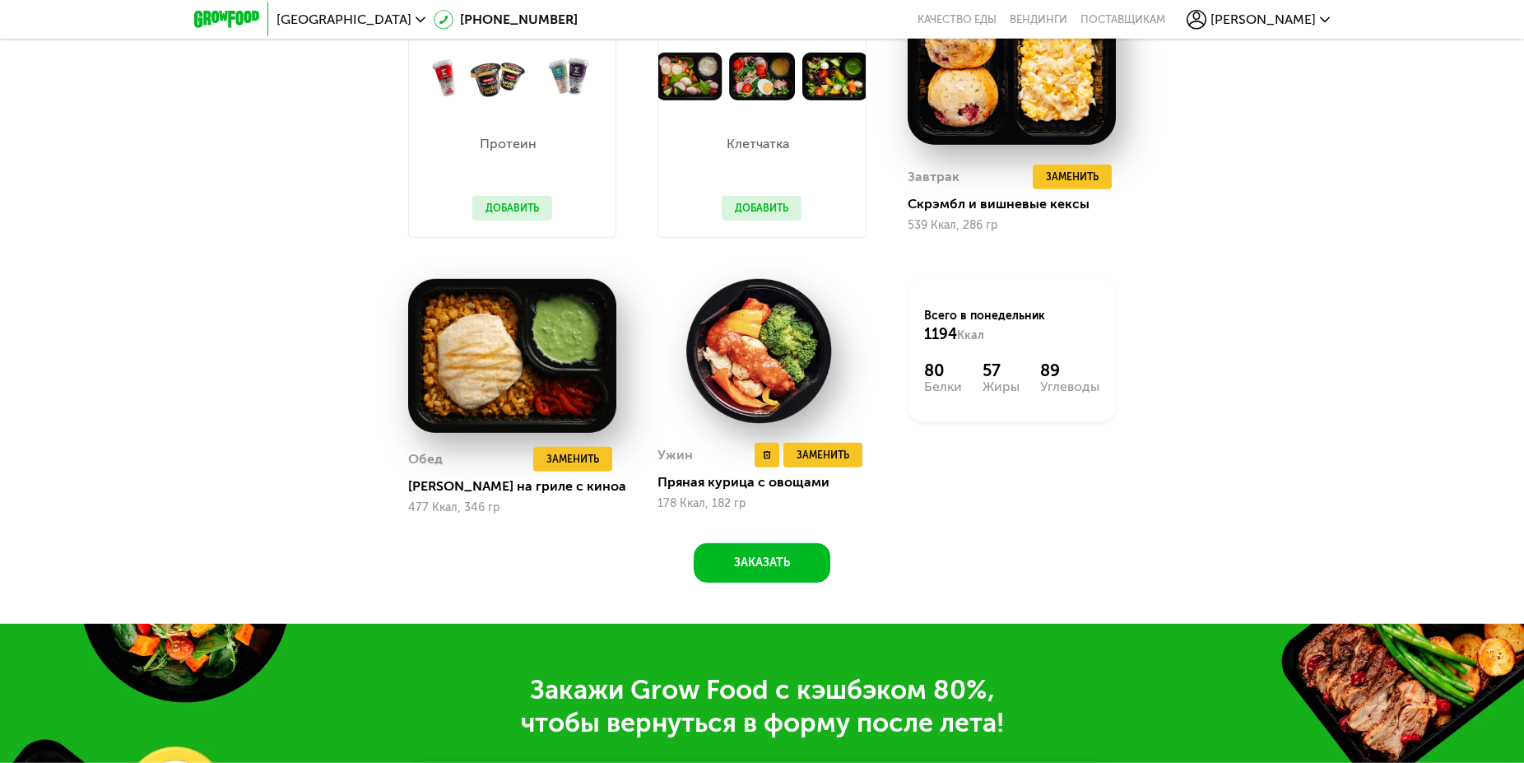
scroll to position [1847, 0]
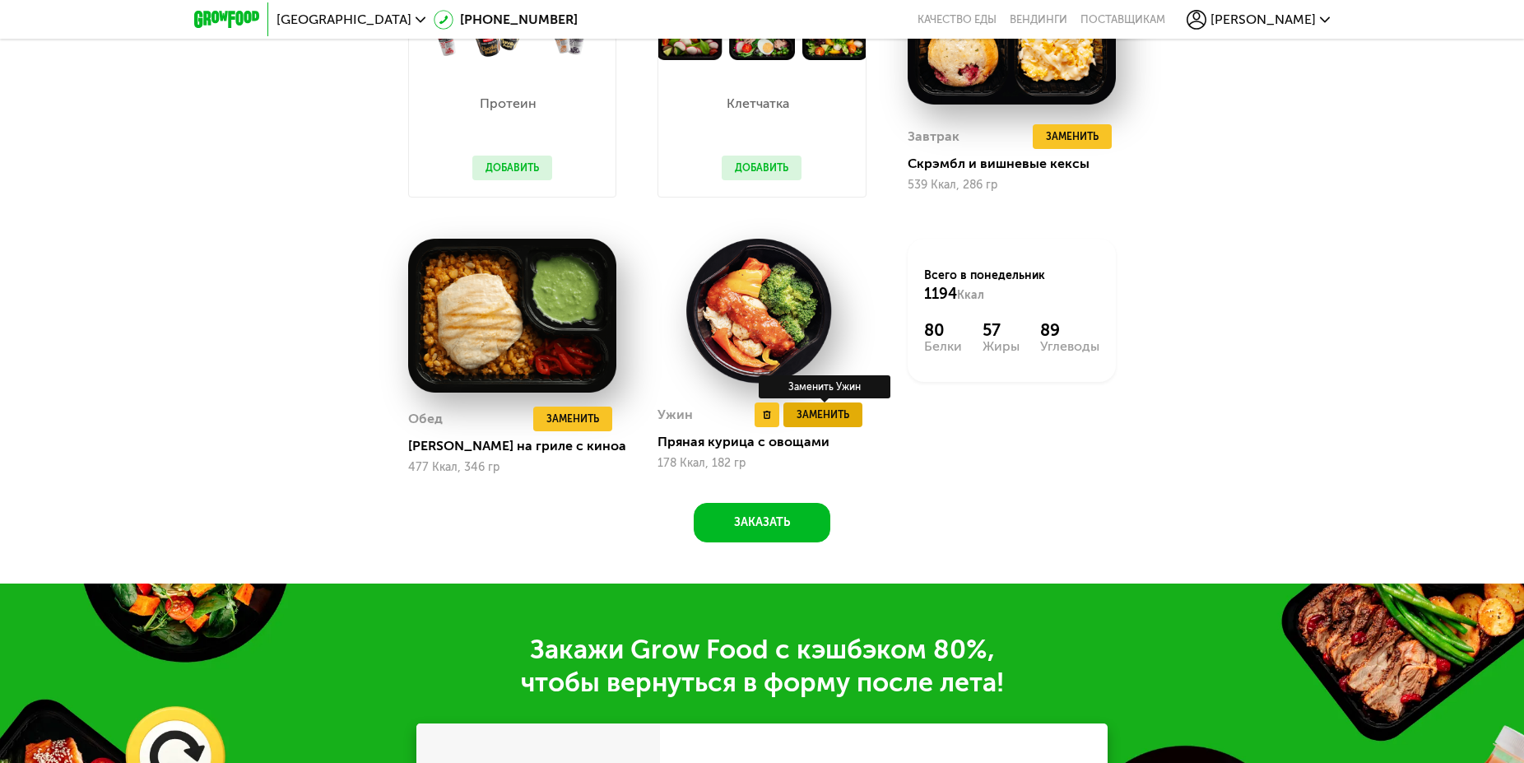
click at [821, 423] on span "Заменить" at bounding box center [823, 415] width 53 height 16
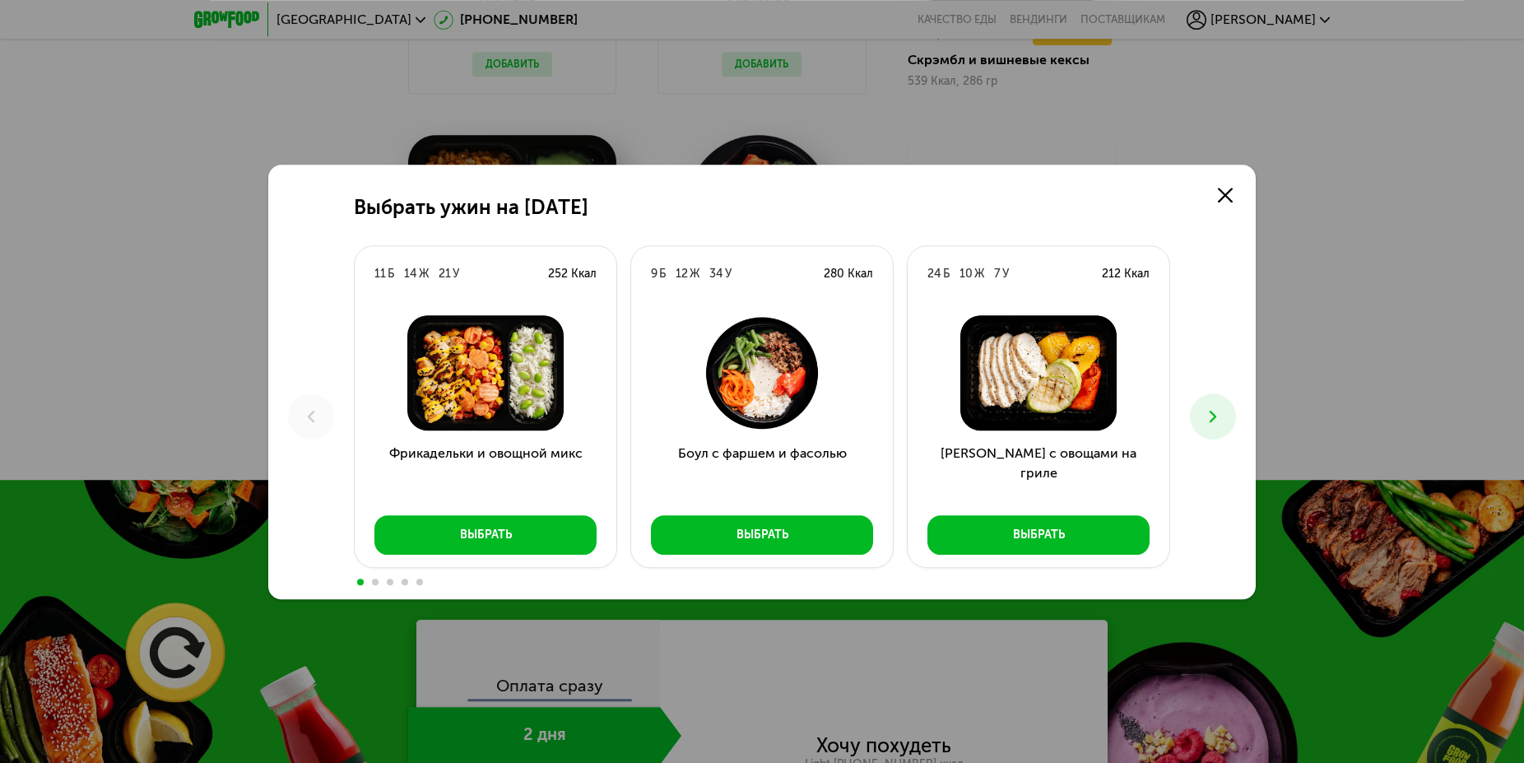
scroll to position [2266, 0]
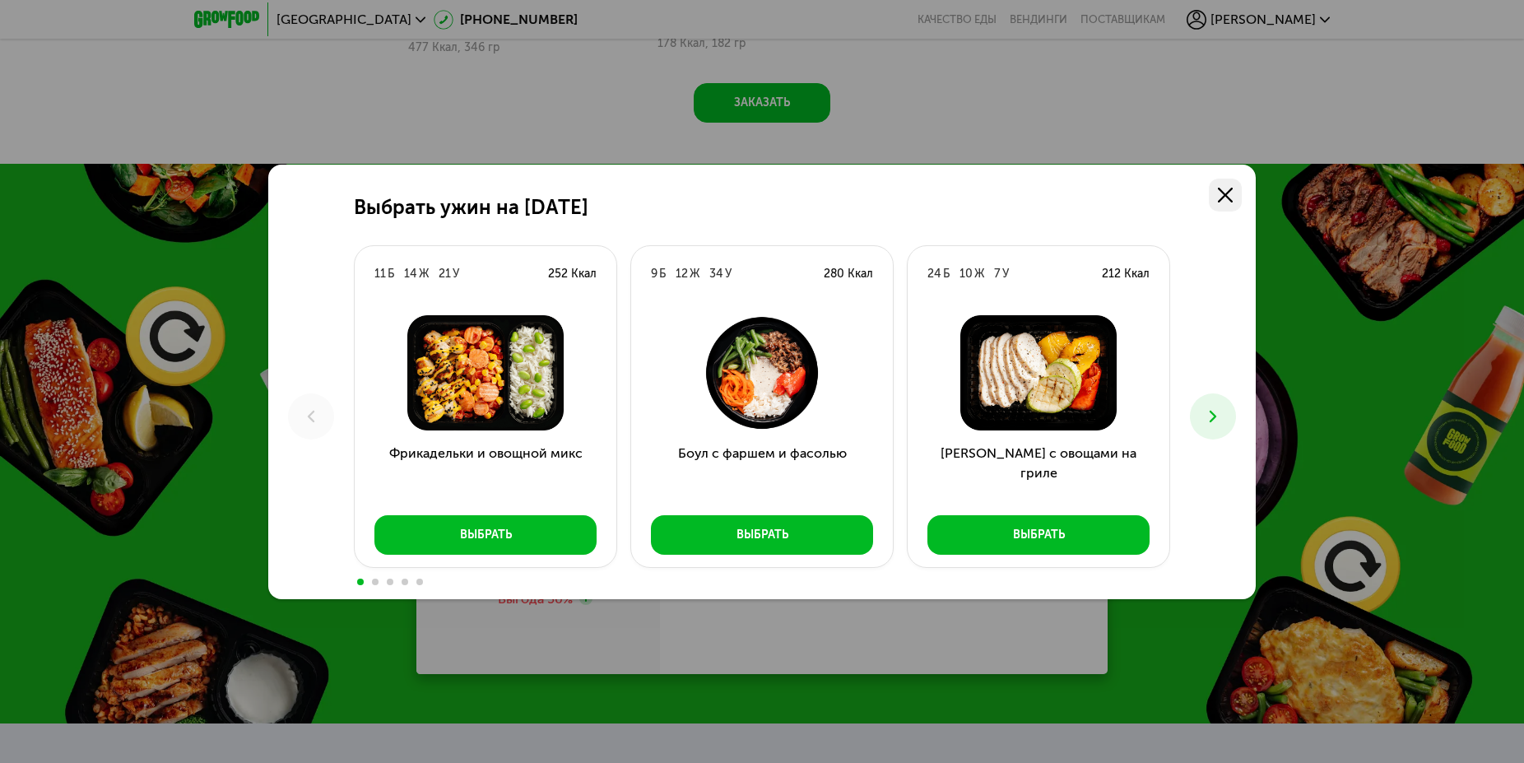
click at [1226, 195] on use at bounding box center [1225, 195] width 15 height 15
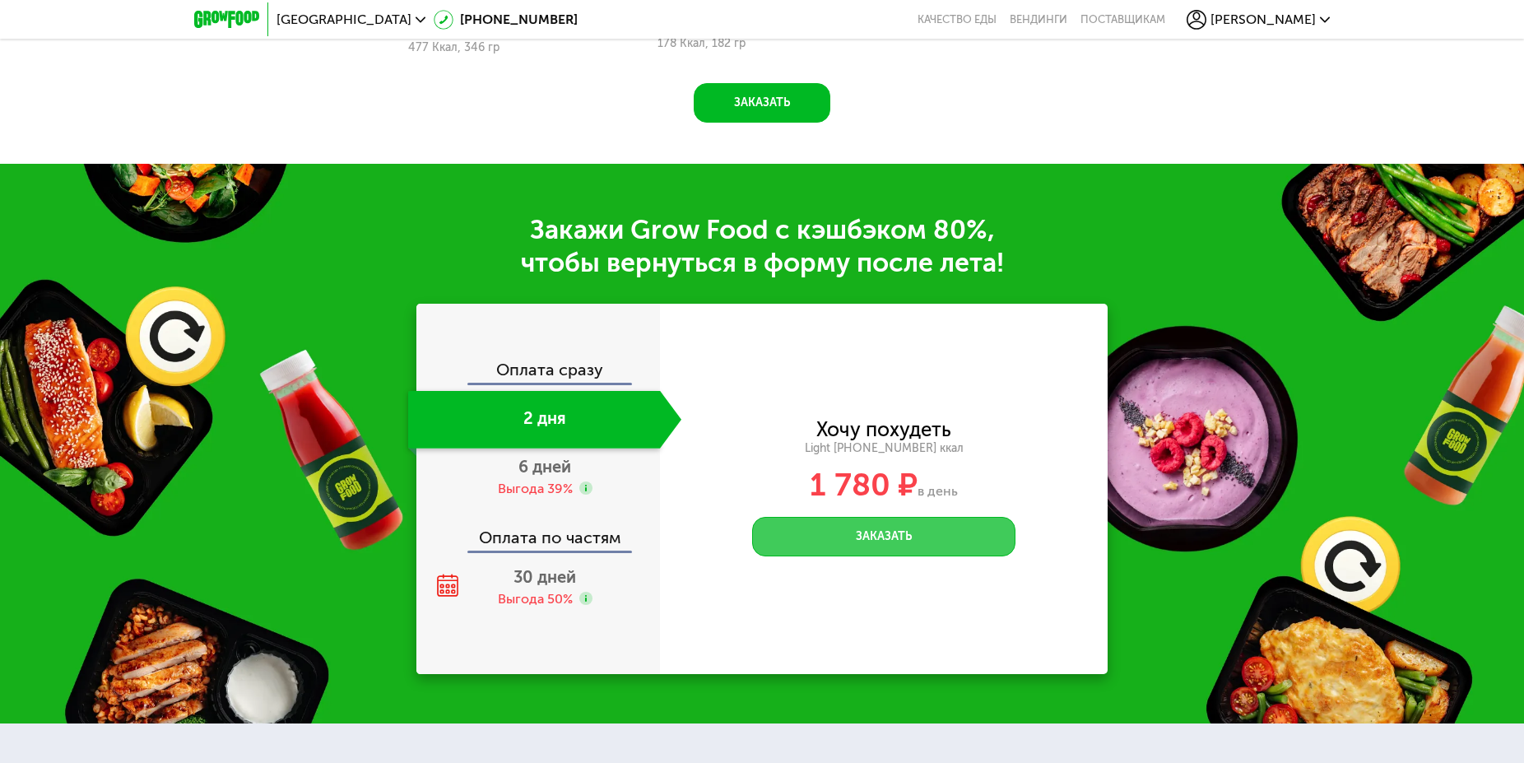
click at [893, 534] on button "Заказать" at bounding box center [883, 537] width 263 height 40
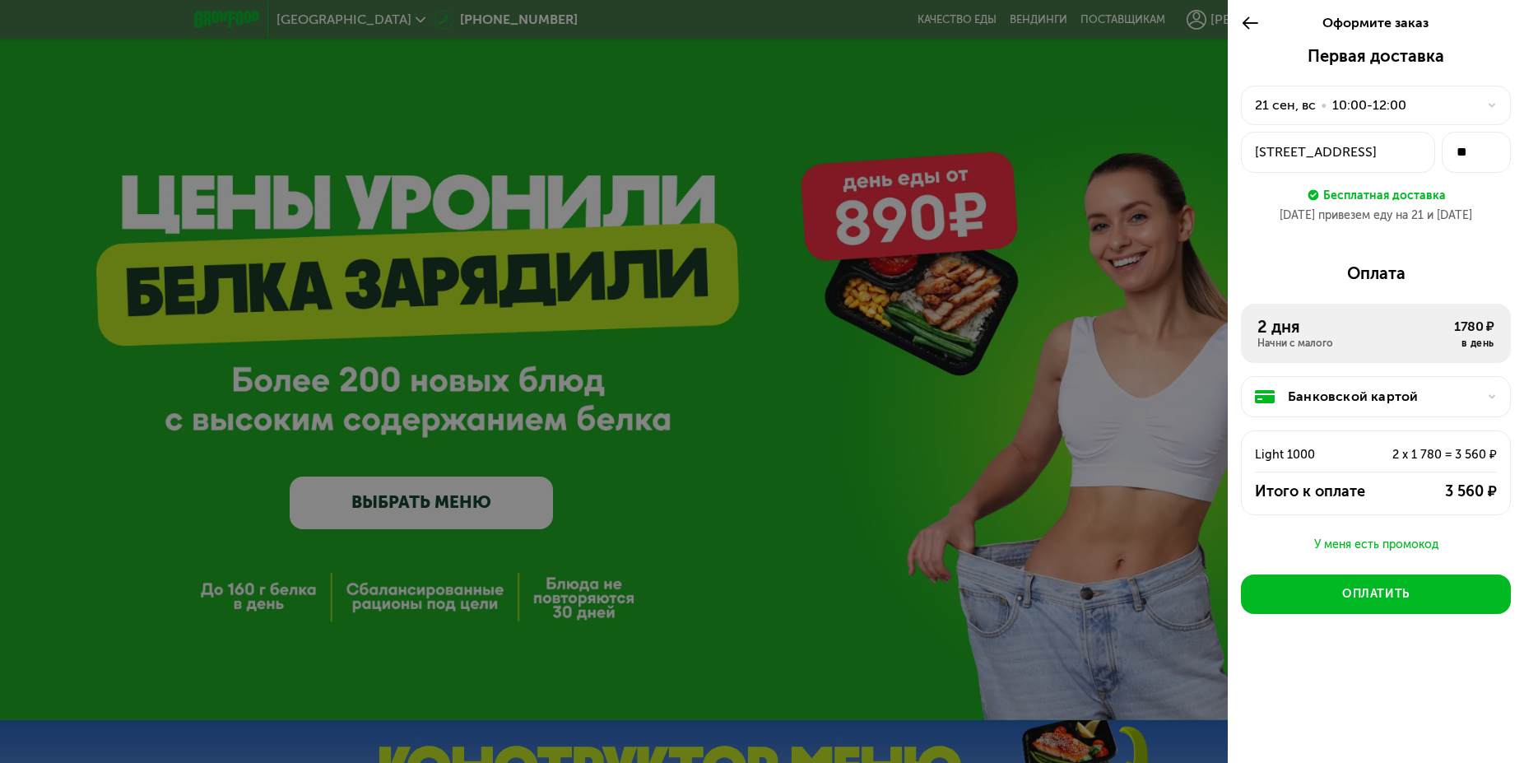
click at [985, 277] on div at bounding box center [762, 381] width 1524 height 763
click at [1240, 25] on div "Оформите заказ" at bounding box center [1376, 23] width 296 height 46
click at [1249, 20] on icon at bounding box center [1250, 23] width 19 height 20
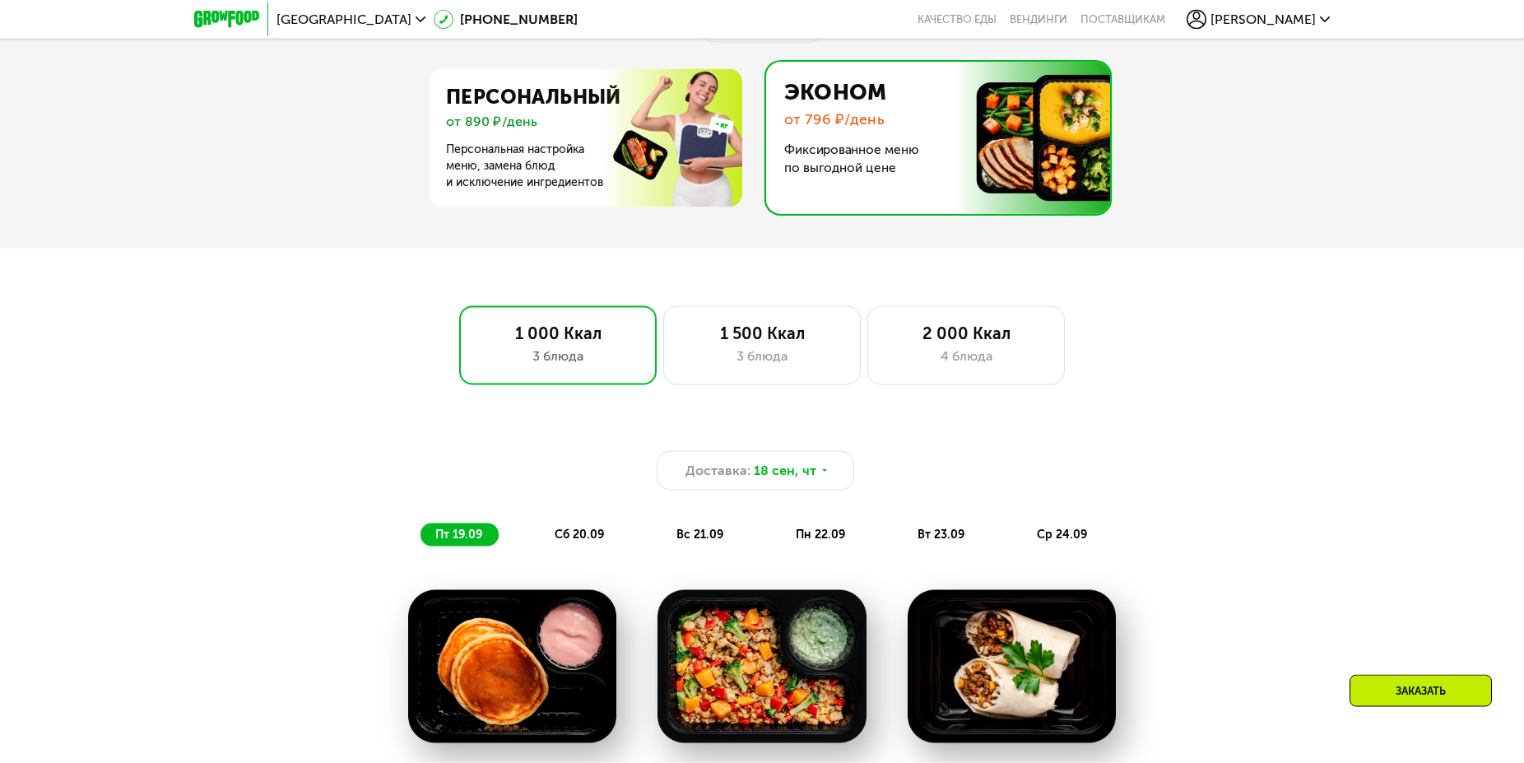
scroll to position [859, 0]
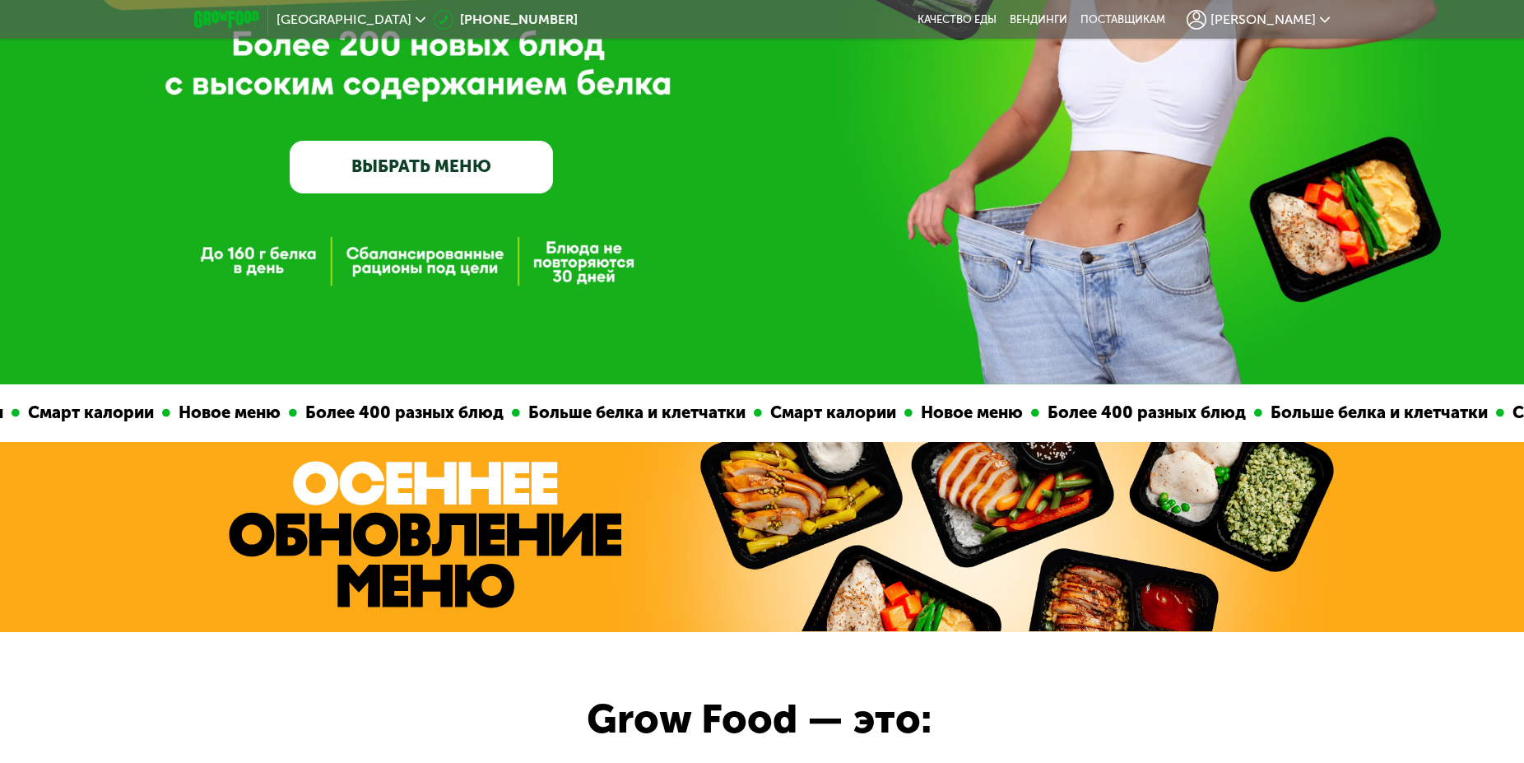
click at [459, 198] on div "GrowFood — доставка правильного питания ВЫБРАТЬ МЕНЮ" at bounding box center [762, 24] width 1524 height 720
click at [454, 176] on link "ВЫБРАТЬ МЕНЮ" at bounding box center [421, 167] width 263 height 53
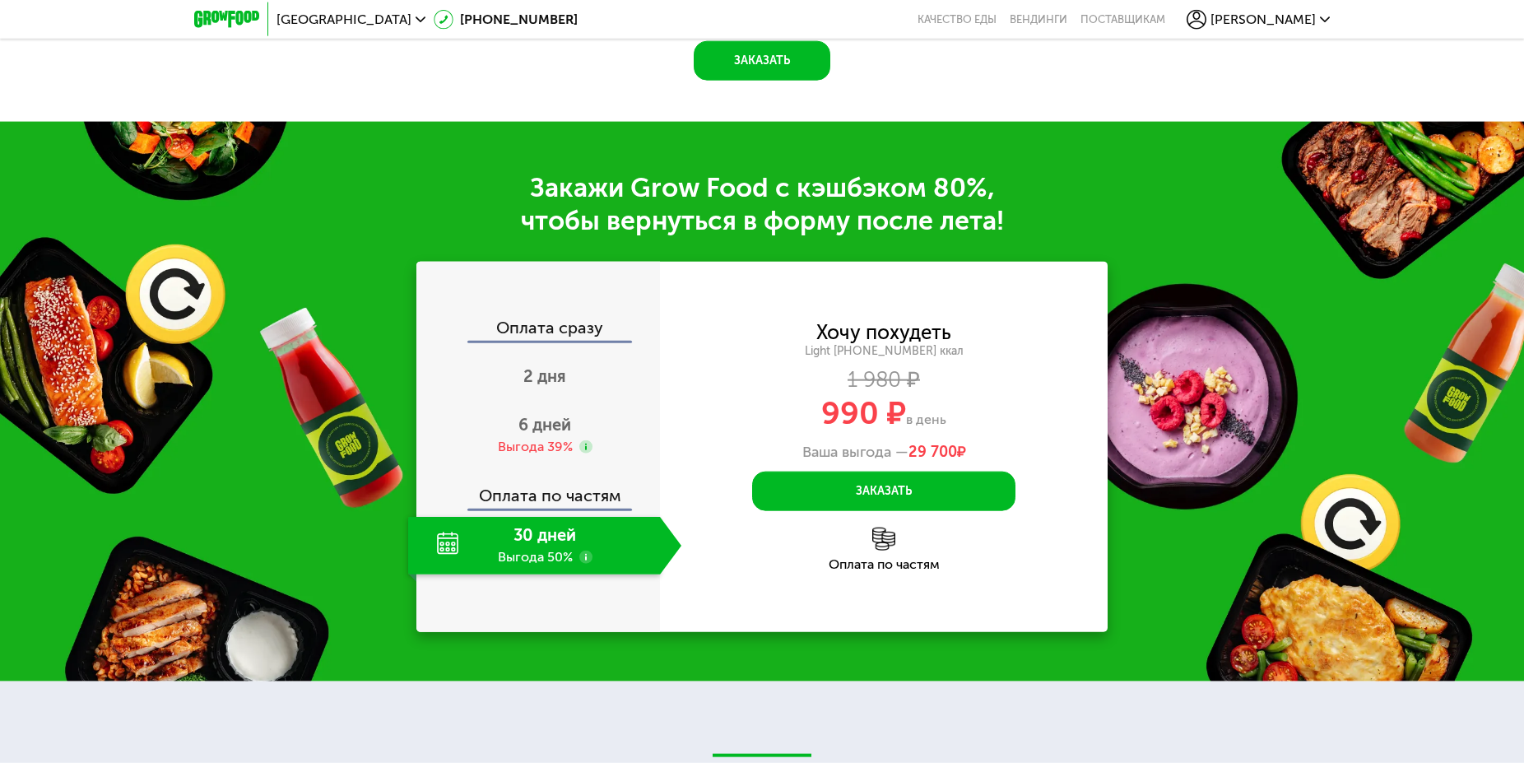
scroll to position [2033, 0]
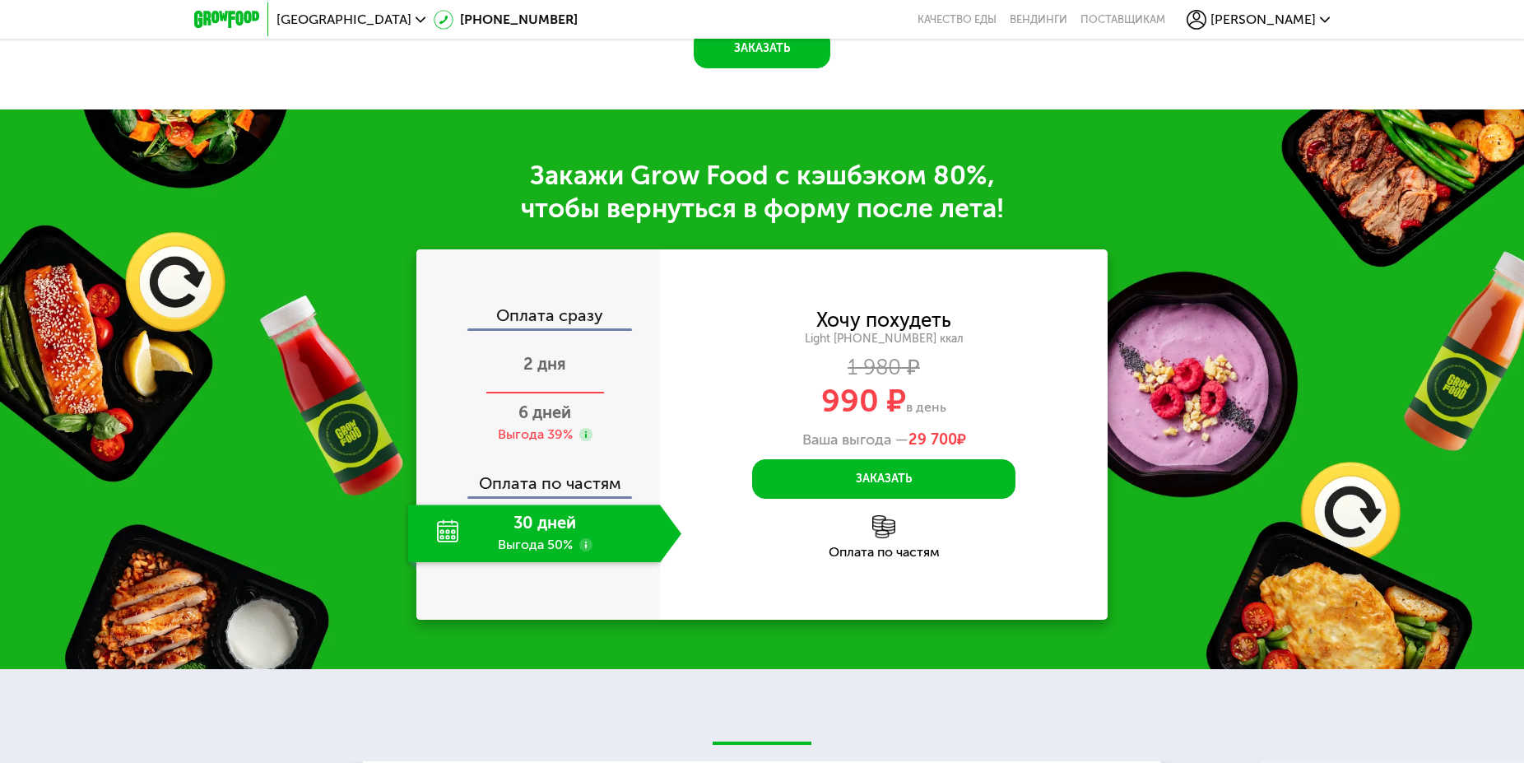
click at [553, 374] on span "2 дня" at bounding box center [544, 364] width 43 height 20
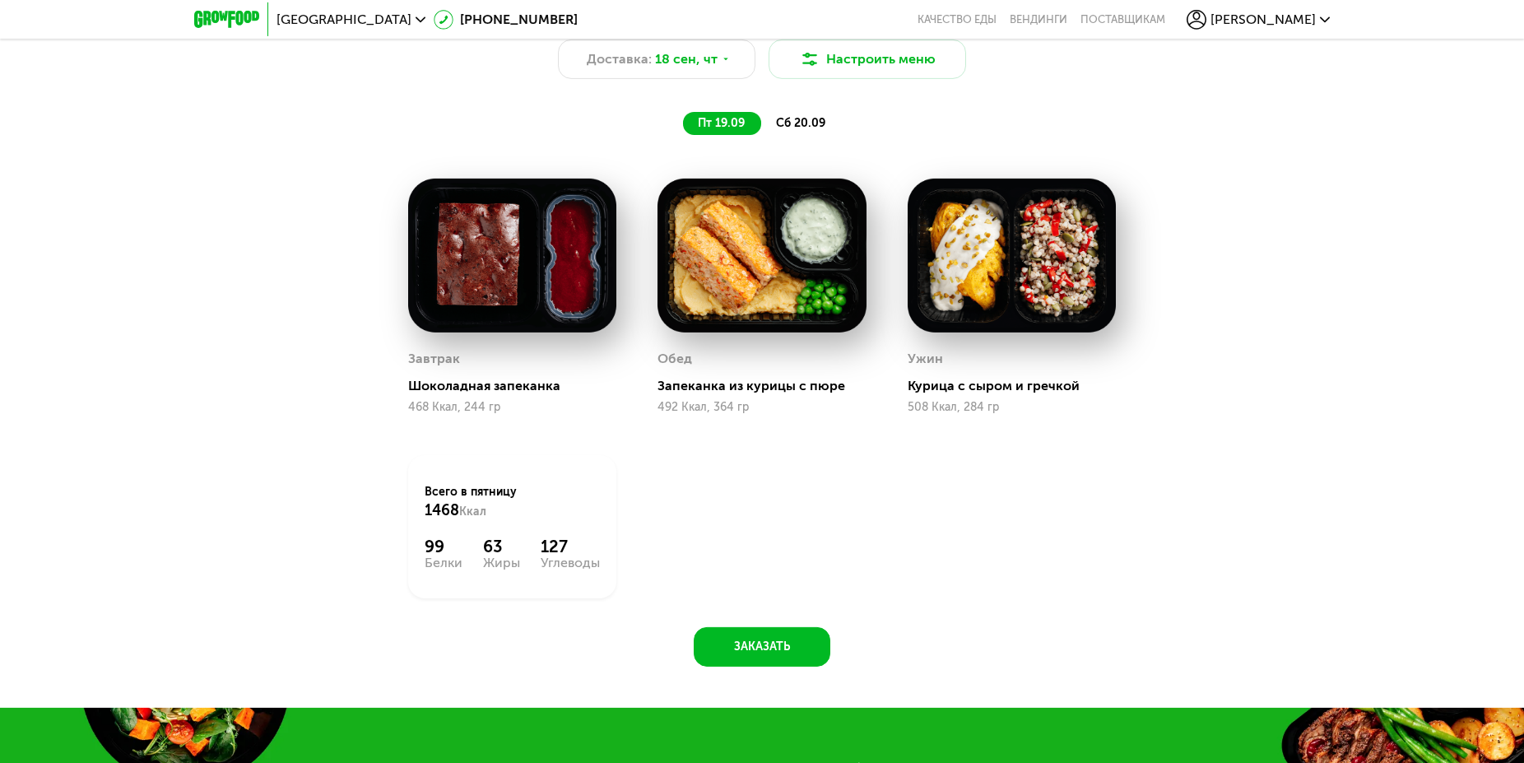
scroll to position [1545, 0]
